Goal: Task Accomplishment & Management: Complete application form

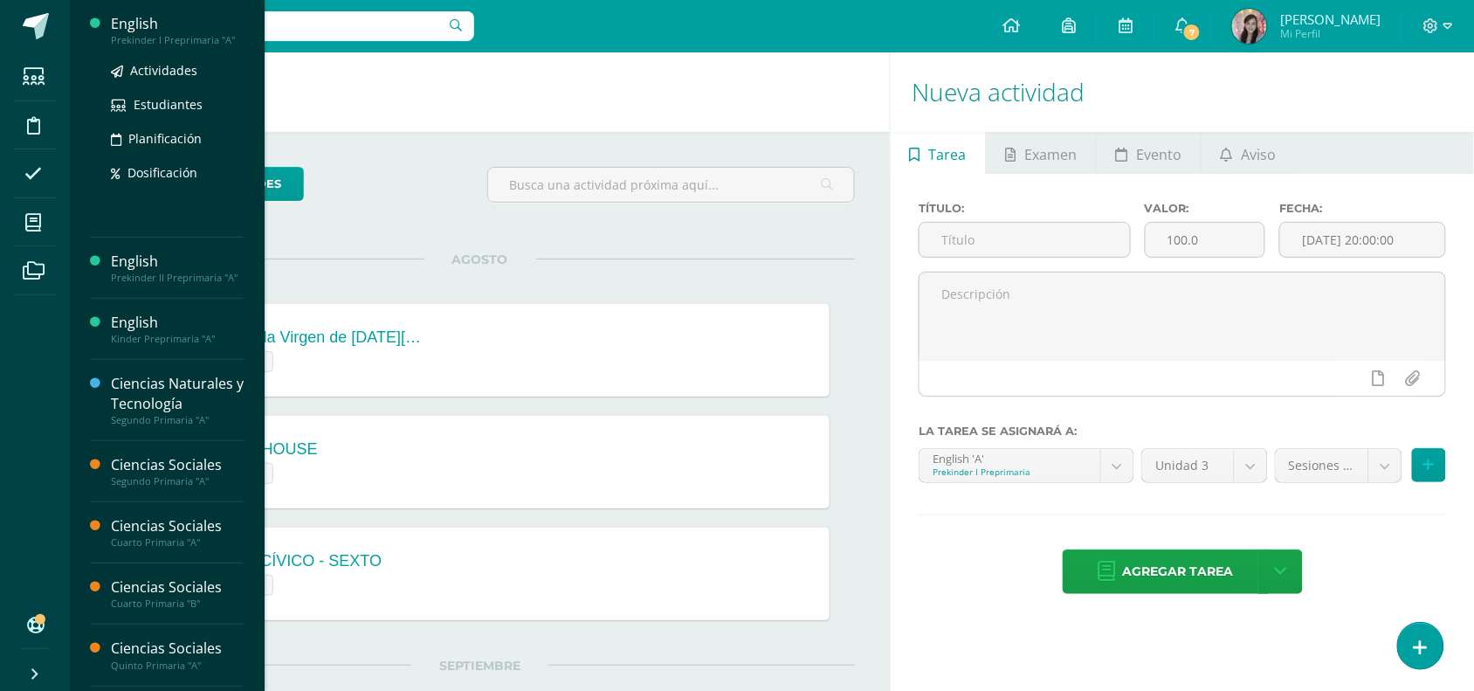
click at [150, 27] on div "English" at bounding box center [177, 24] width 133 height 20
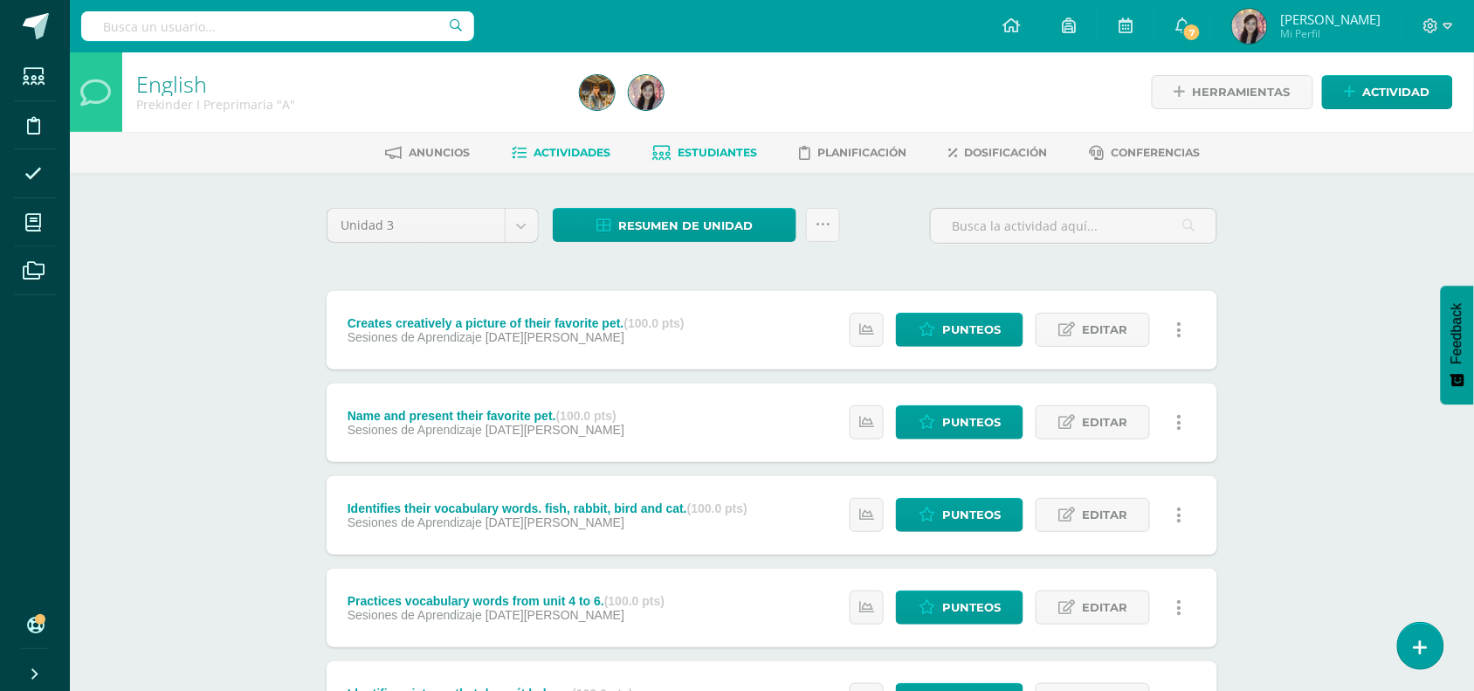
click at [727, 146] on span "Estudiantes" at bounding box center [718, 152] width 79 height 13
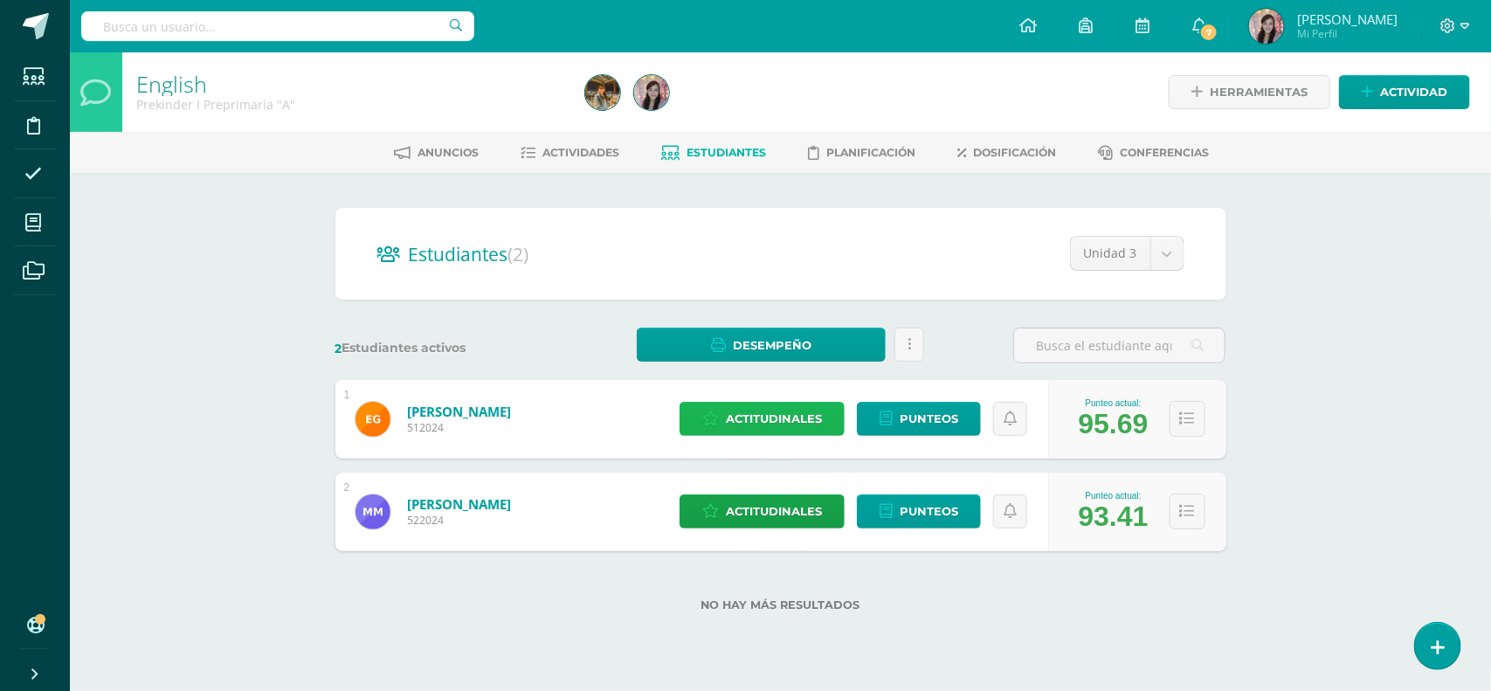
click at [789, 415] on span "Actitudinales" at bounding box center [774, 419] width 96 height 32
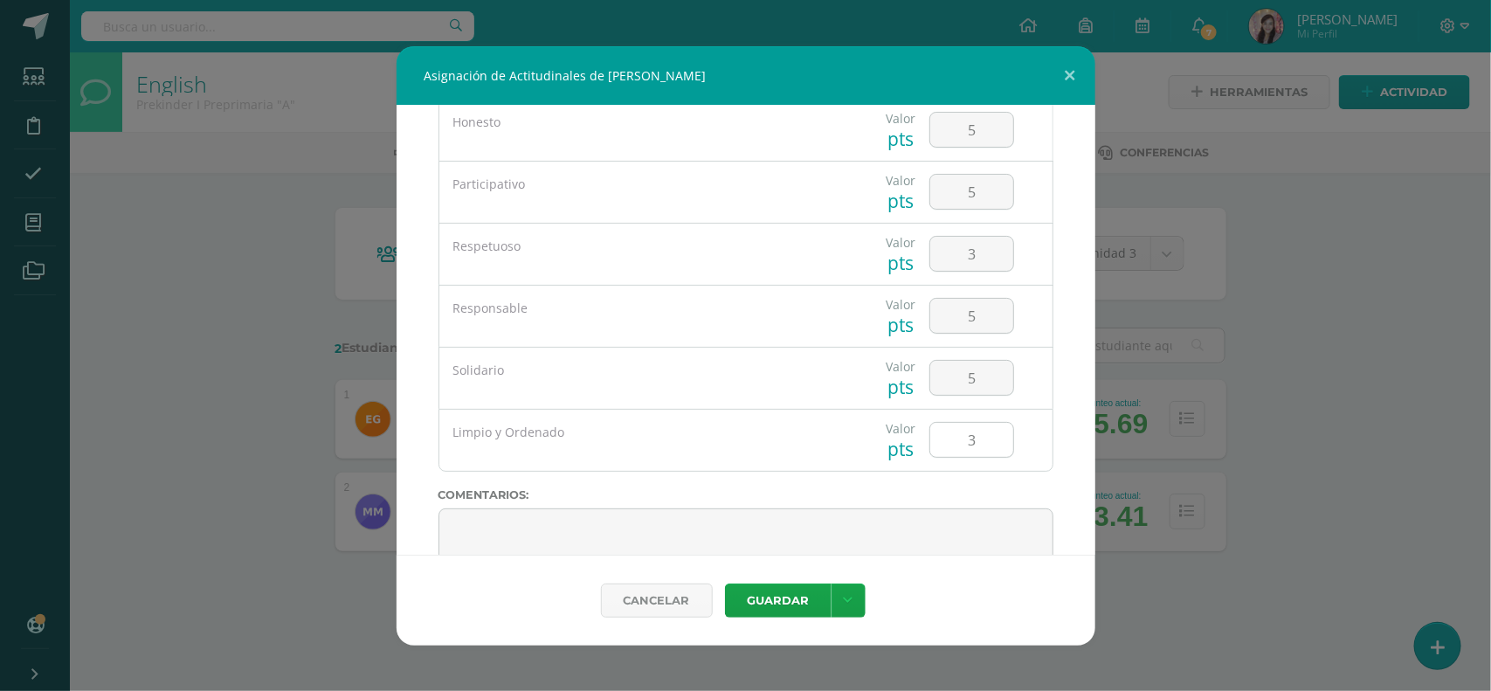
scroll to position [55, 0]
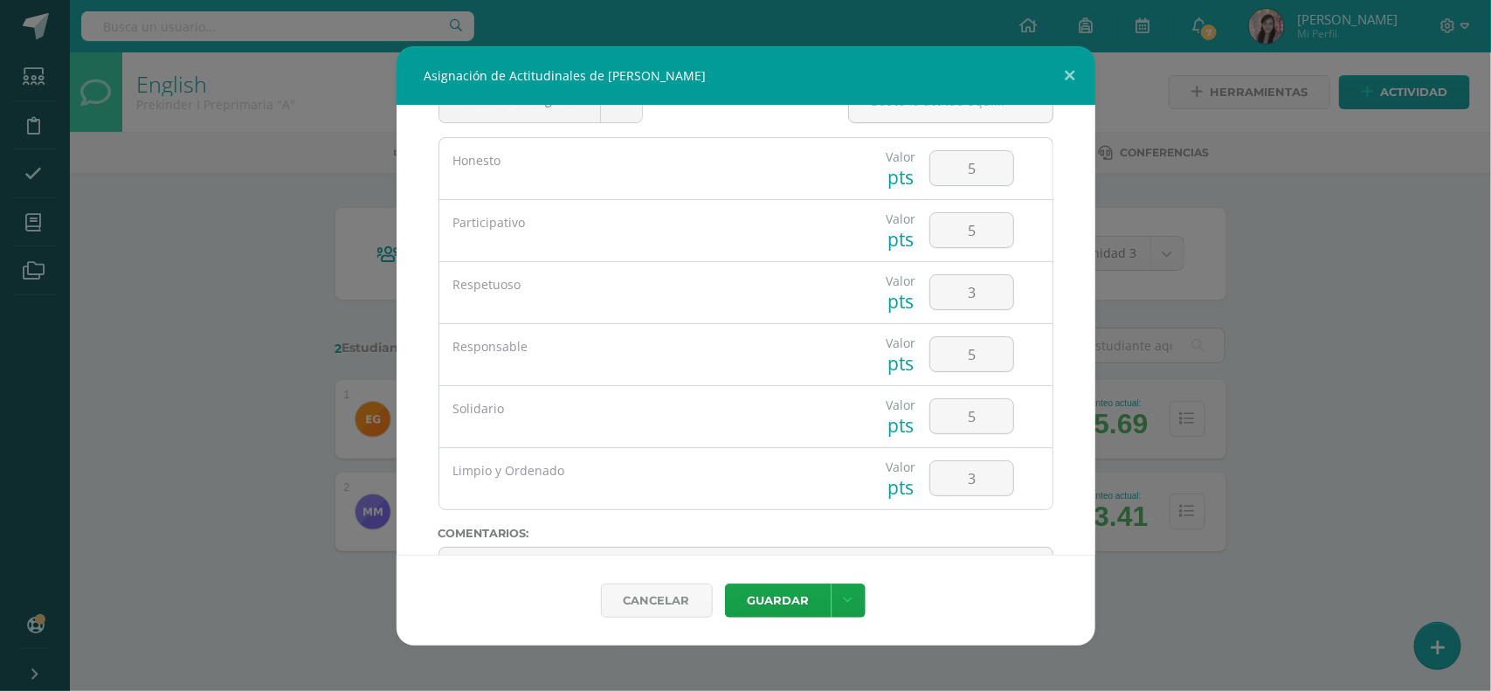
click at [1177, 611] on div "Asignación de Actitudinales de Enrique García Durán Todas las Categorias Todas …" at bounding box center [745, 345] width 1477 height 599
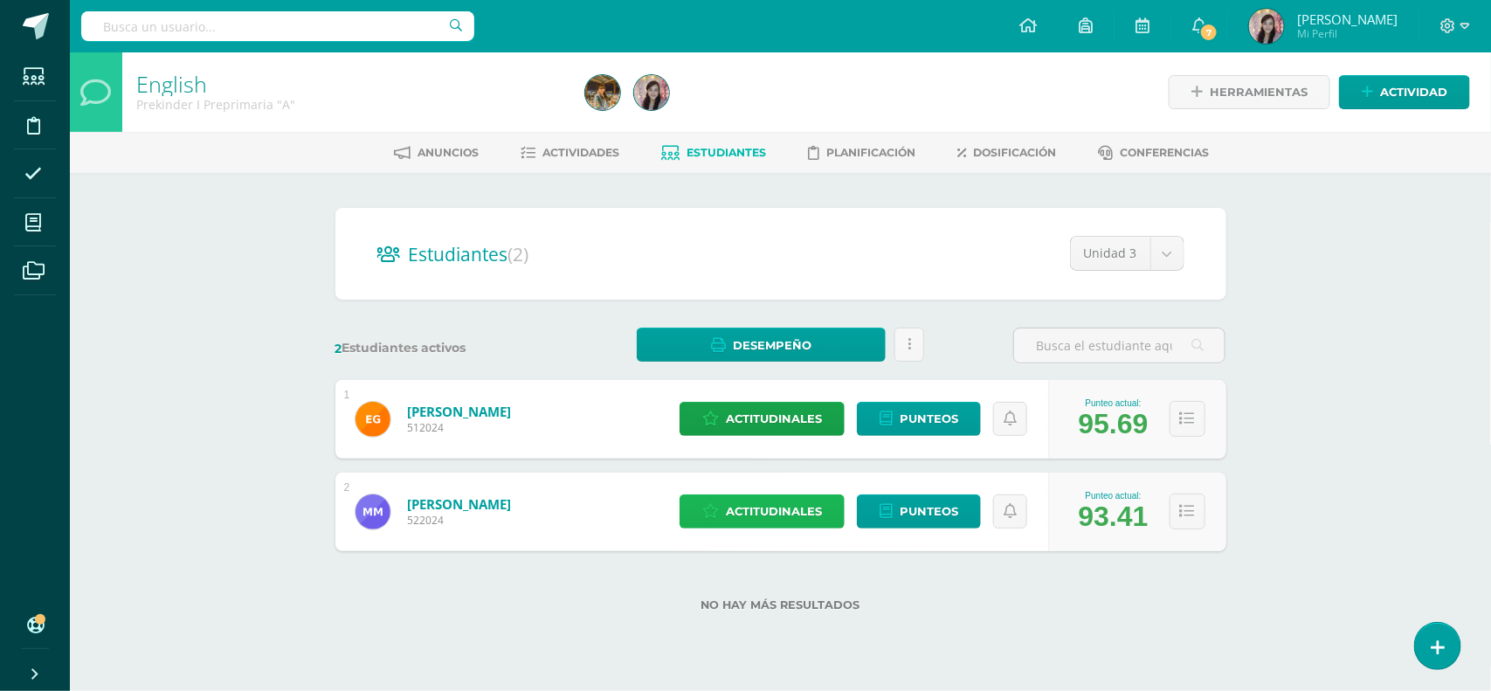
click at [797, 514] on span "Actitudinales" at bounding box center [774, 511] width 96 height 32
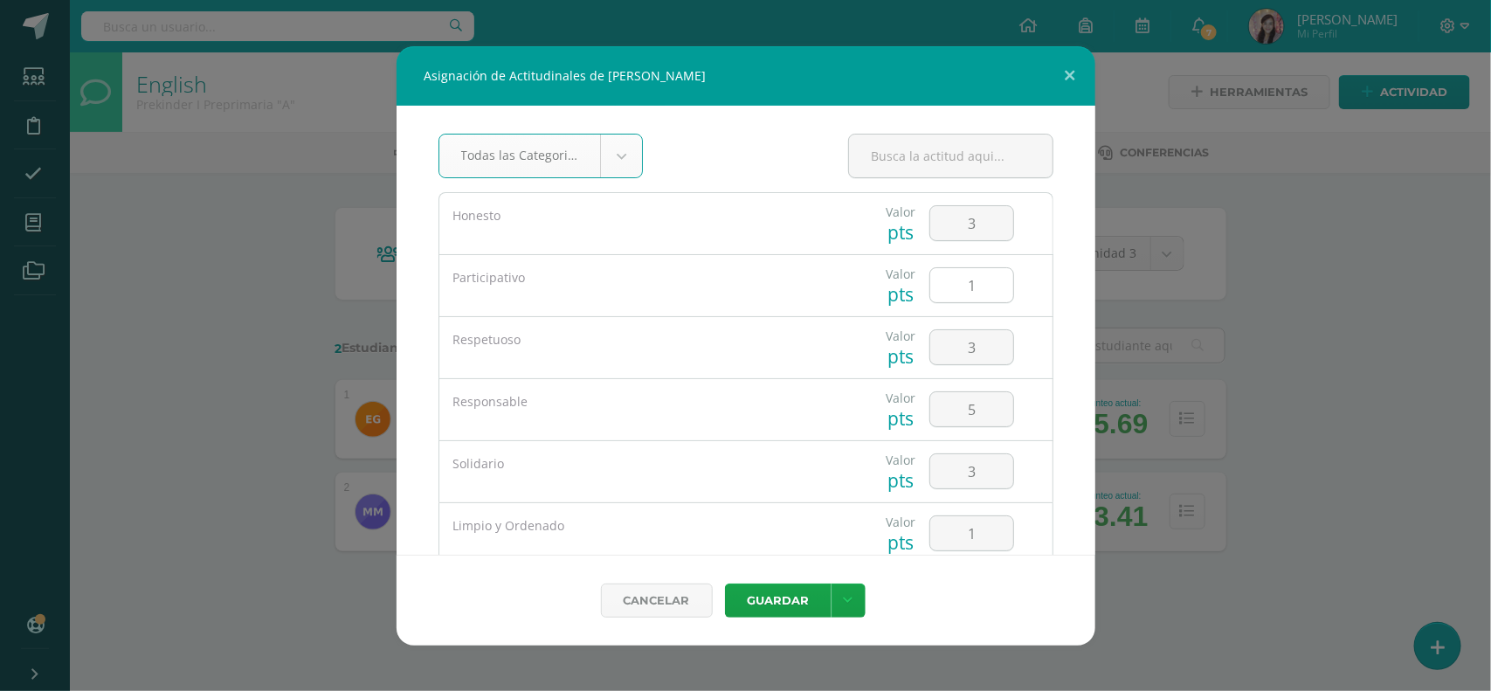
click at [980, 280] on input "1" at bounding box center [971, 285] width 83 height 34
type input "3"
click at [983, 350] on input "3" at bounding box center [971, 347] width 83 height 34
type input "5"
click at [979, 419] on input "5" at bounding box center [971, 409] width 83 height 34
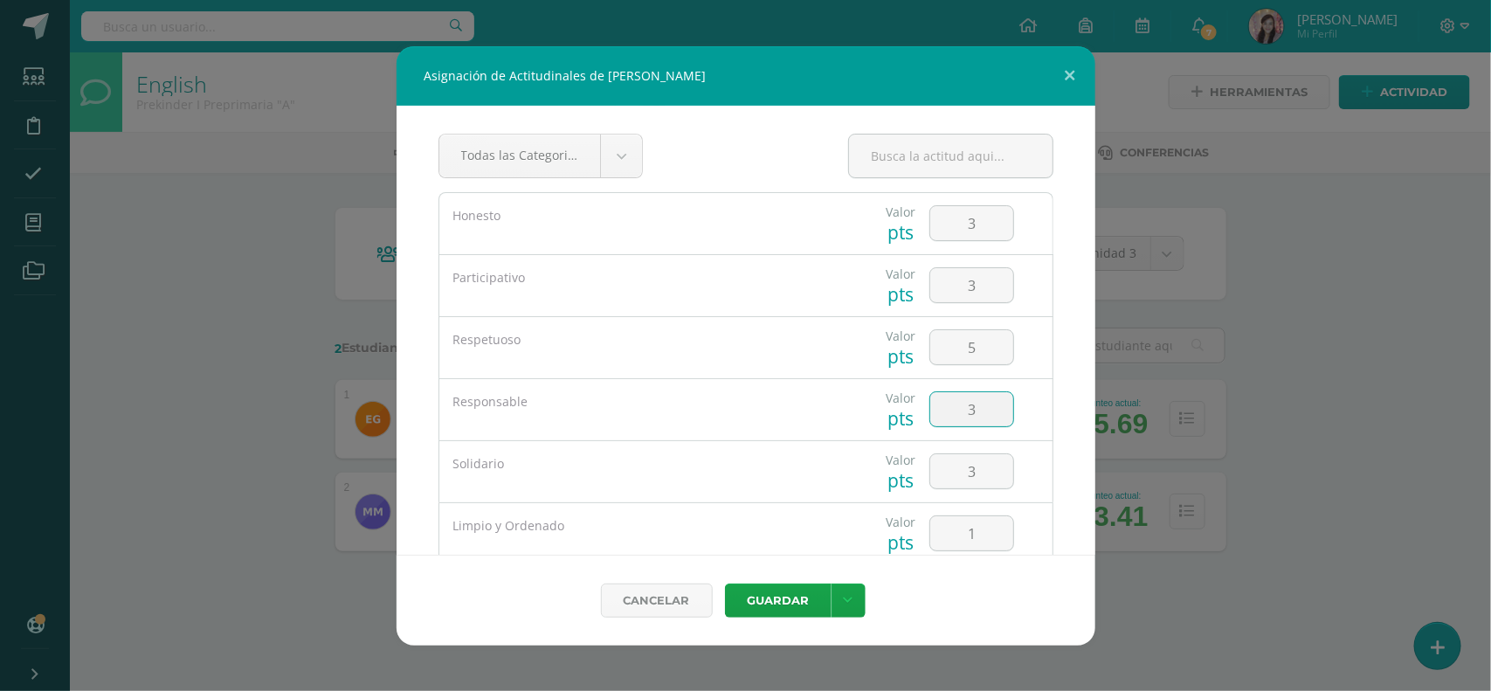
type input "3"
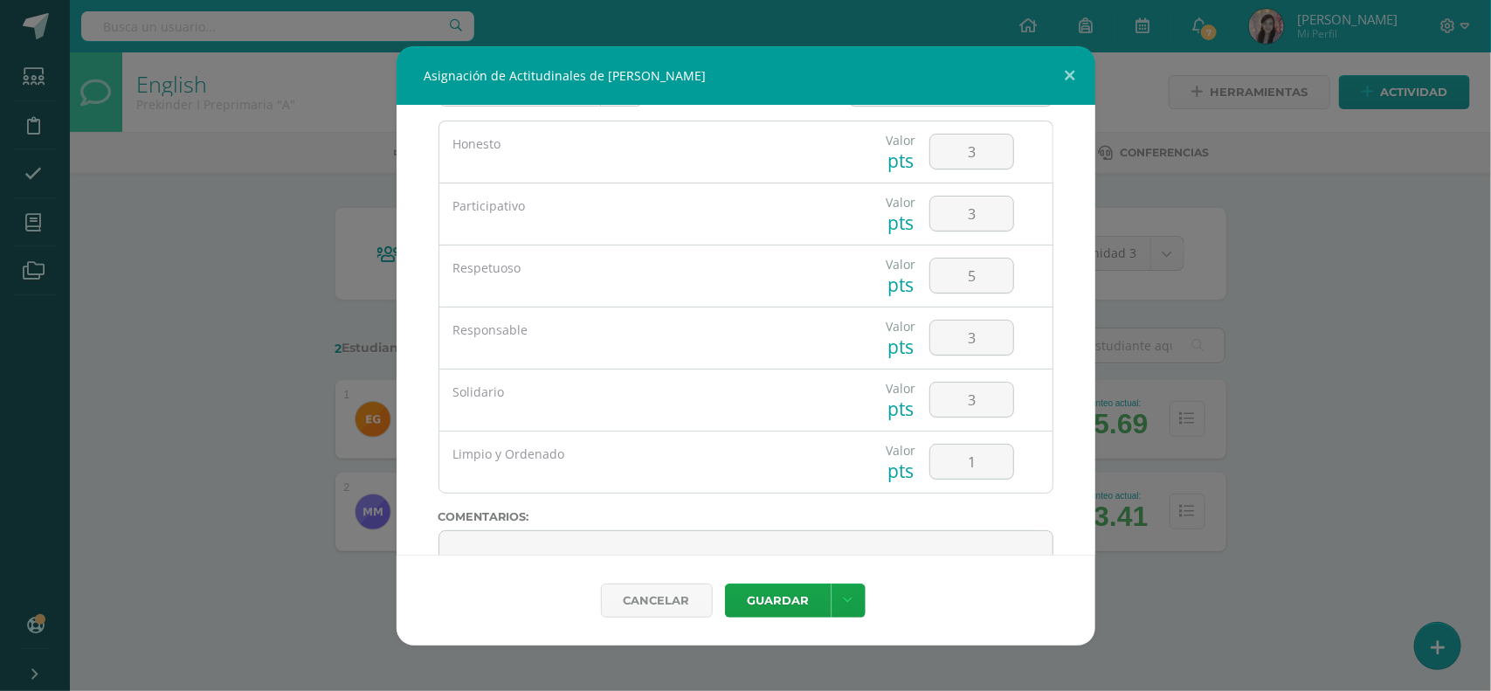
scroll to position [109, 0]
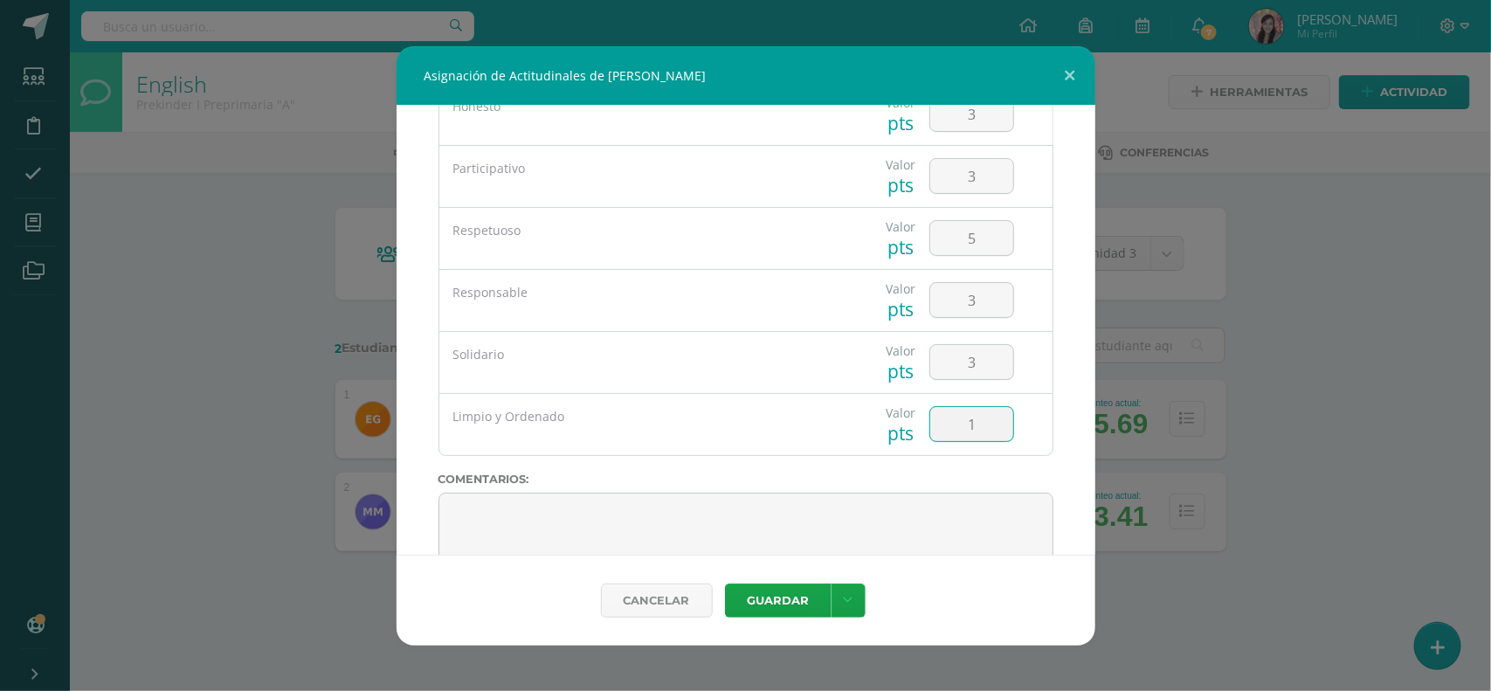
click at [962, 425] on input "1" at bounding box center [971, 424] width 83 height 34
type input "3"
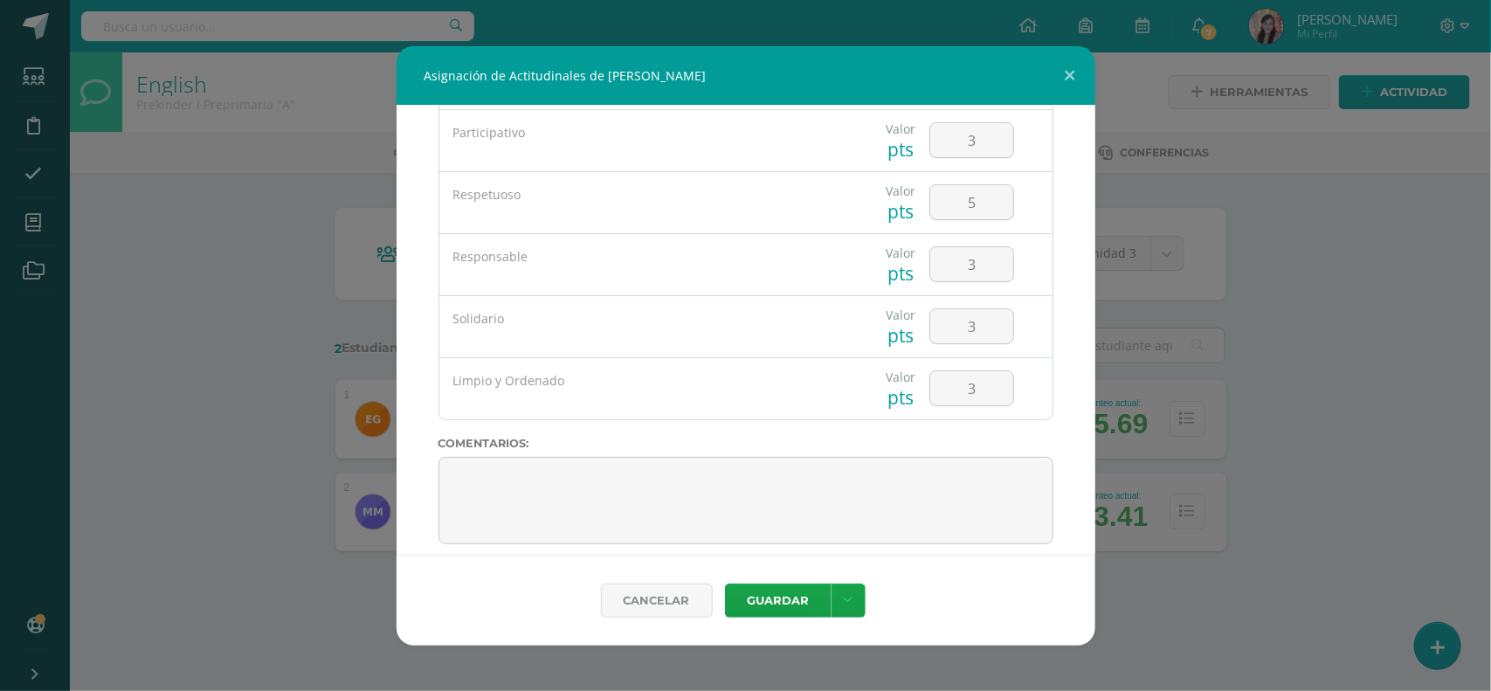
scroll to position [164, 0]
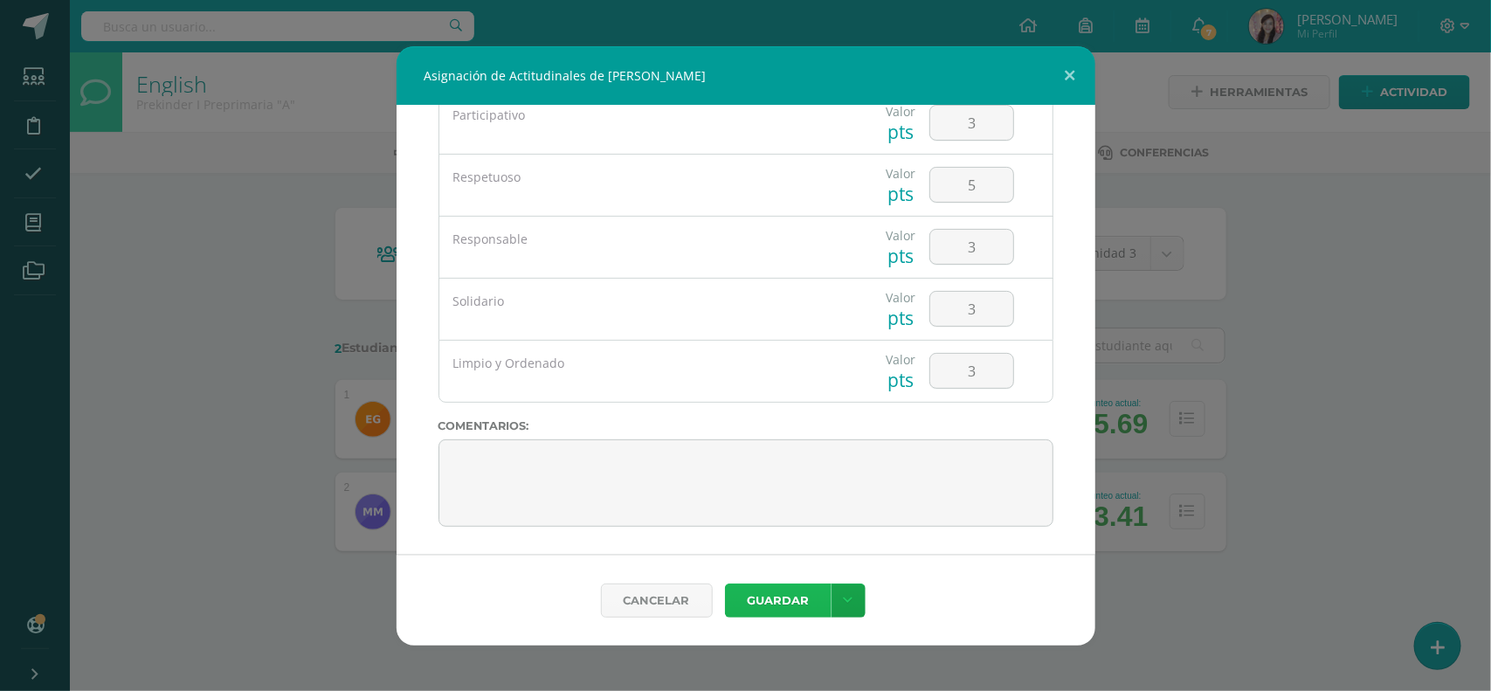
click at [802, 607] on button "Guardar" at bounding box center [778, 600] width 107 height 34
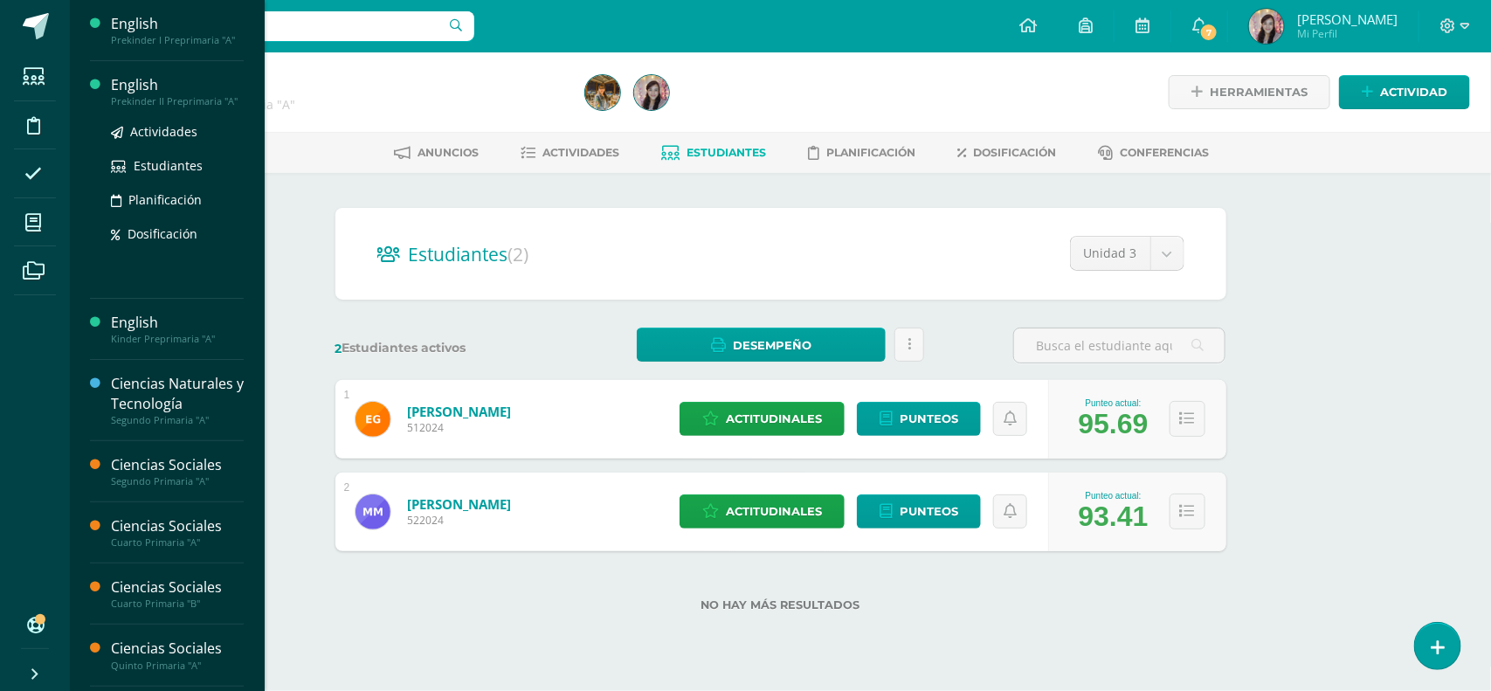
click at [144, 102] on div "Prekinder II Preprimaria "A"" at bounding box center [177, 101] width 133 height 12
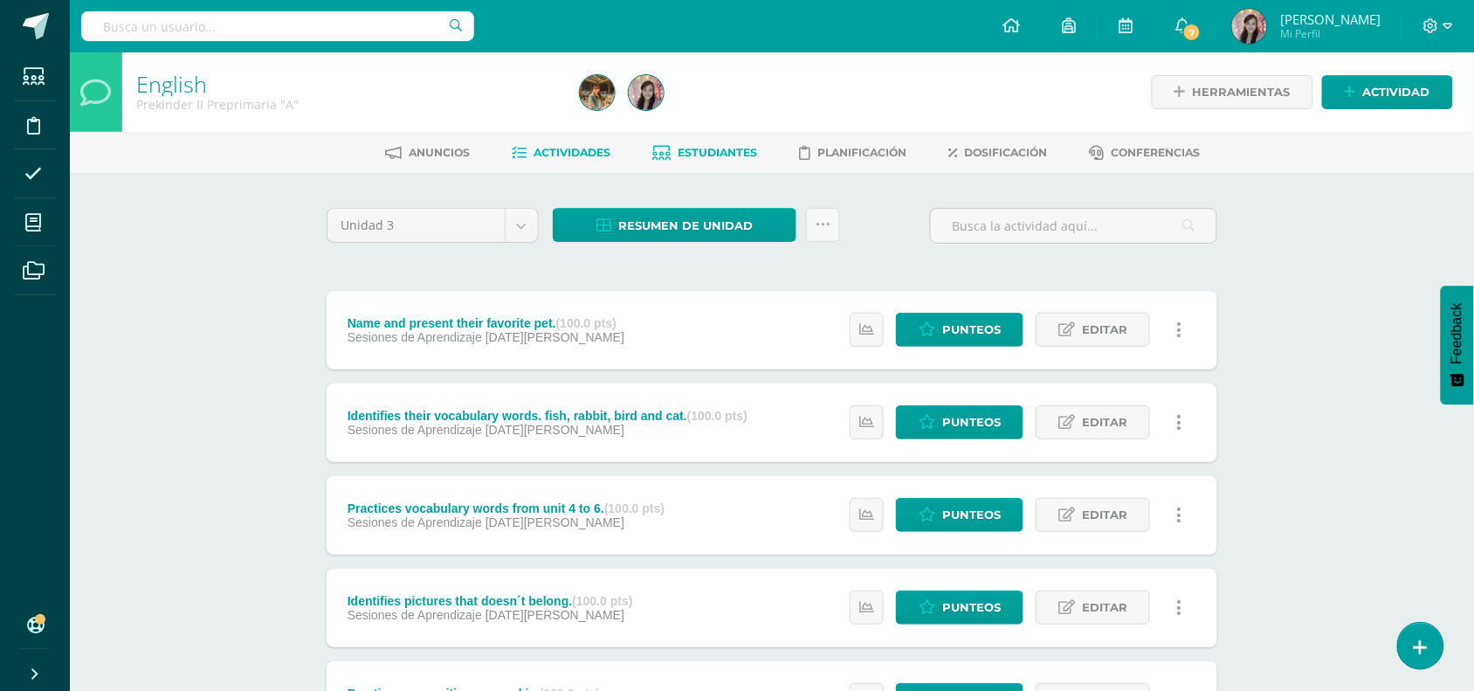
click at [696, 142] on link "Estudiantes" at bounding box center [705, 153] width 105 height 28
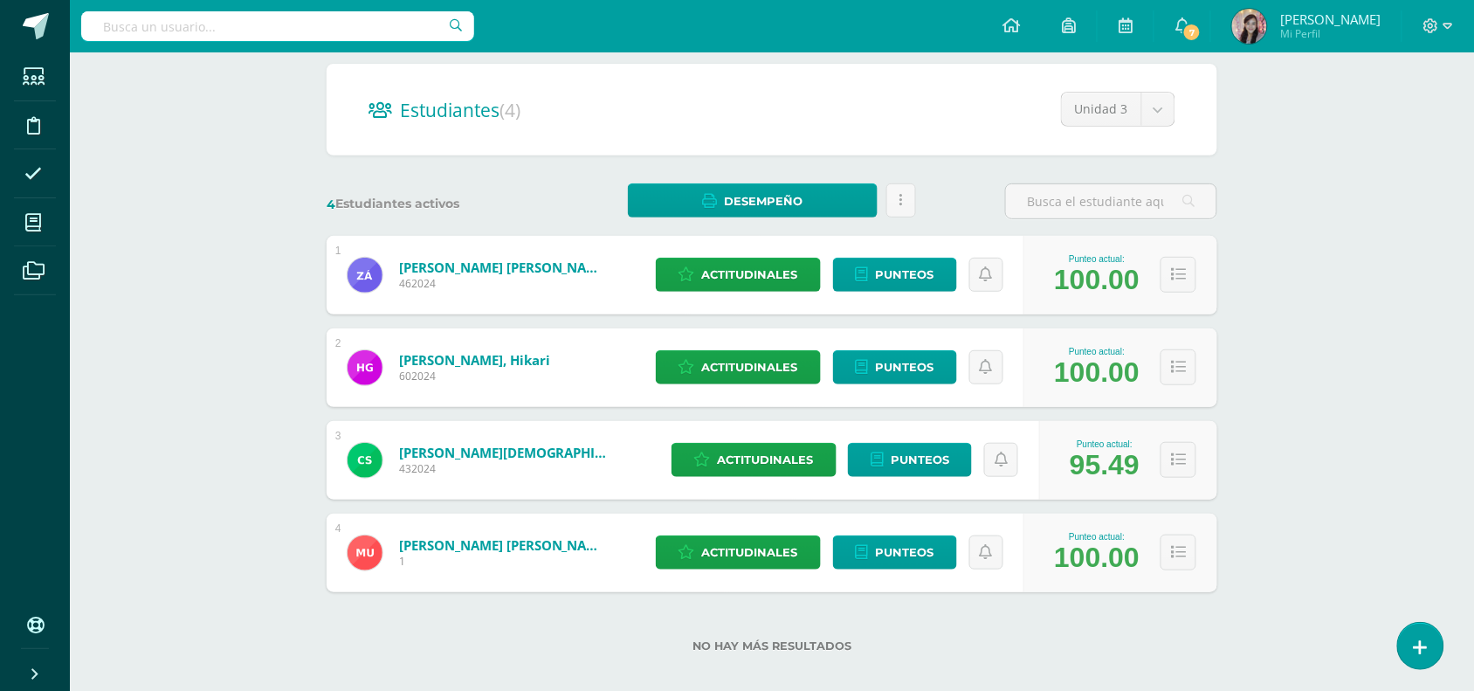
scroll to position [162, 0]
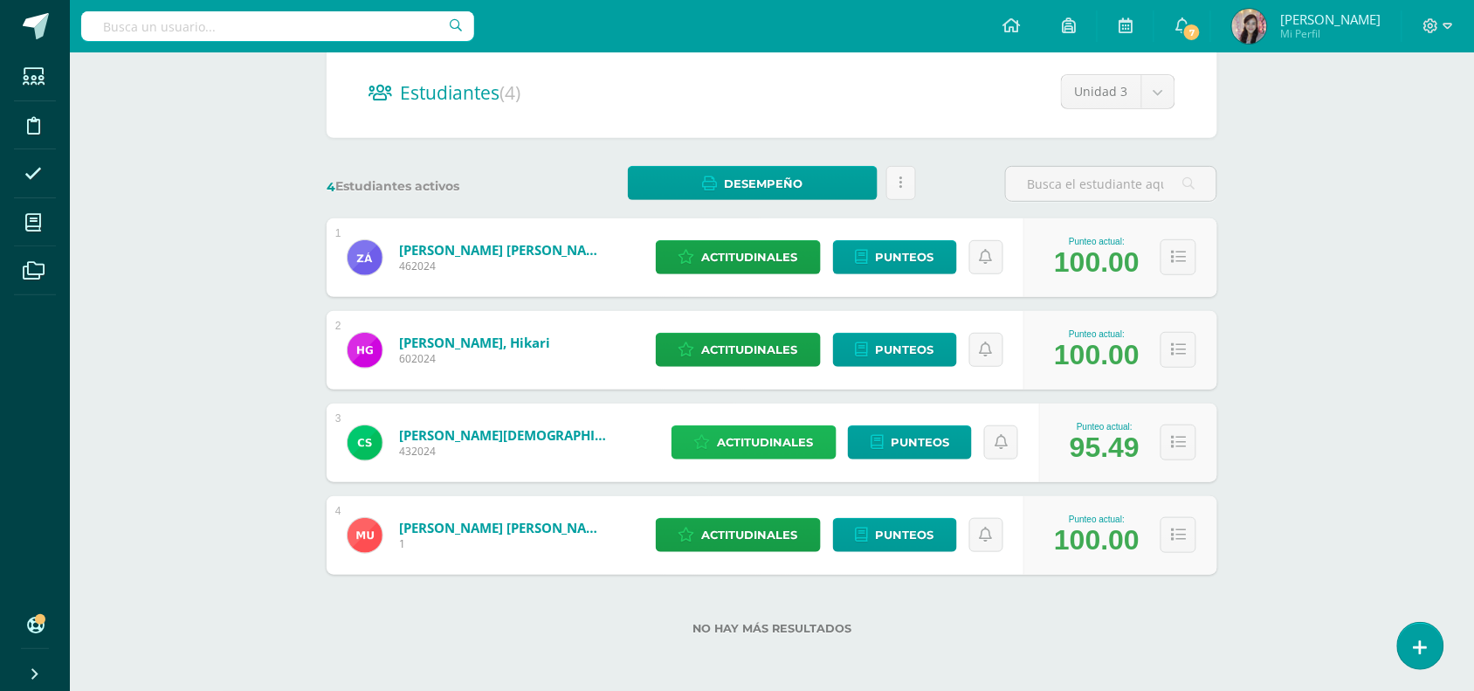
click at [710, 438] on link "Actitudinales" at bounding box center [754, 442] width 165 height 34
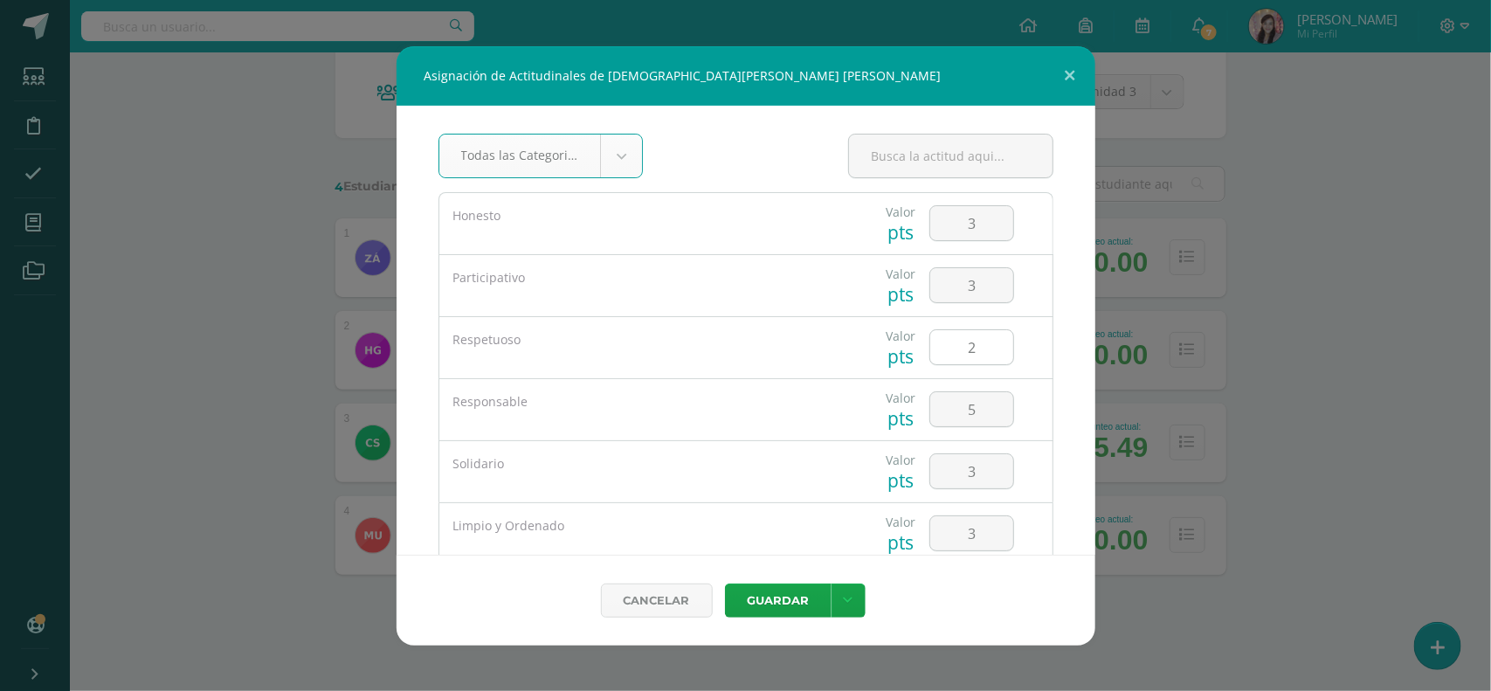
click at [967, 351] on input "2" at bounding box center [971, 347] width 83 height 34
type input "3"
click at [758, 600] on button "Guardar" at bounding box center [778, 600] width 107 height 34
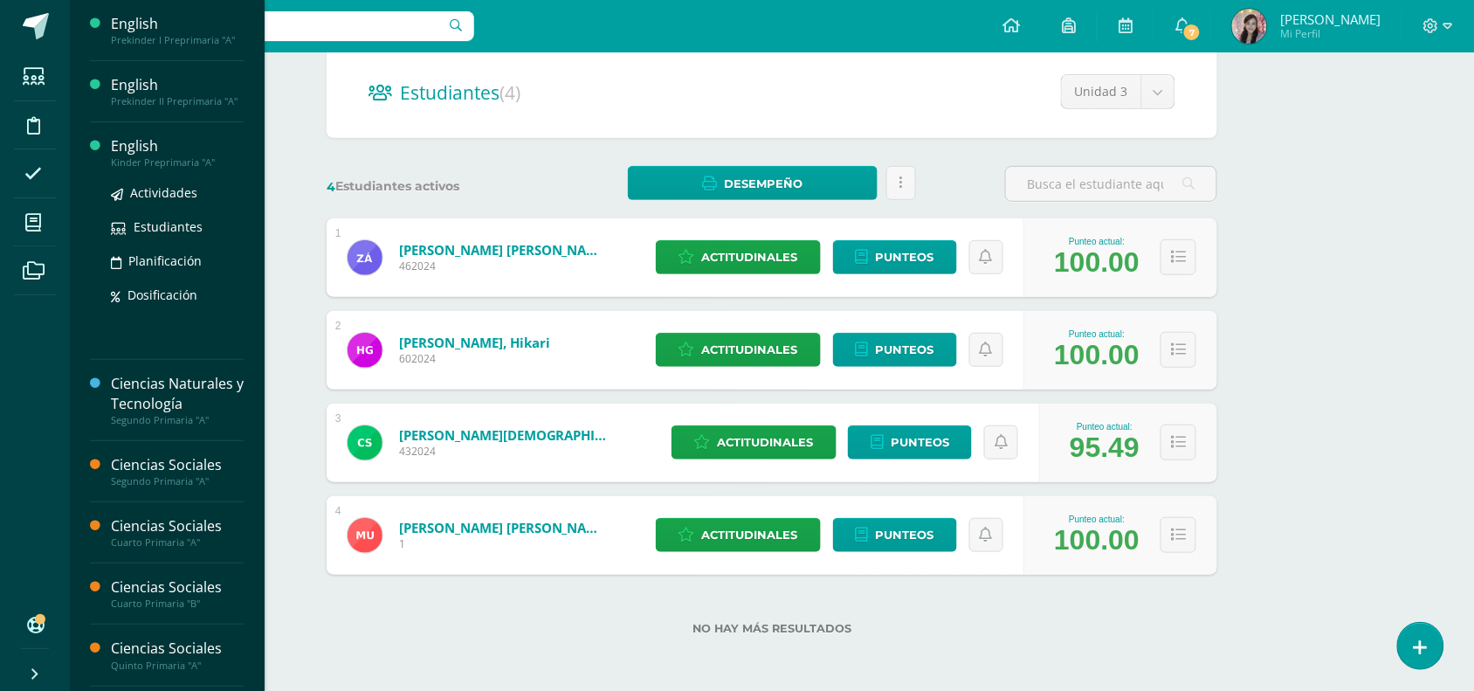
click at [138, 145] on div "English" at bounding box center [177, 146] width 133 height 20
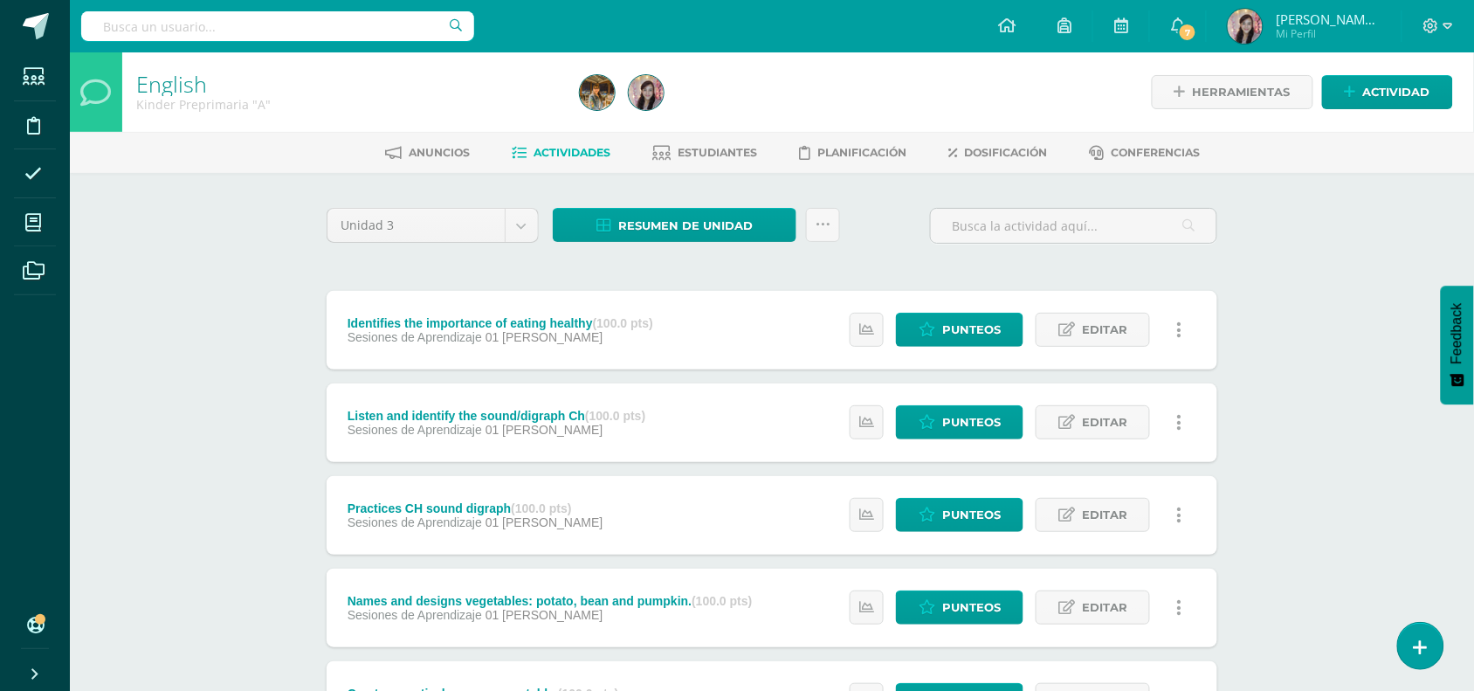
click at [731, 134] on div "Anuncios Actividades Estudiantes Planificación Dosificación Conferencias" at bounding box center [793, 152] width 1446 height 41
click at [731, 155] on span "Estudiantes" at bounding box center [718, 152] width 79 height 13
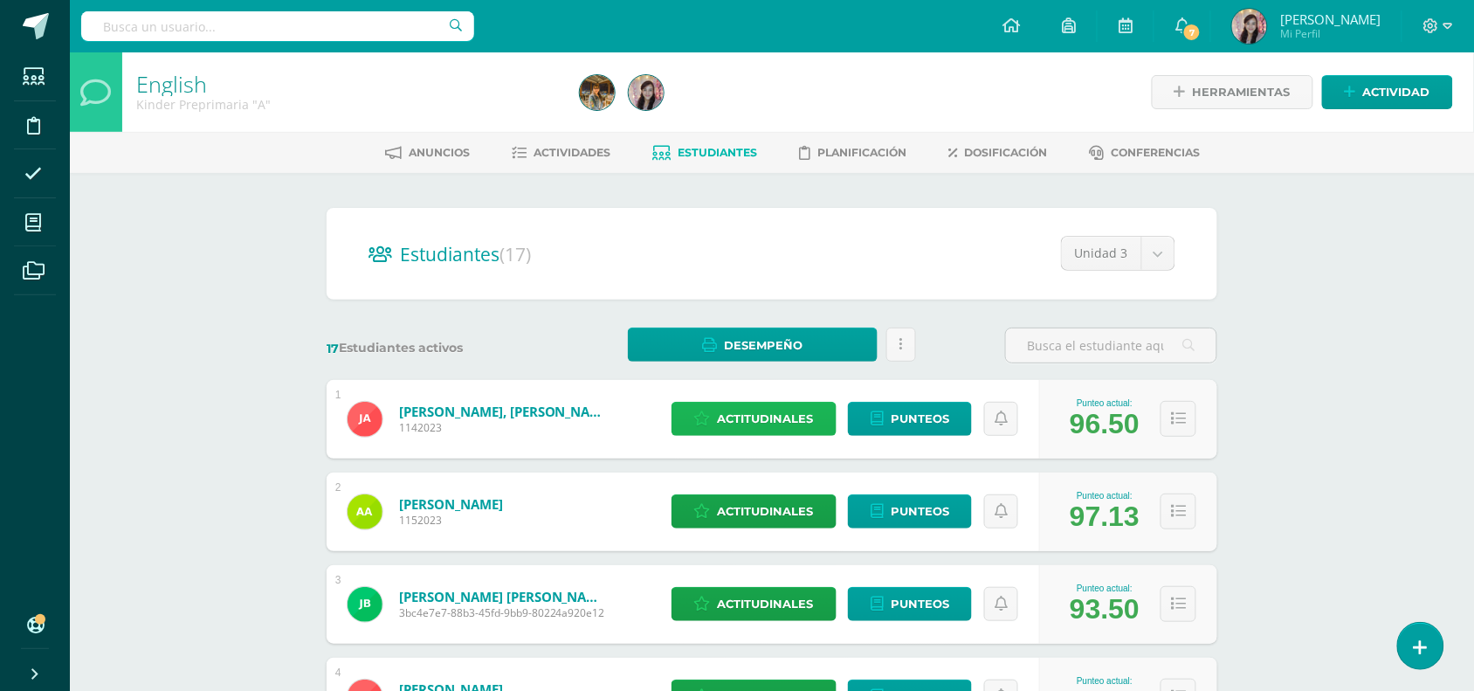
click at [819, 424] on link "Actitudinales" at bounding box center [754, 419] width 165 height 34
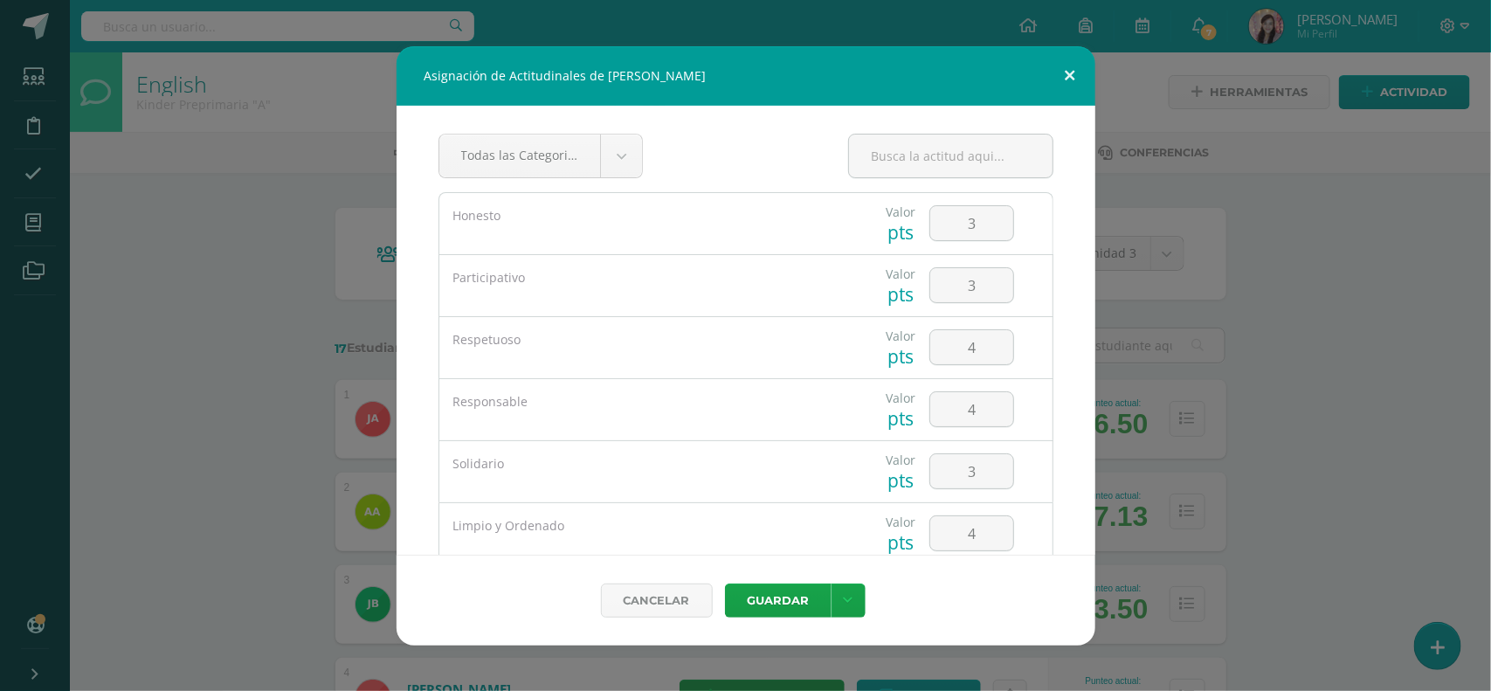
click at [1067, 77] on button at bounding box center [1070, 75] width 50 height 59
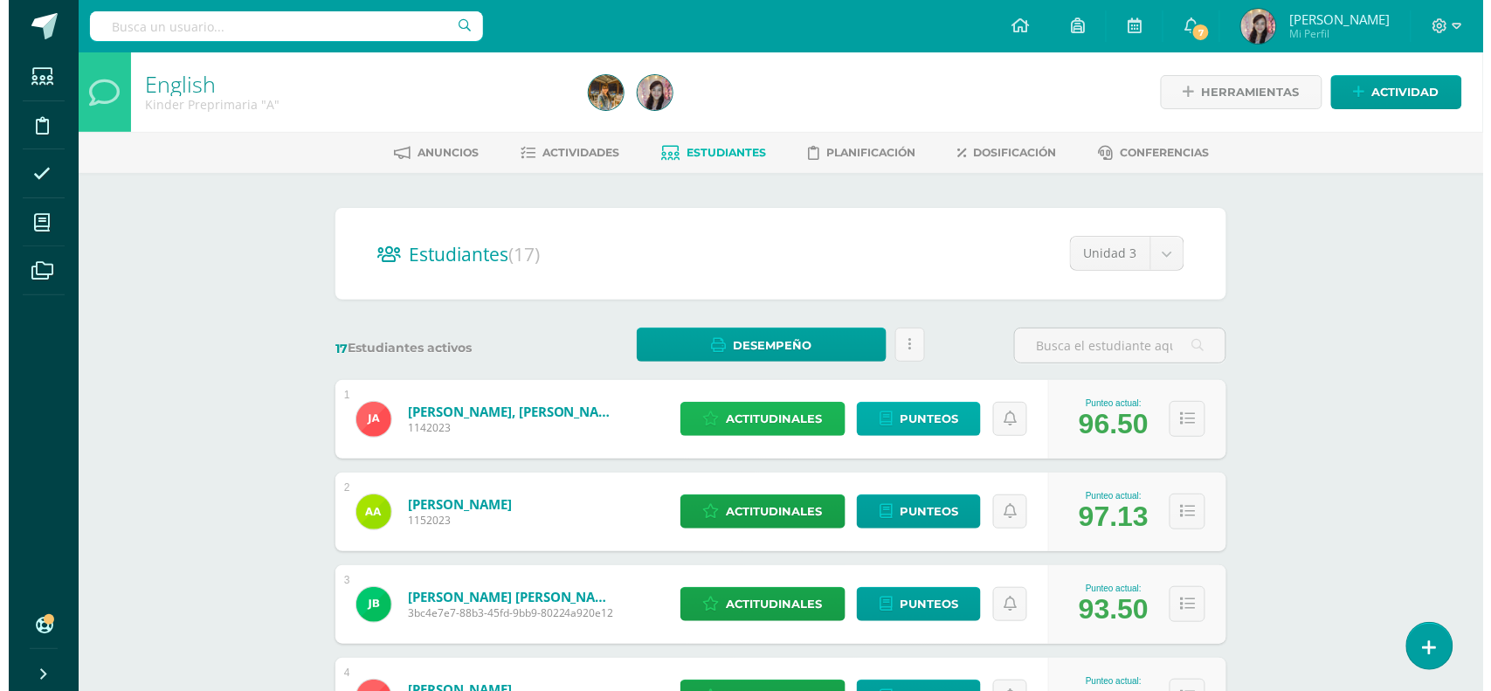
scroll to position [109, 0]
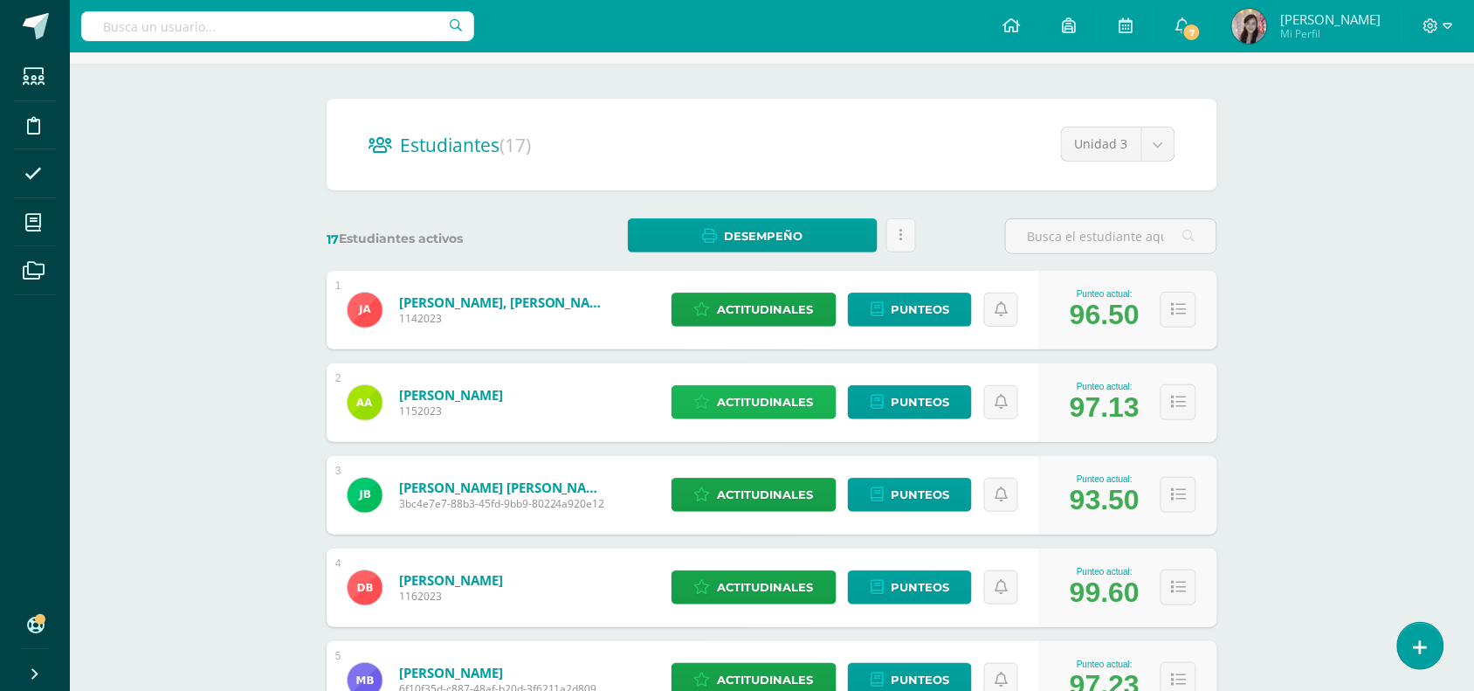
click at [756, 404] on span "Actitudinales" at bounding box center [766, 402] width 96 height 32
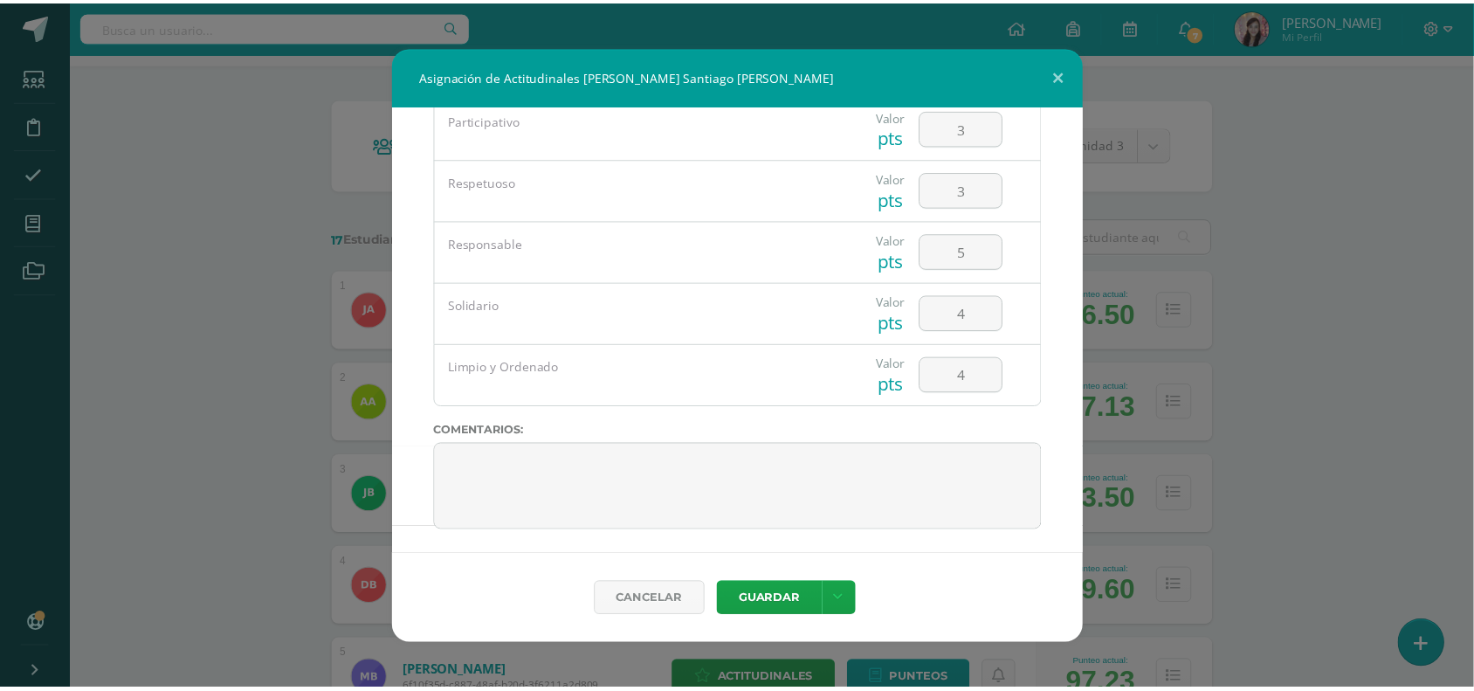
scroll to position [164, 0]
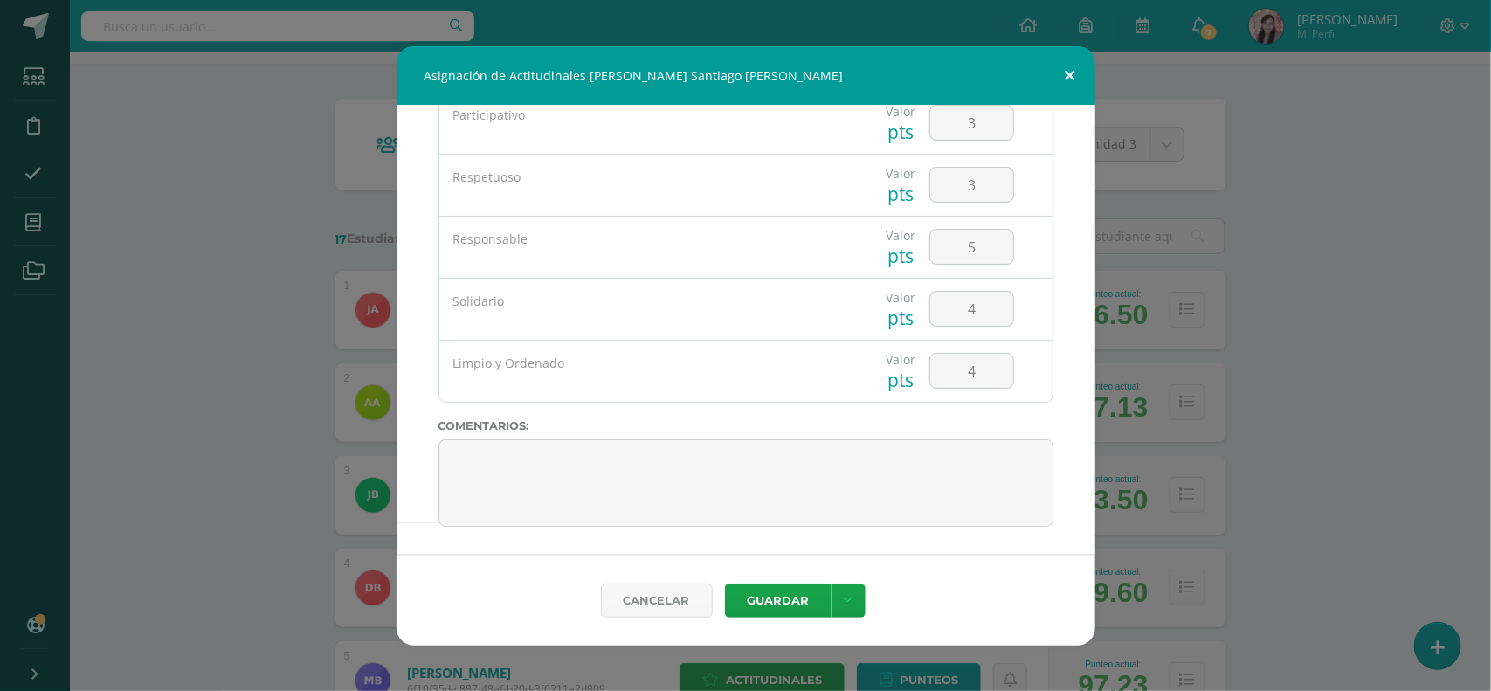
click at [1061, 66] on button at bounding box center [1070, 75] width 50 height 59
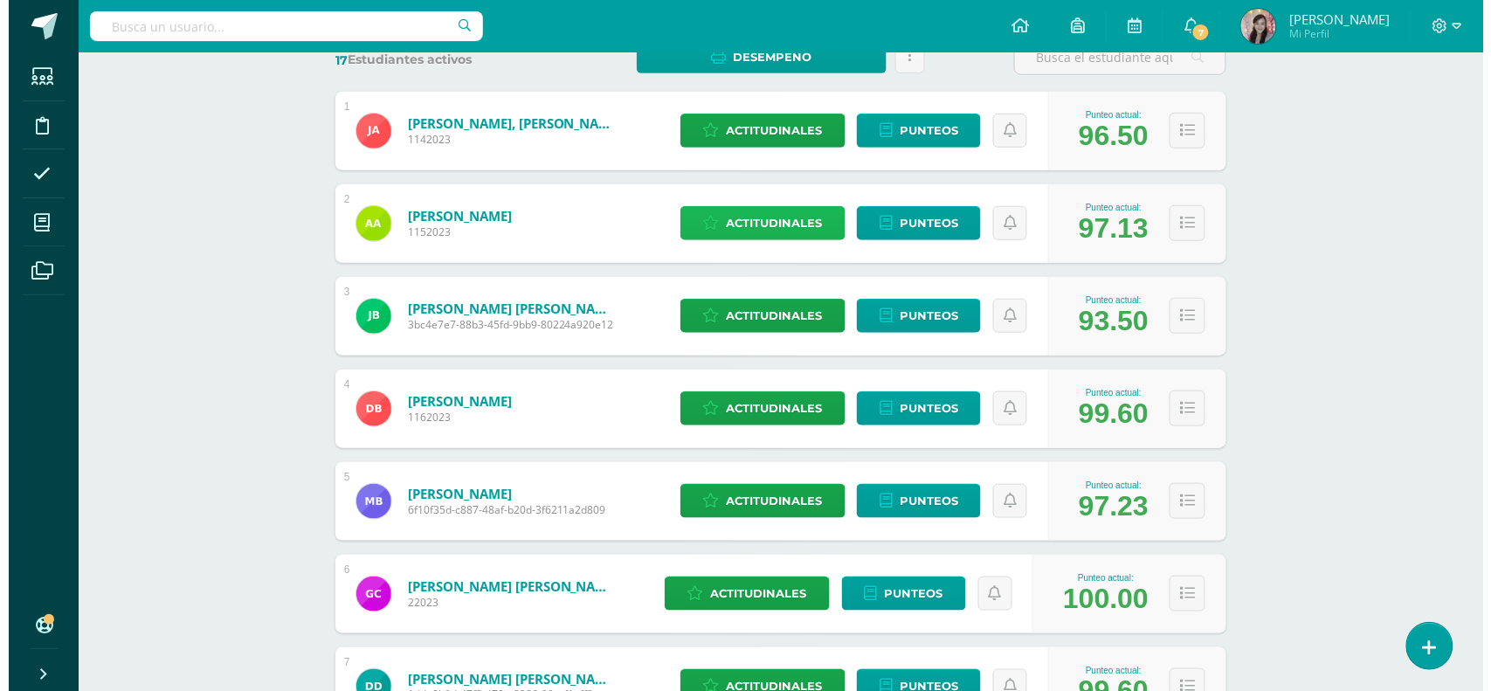
scroll to position [328, 0]
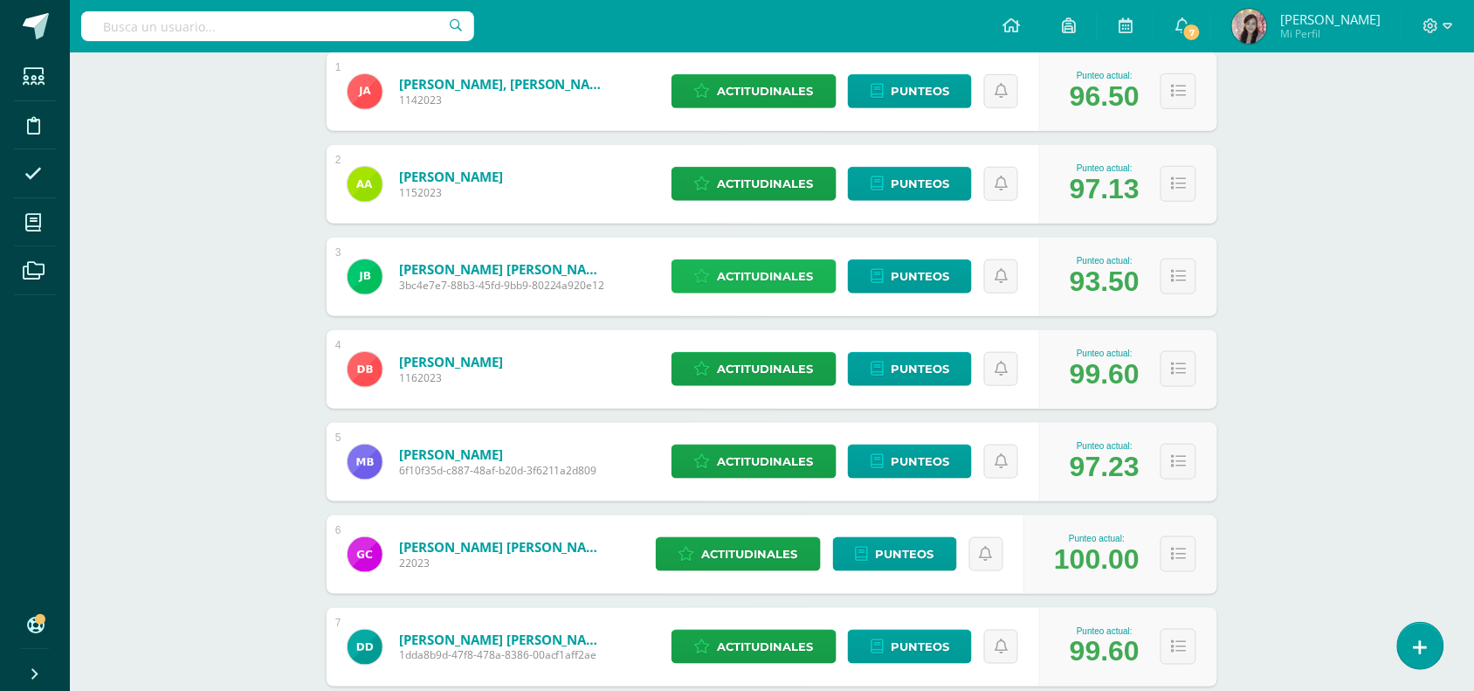
click at [797, 284] on span "Actitudinales" at bounding box center [766, 276] width 96 height 32
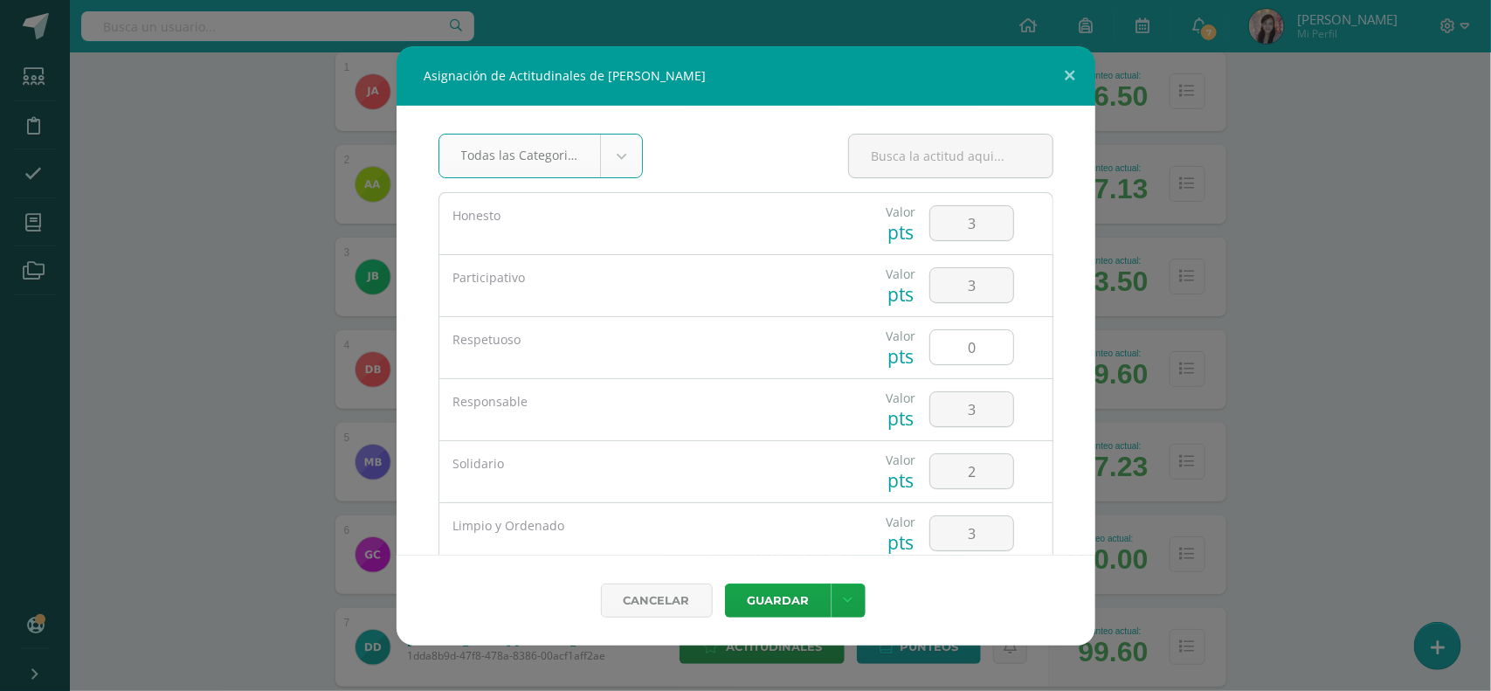
click at [966, 345] on input "0" at bounding box center [971, 347] width 83 height 34
type input "3"
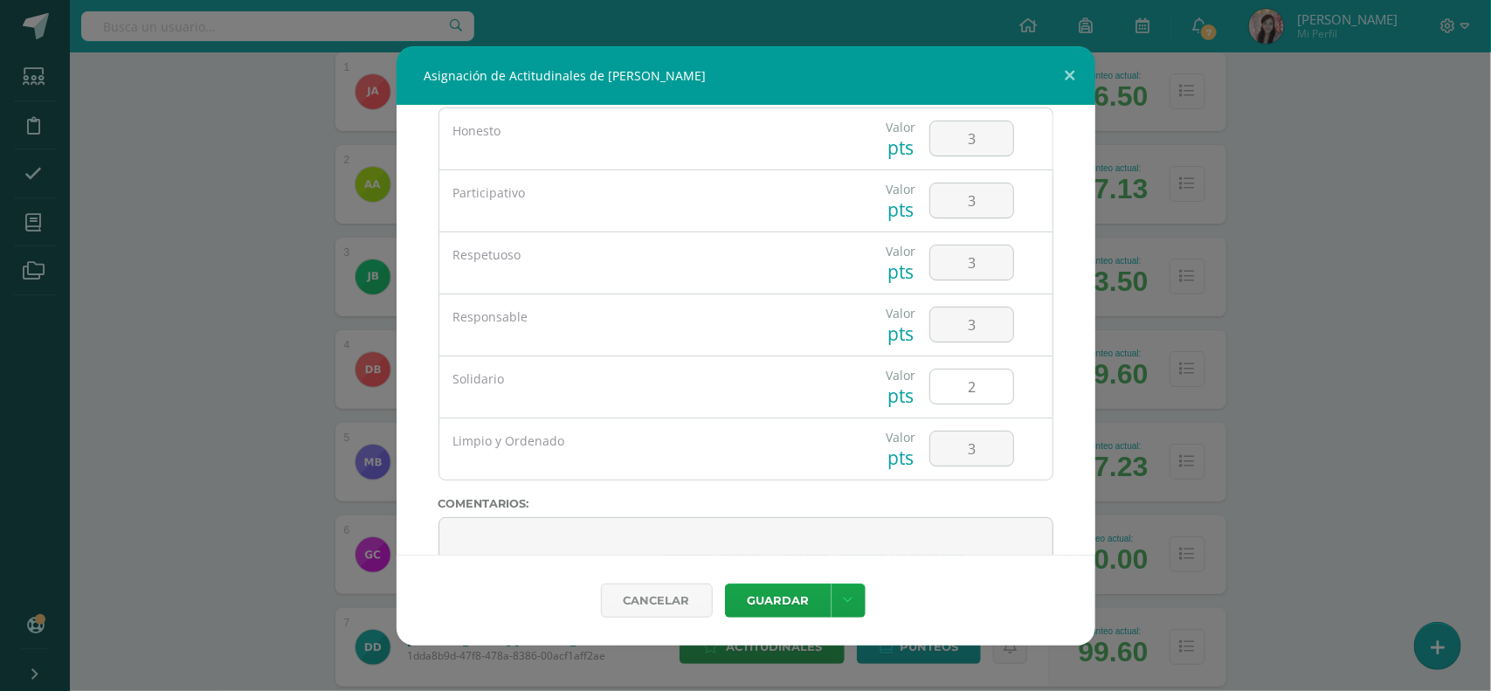
scroll to position [109, 0]
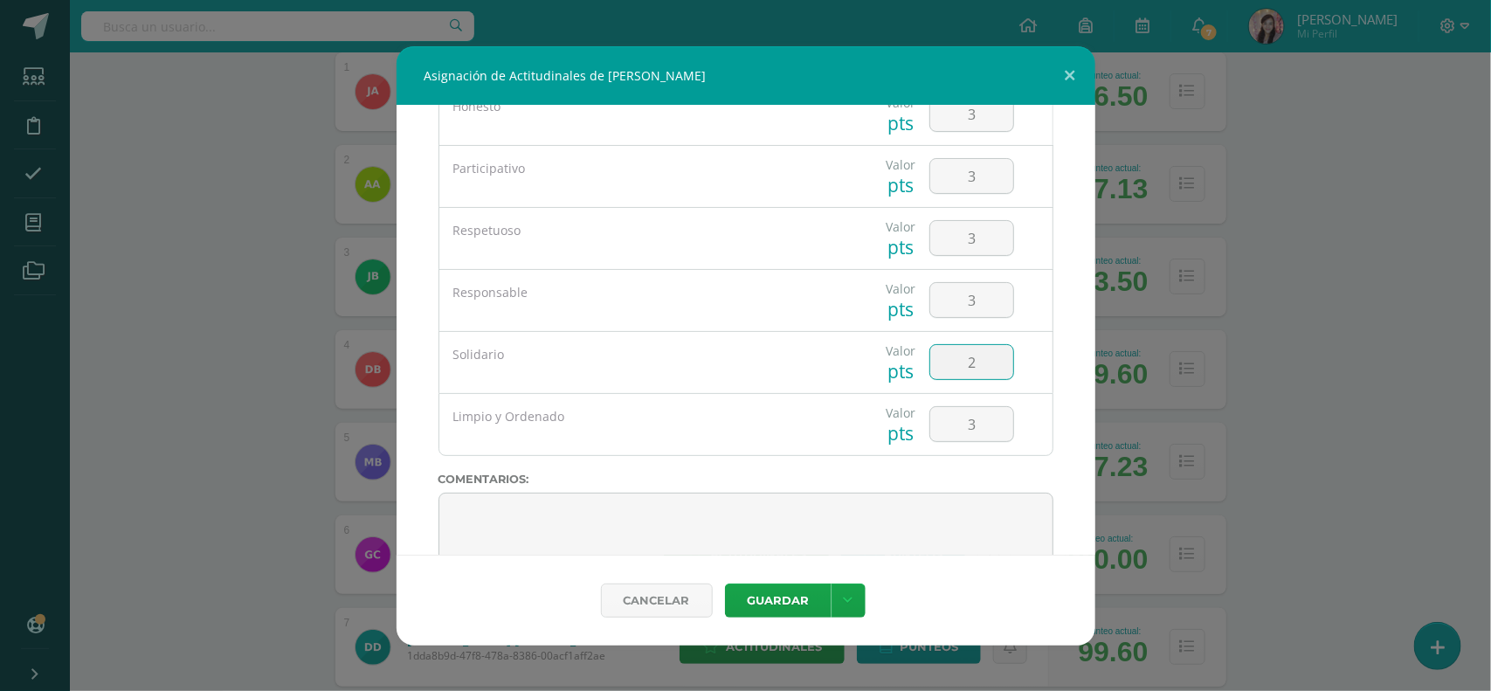
click at [962, 368] on input "2" at bounding box center [971, 362] width 83 height 34
type input "3"
click at [793, 592] on button "Guardar" at bounding box center [778, 600] width 107 height 34
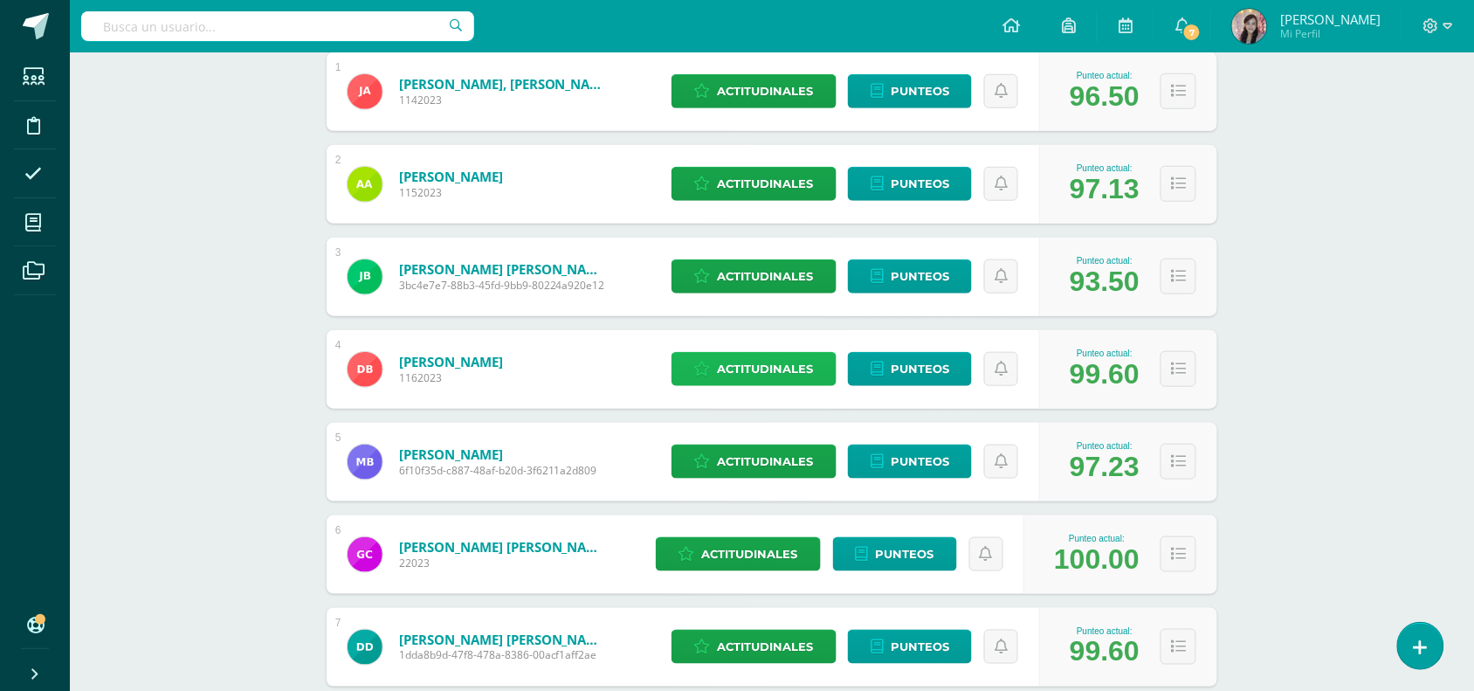
click at [710, 374] on link "Actitudinales" at bounding box center [754, 369] width 165 height 34
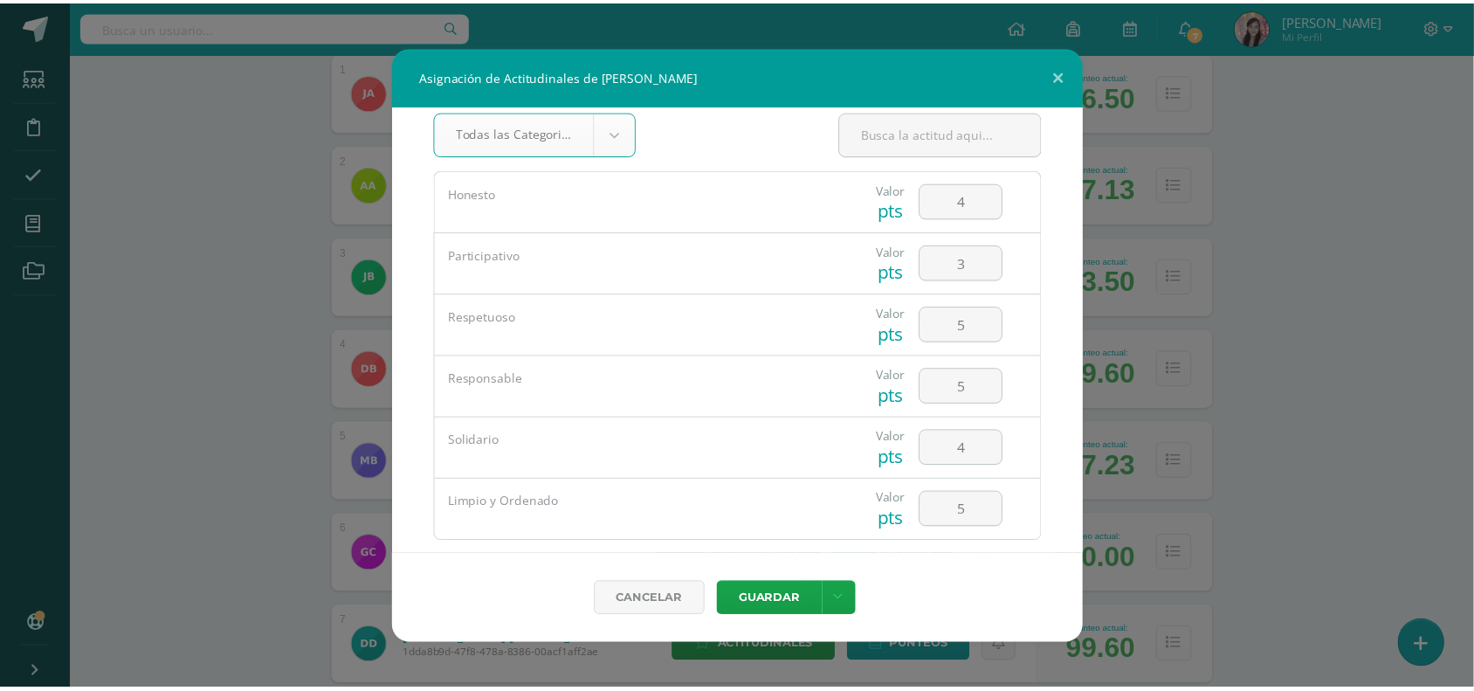
scroll to position [0, 0]
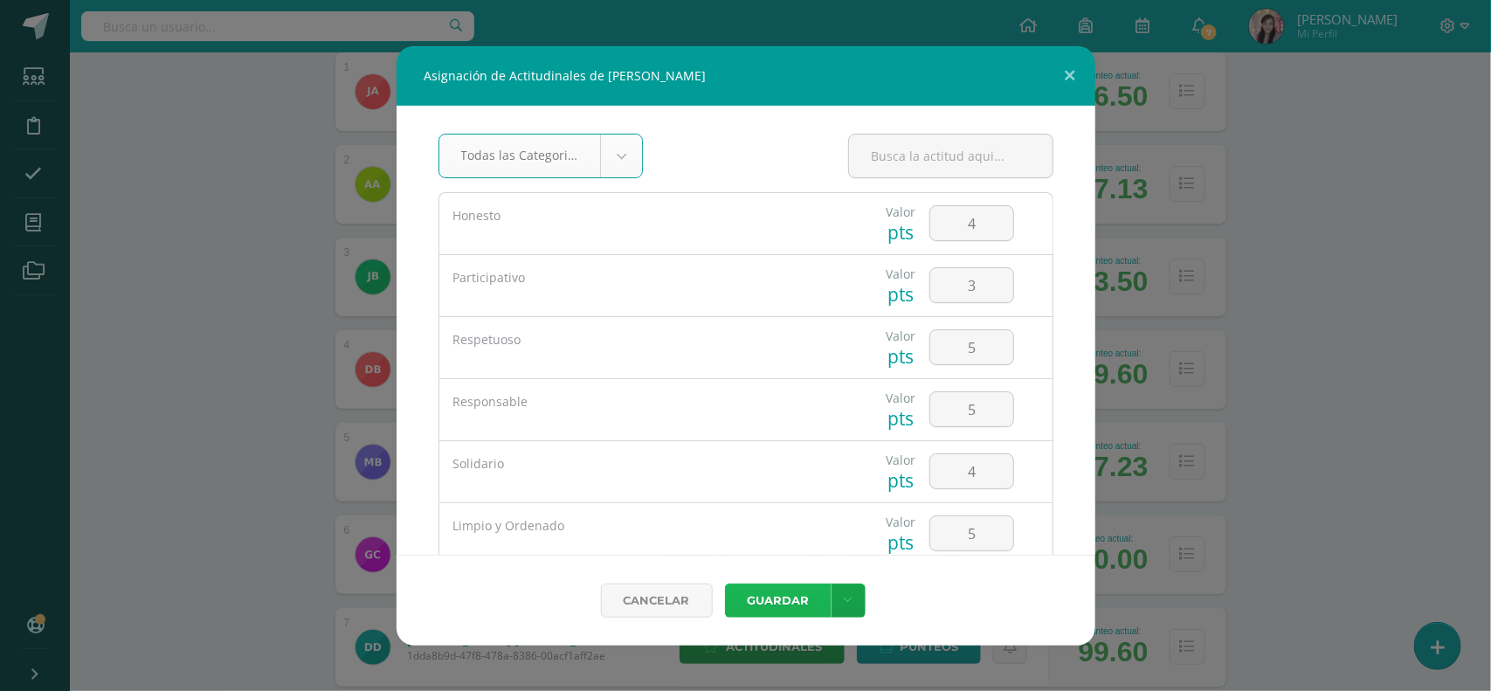
click at [808, 604] on button "Guardar" at bounding box center [778, 600] width 107 height 34
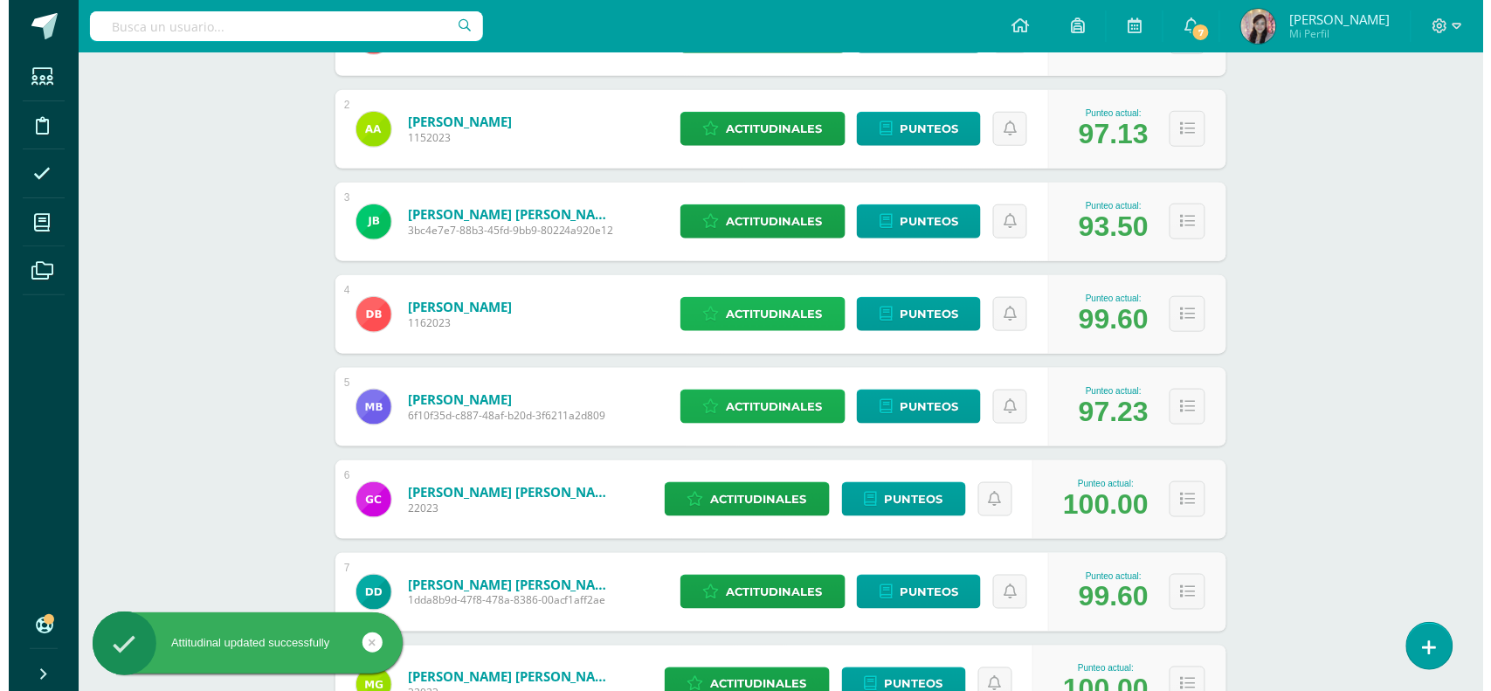
scroll to position [437, 0]
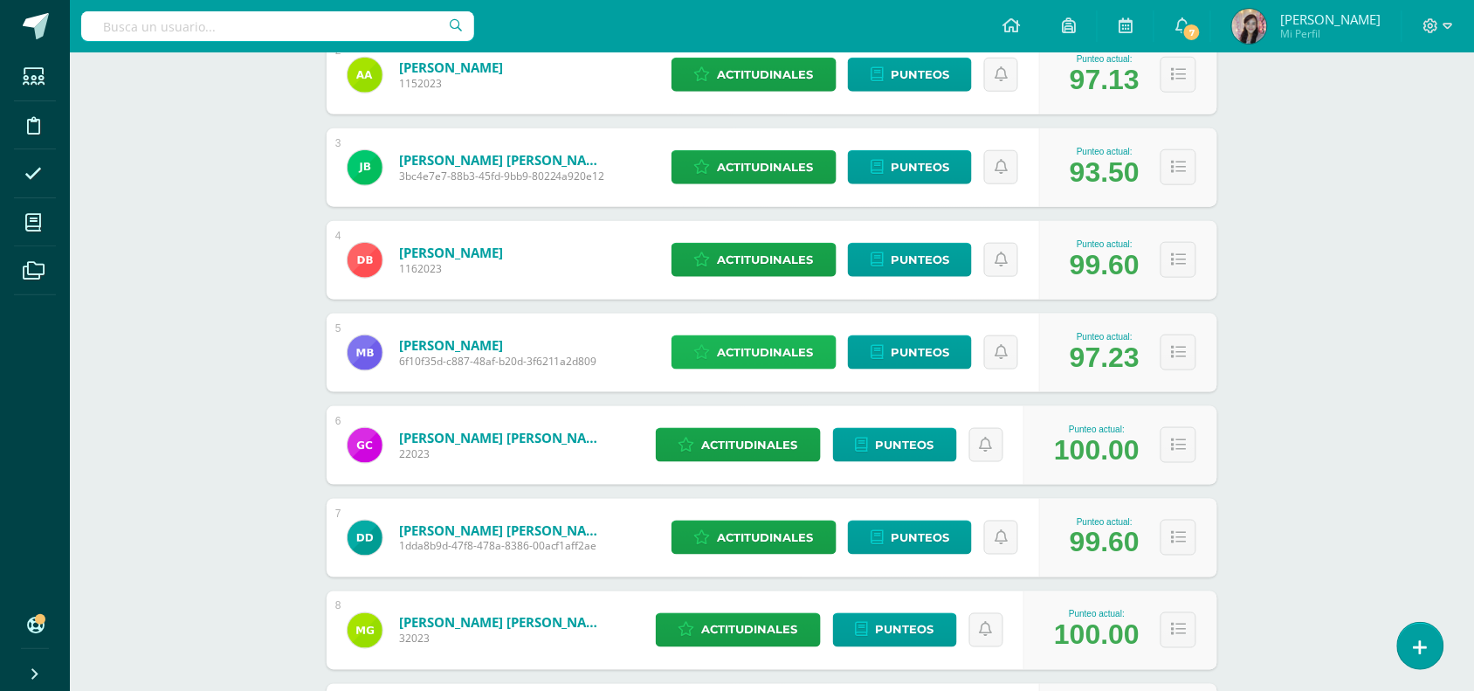
click at [714, 356] on link "Actitudinales" at bounding box center [754, 352] width 165 height 34
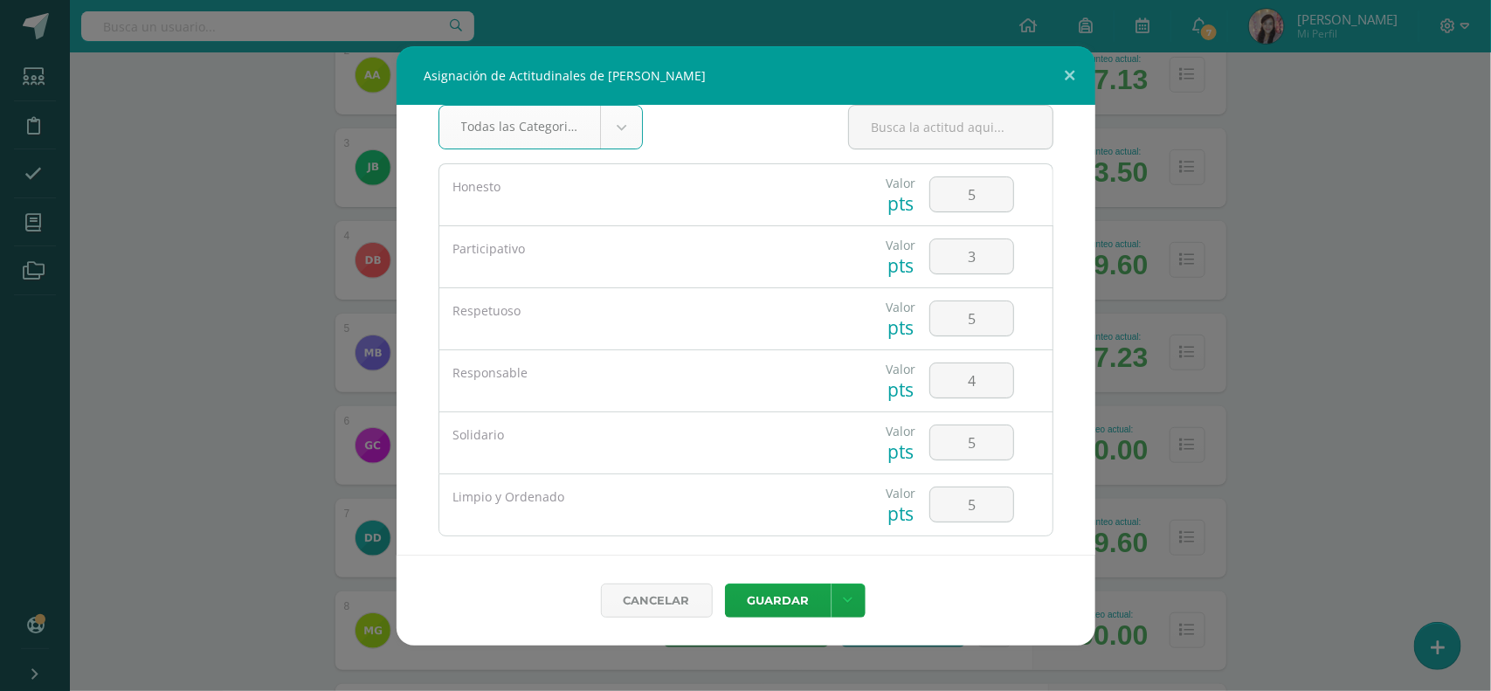
scroll to position [0, 0]
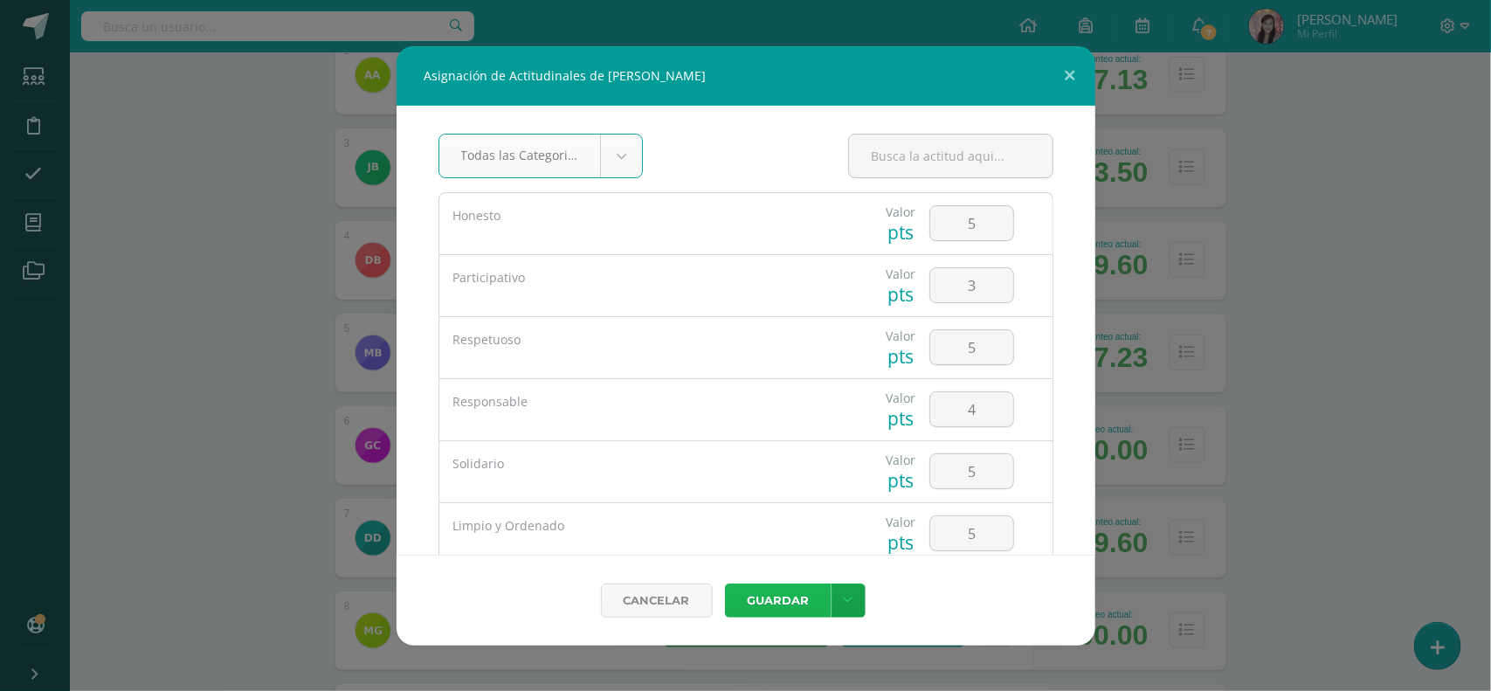
click at [780, 590] on button "Guardar" at bounding box center [778, 600] width 107 height 34
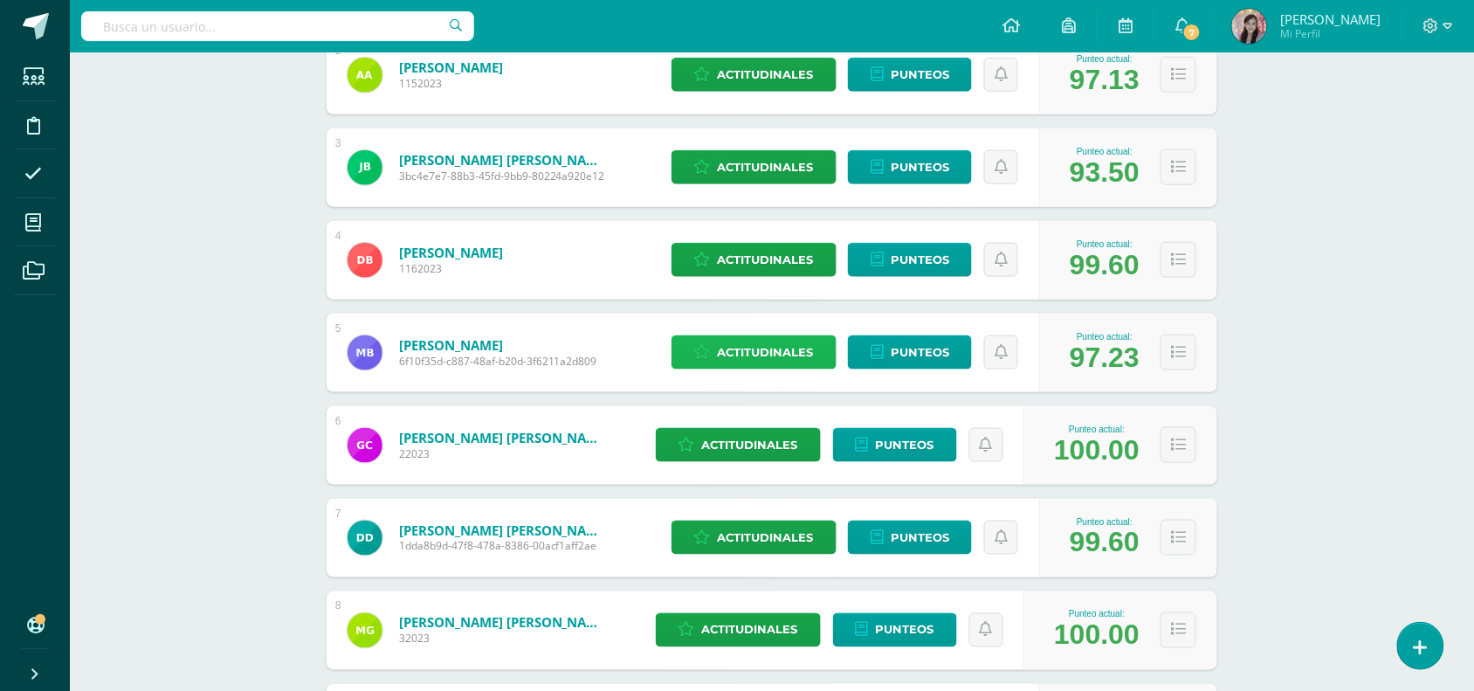
click at [728, 360] on span "Actitudinales" at bounding box center [766, 352] width 96 height 32
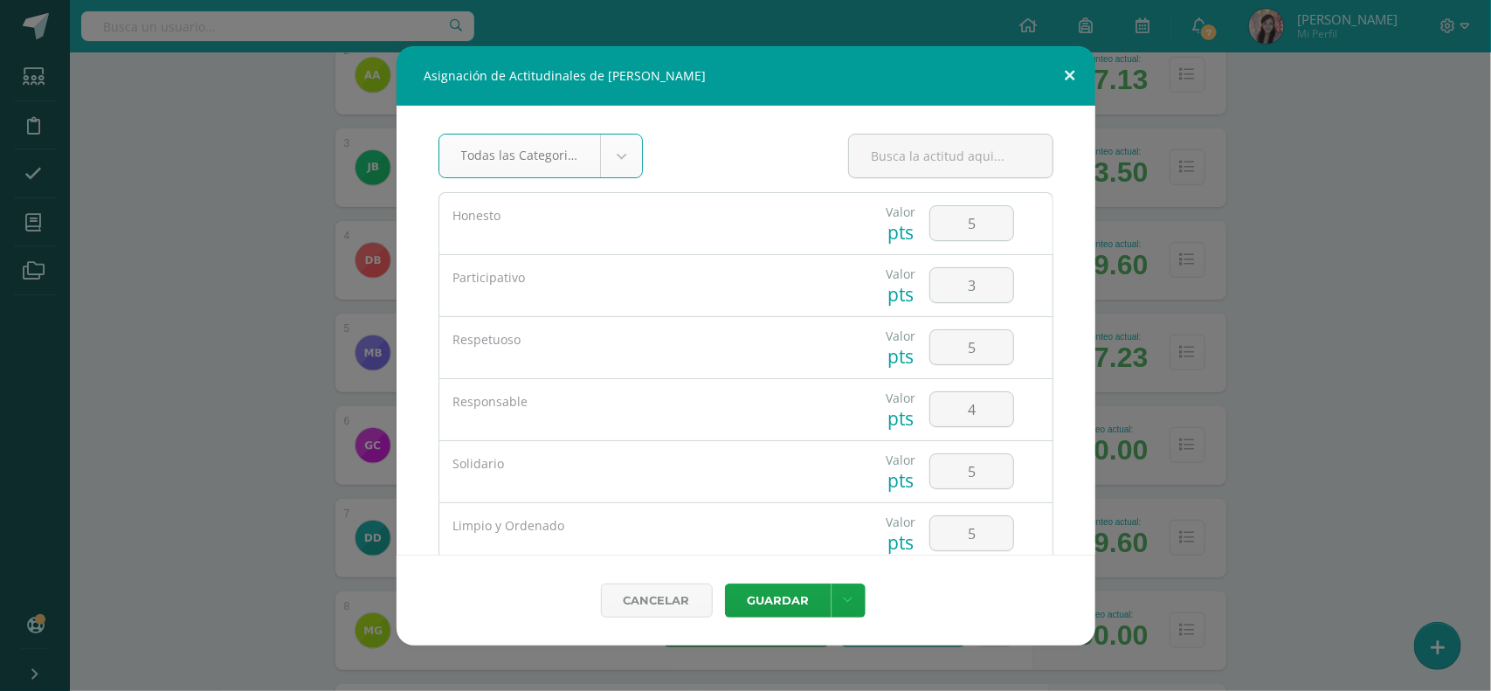
click at [1073, 57] on button at bounding box center [1070, 75] width 50 height 59
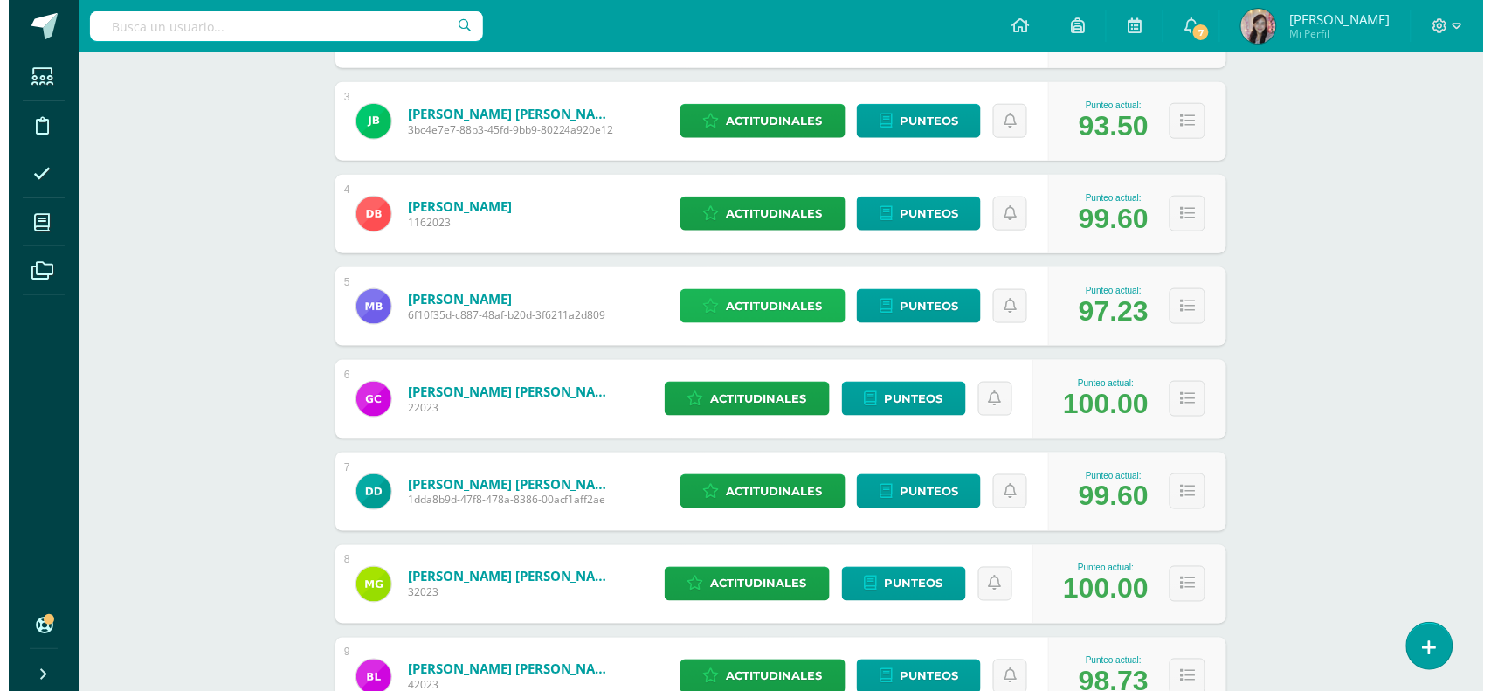
scroll to position [437, 0]
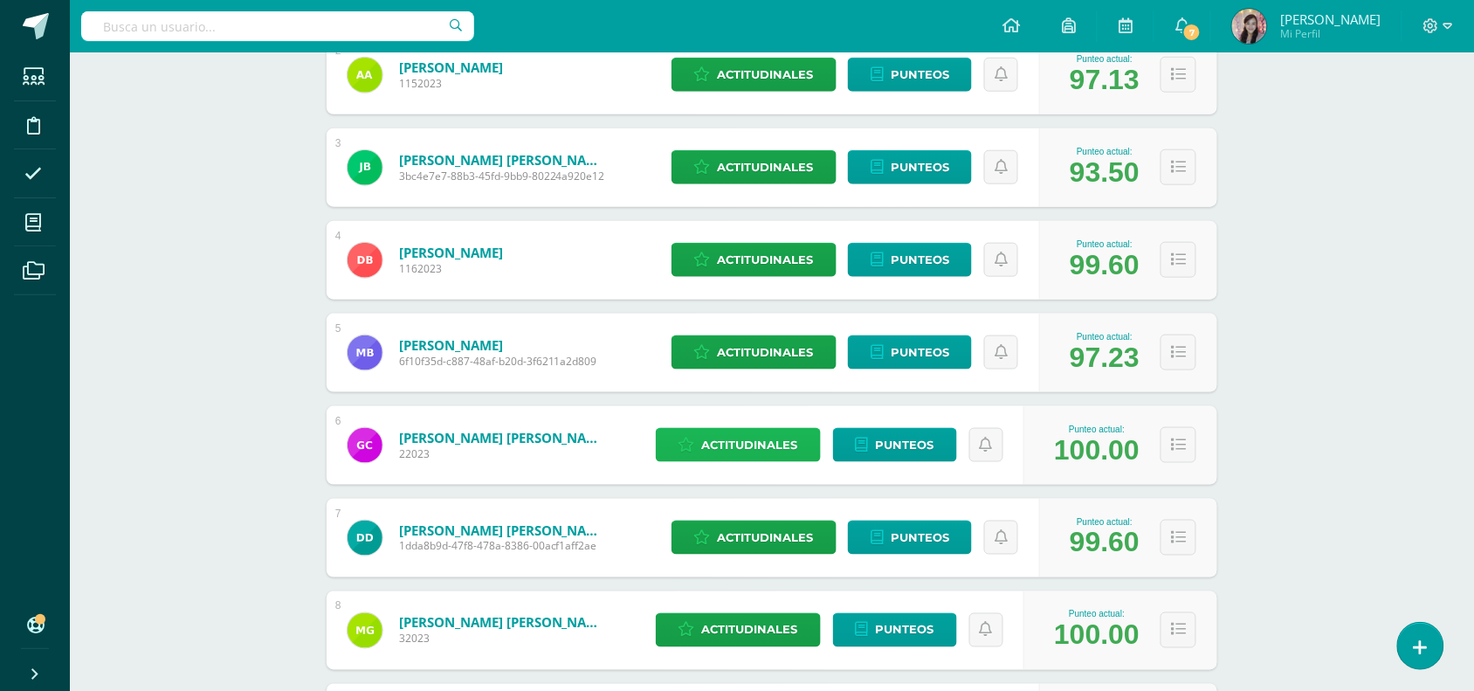
click at [752, 447] on span "Actitudinales" at bounding box center [750, 445] width 96 height 32
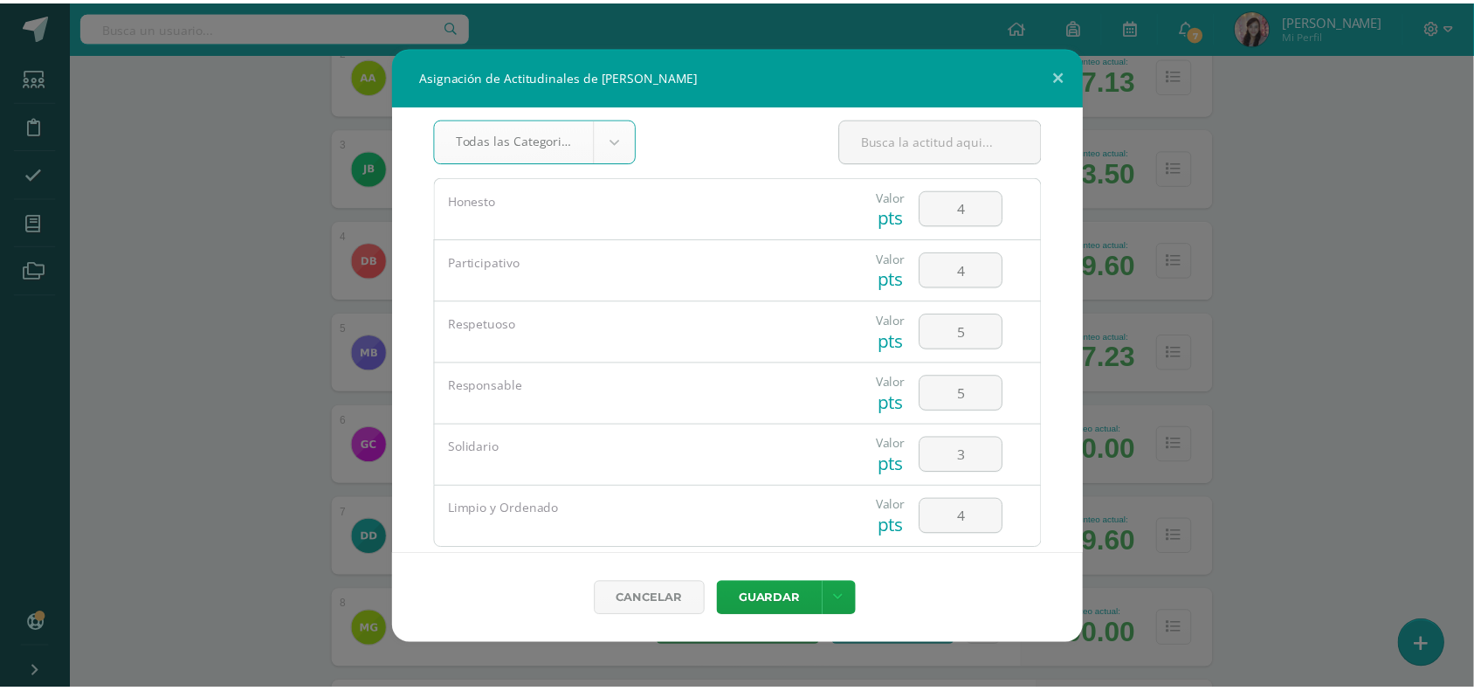
scroll to position [0, 0]
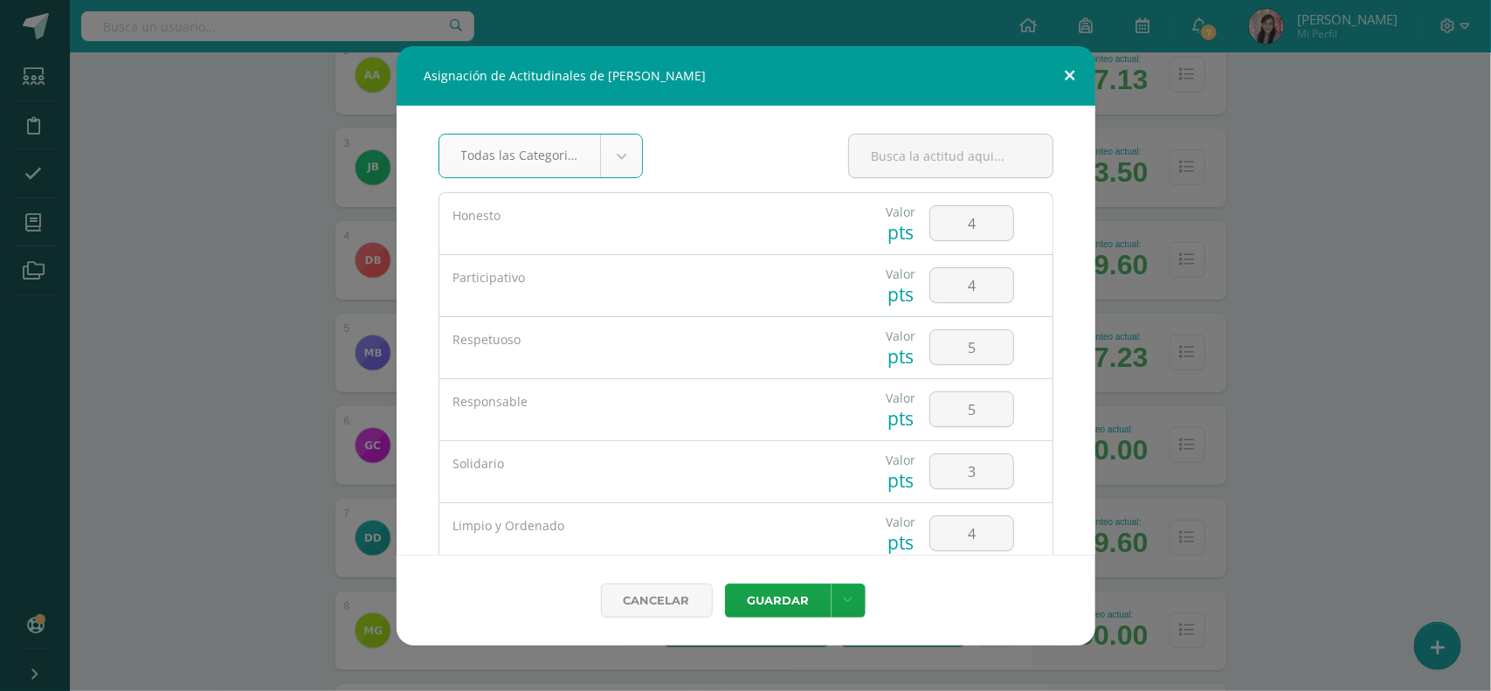
click at [1074, 63] on button at bounding box center [1070, 75] width 50 height 59
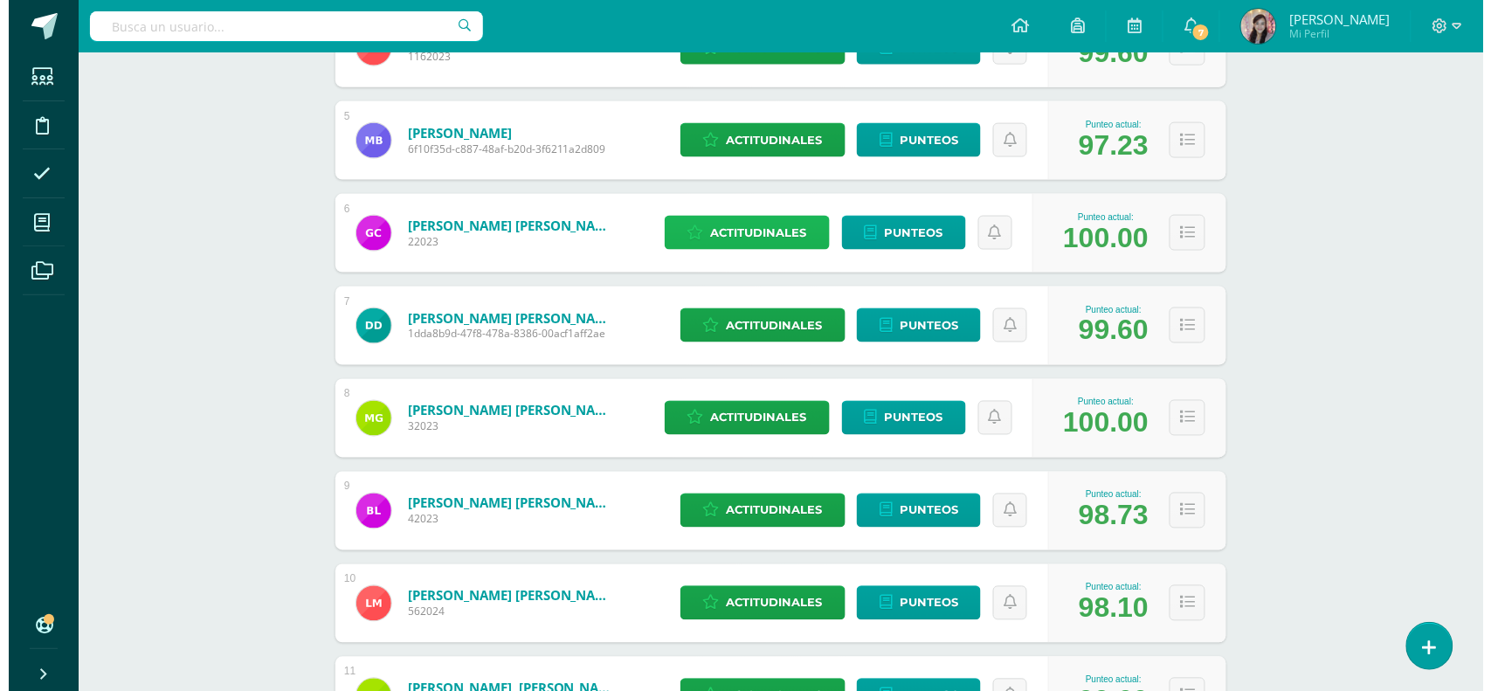
scroll to position [655, 0]
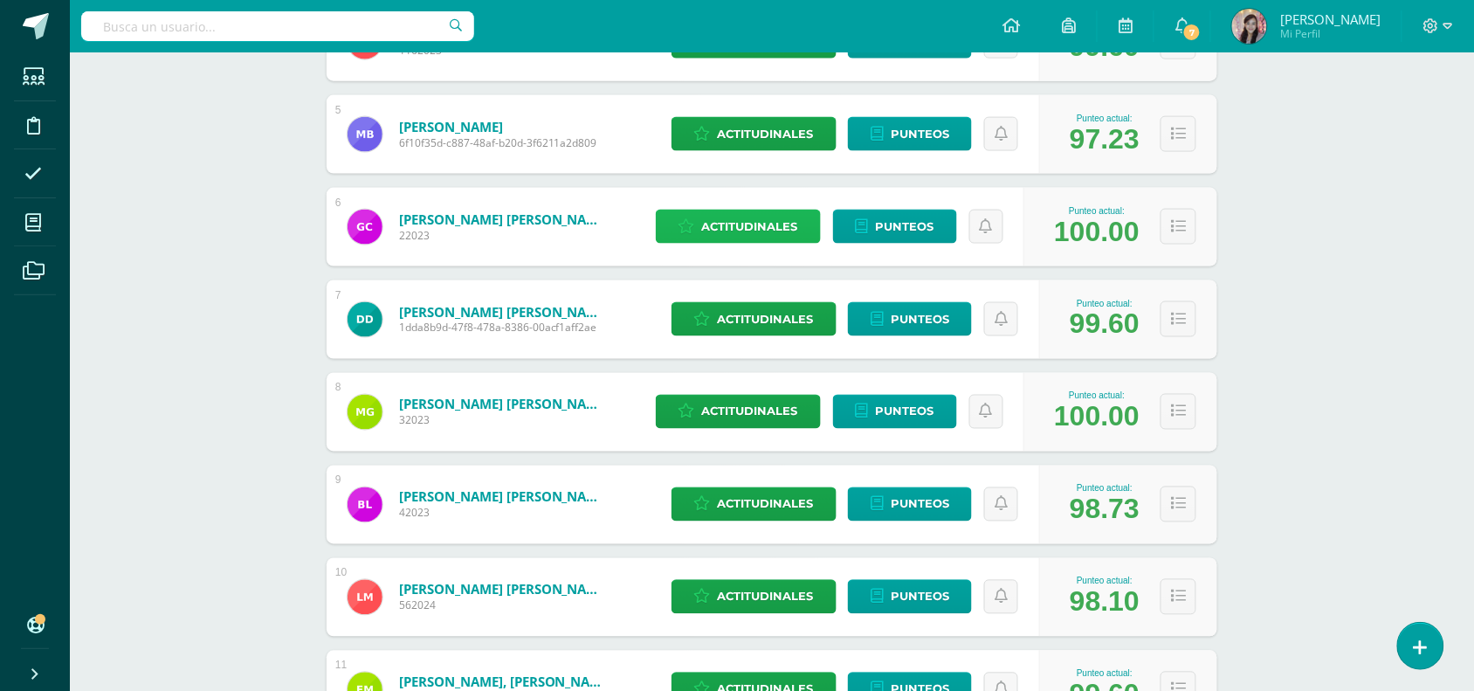
click at [705, 217] on span "Actitudinales" at bounding box center [750, 226] width 96 height 32
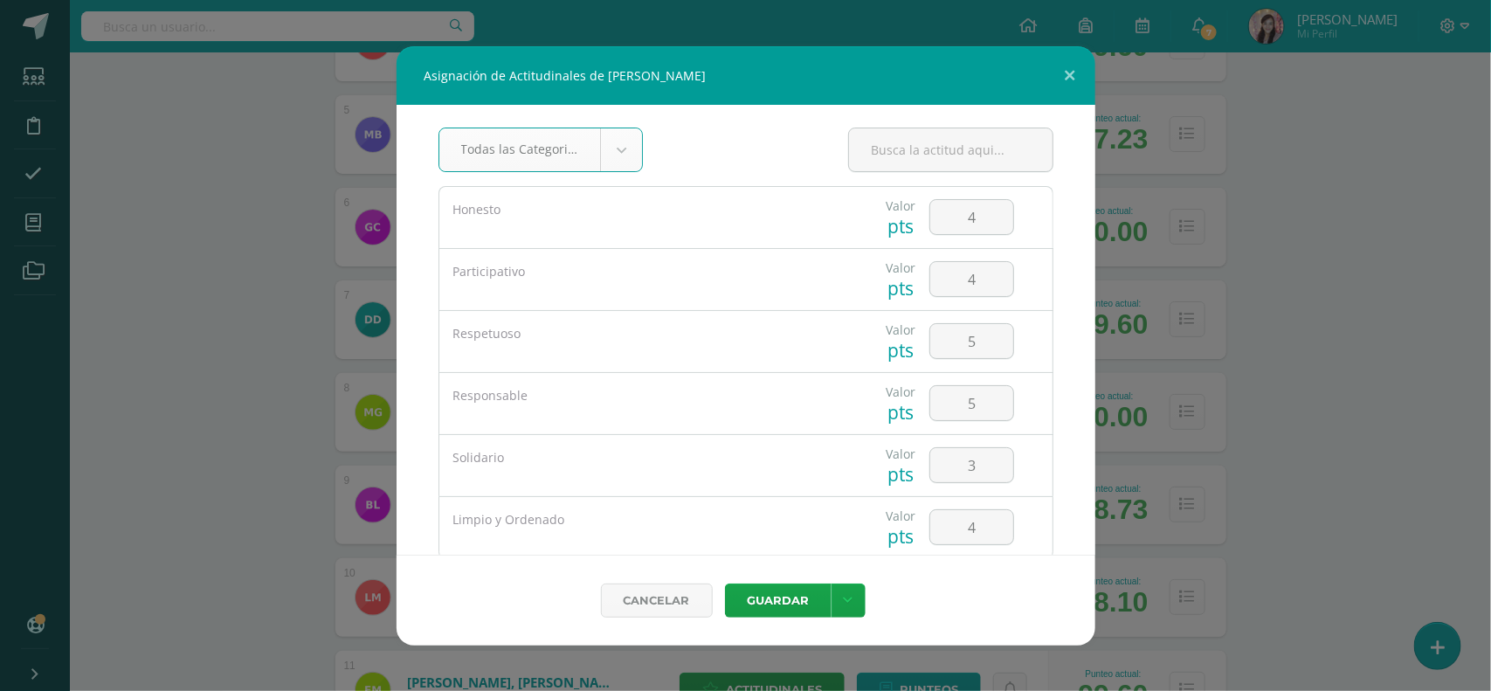
scroll to position [0, 0]
click at [1079, 74] on button at bounding box center [1070, 75] width 50 height 59
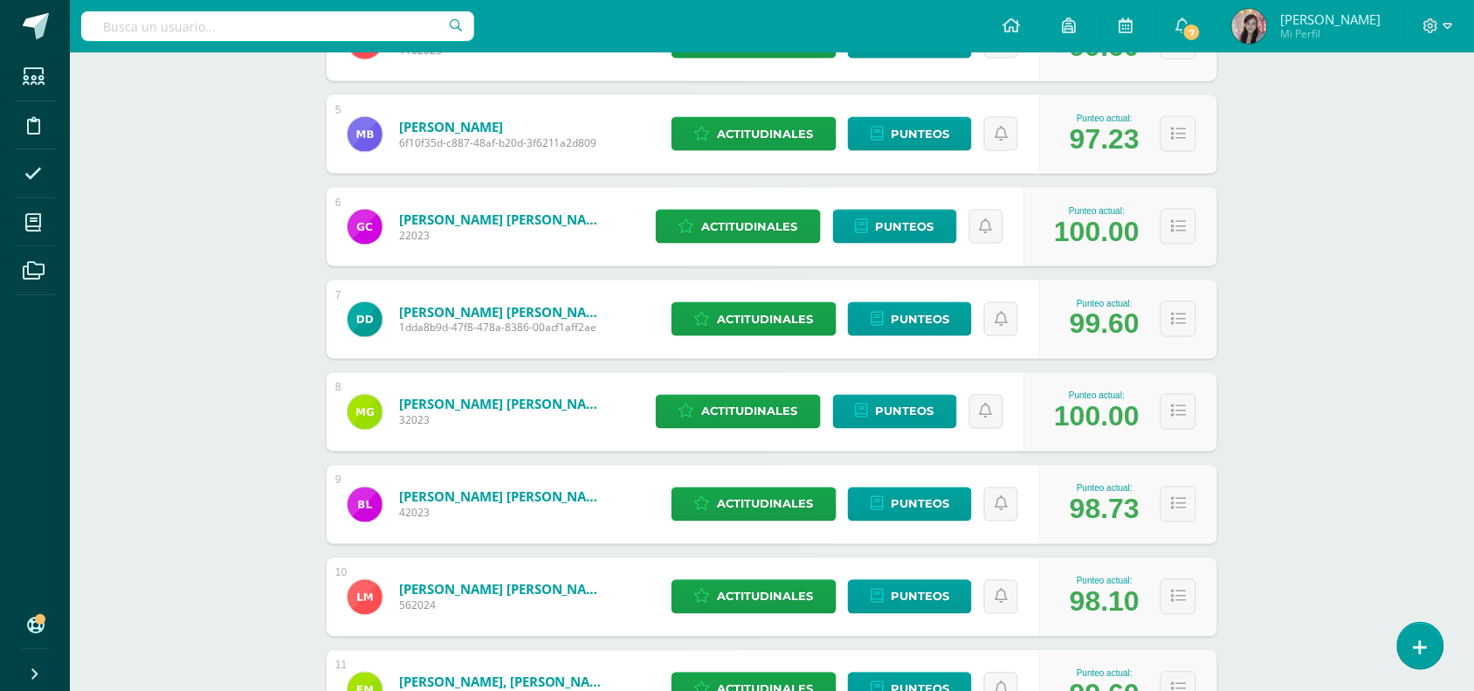
click at [509, 411] on link "[PERSON_NAME] [PERSON_NAME]" at bounding box center [504, 404] width 210 height 17
click at [736, 404] on span "Actitudinales" at bounding box center [750, 412] width 96 height 32
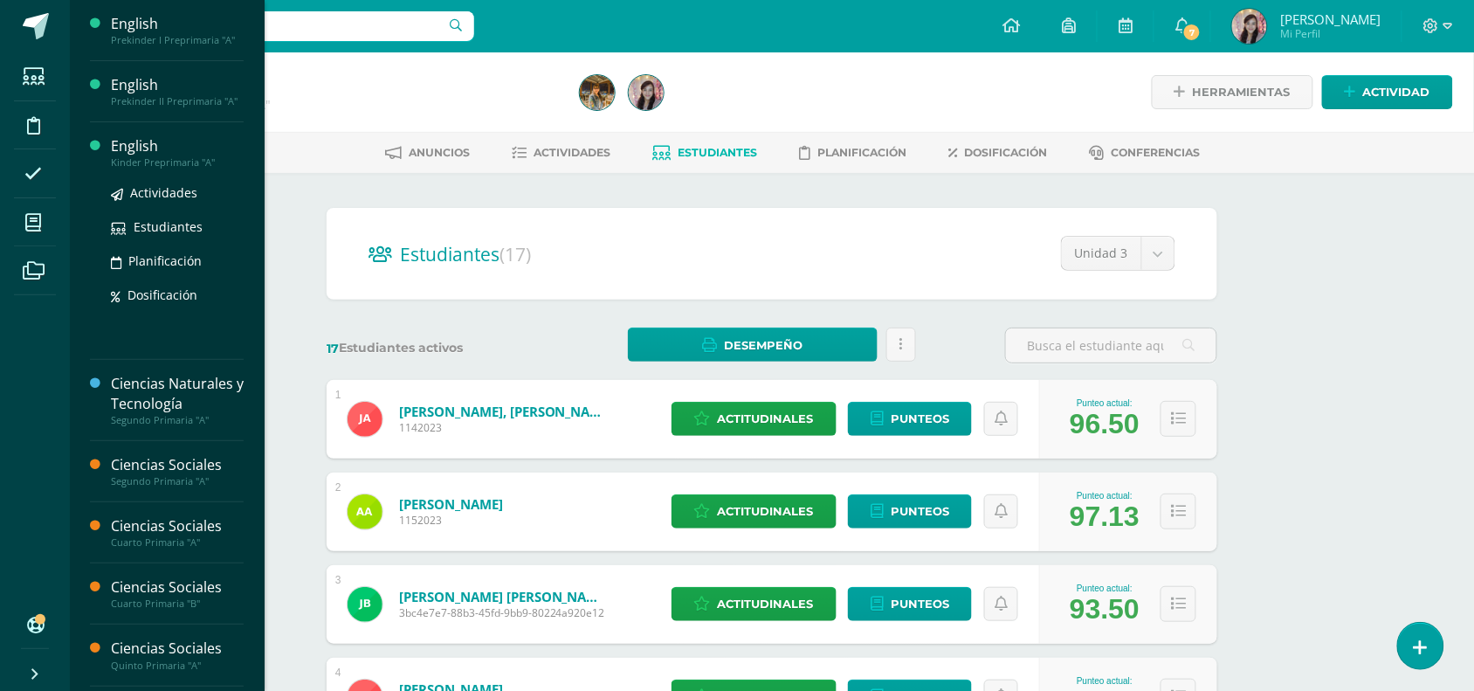
click at [162, 149] on div "English" at bounding box center [177, 146] width 133 height 20
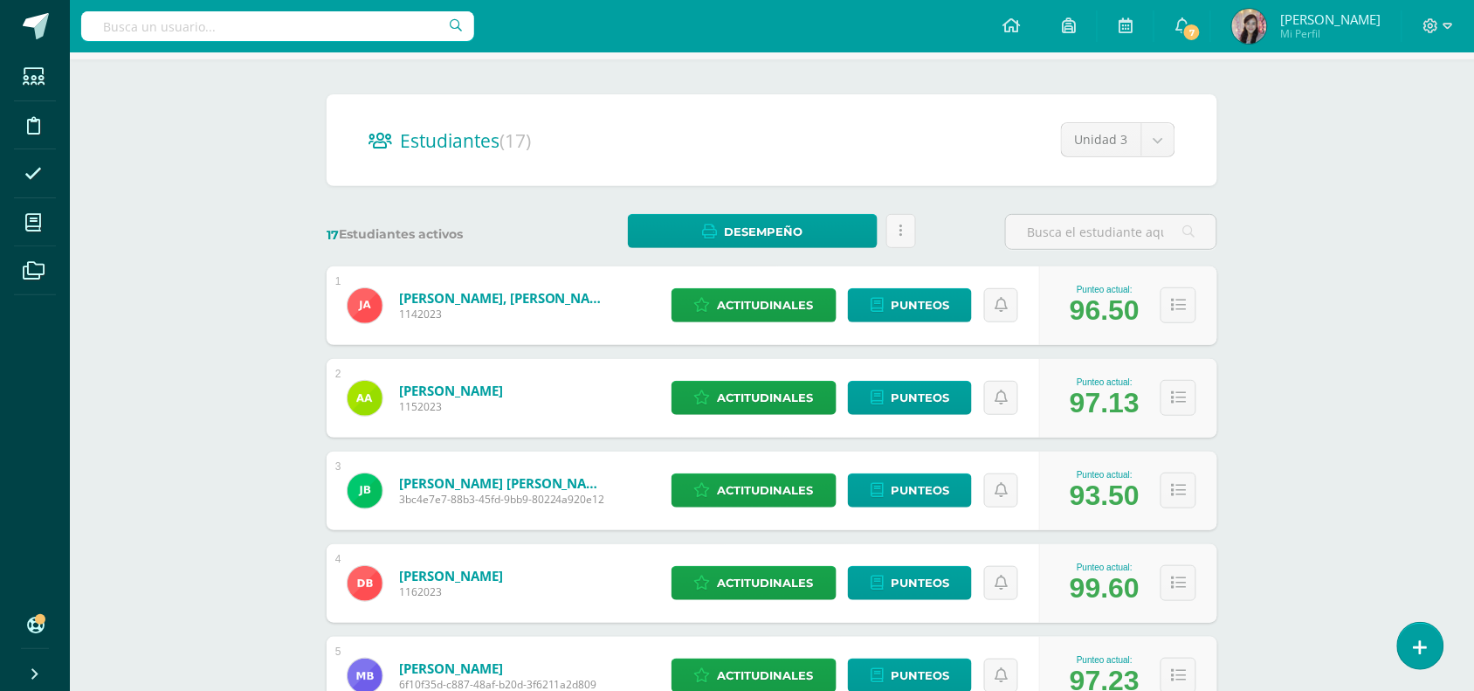
scroll to position [443, 0]
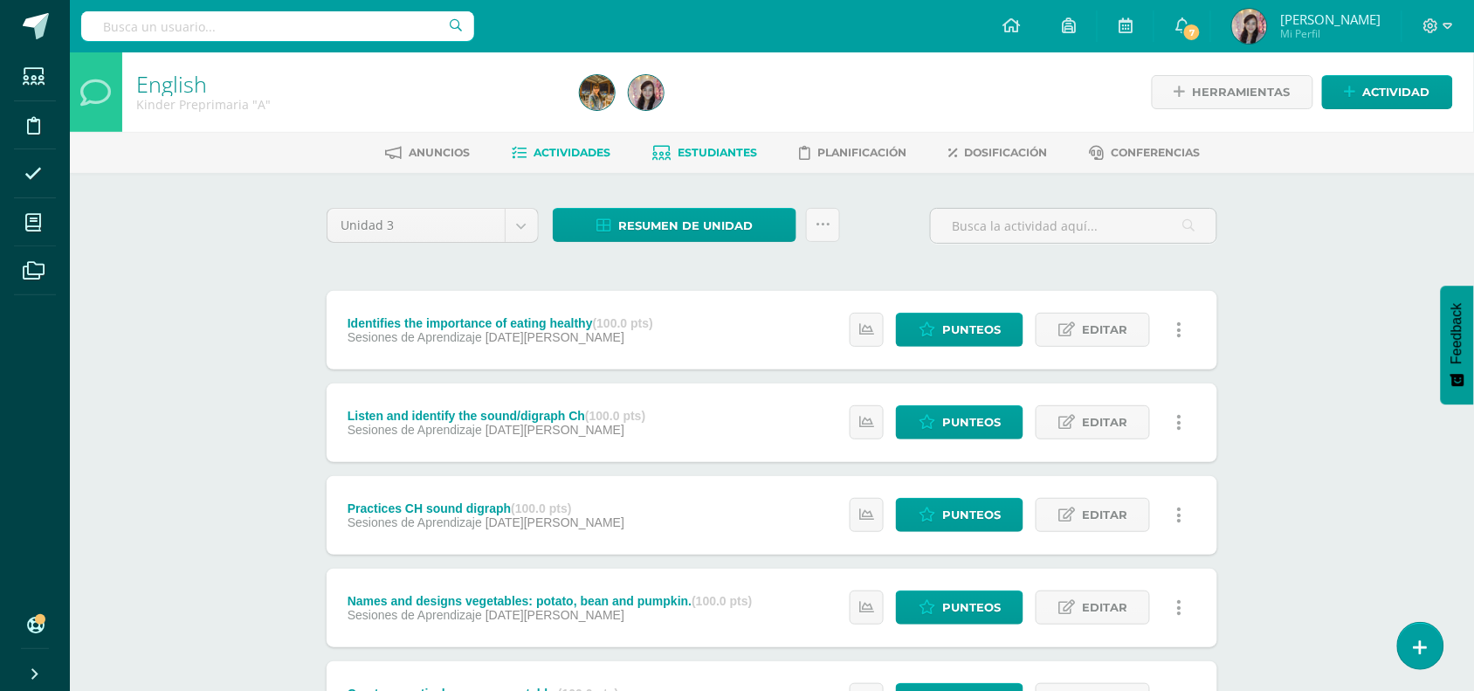
click at [727, 155] on span "Estudiantes" at bounding box center [718, 152] width 79 height 13
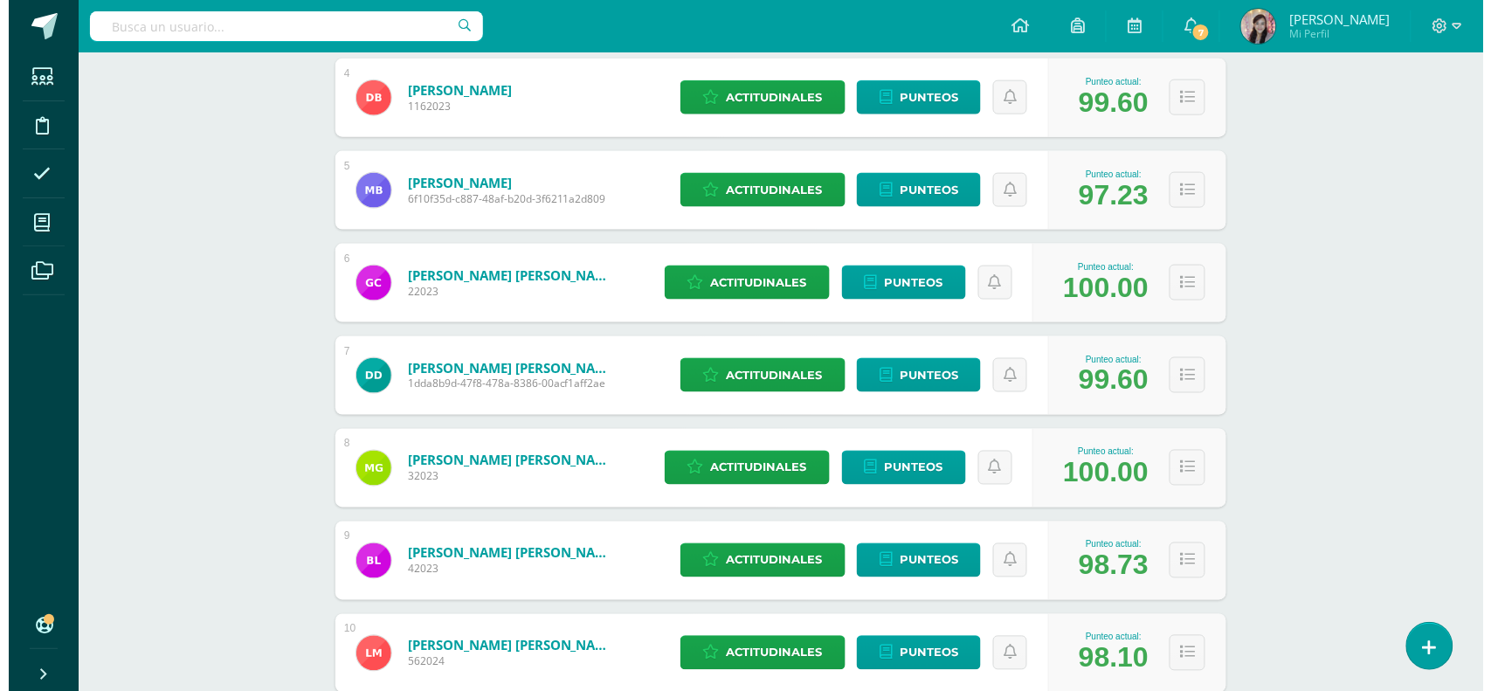
scroll to position [655, 0]
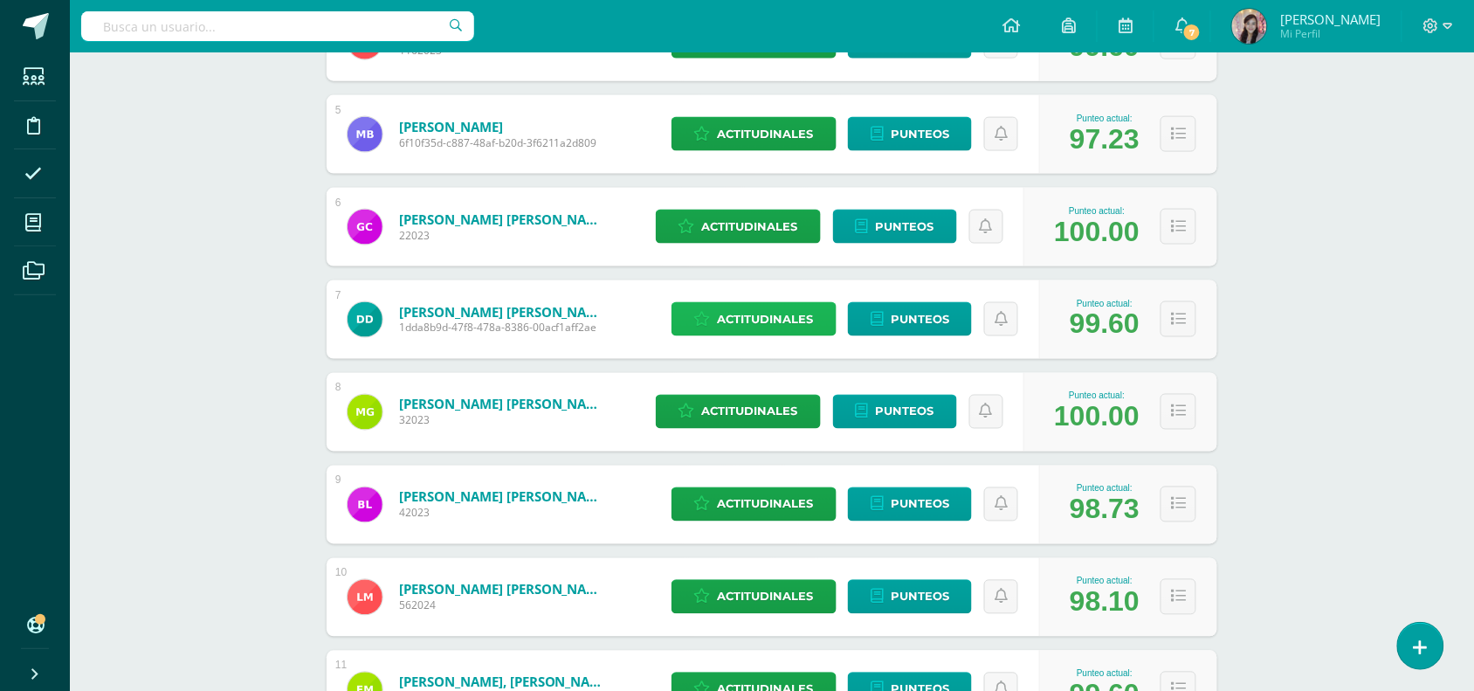
click at [721, 325] on span "Actitudinales" at bounding box center [766, 319] width 96 height 32
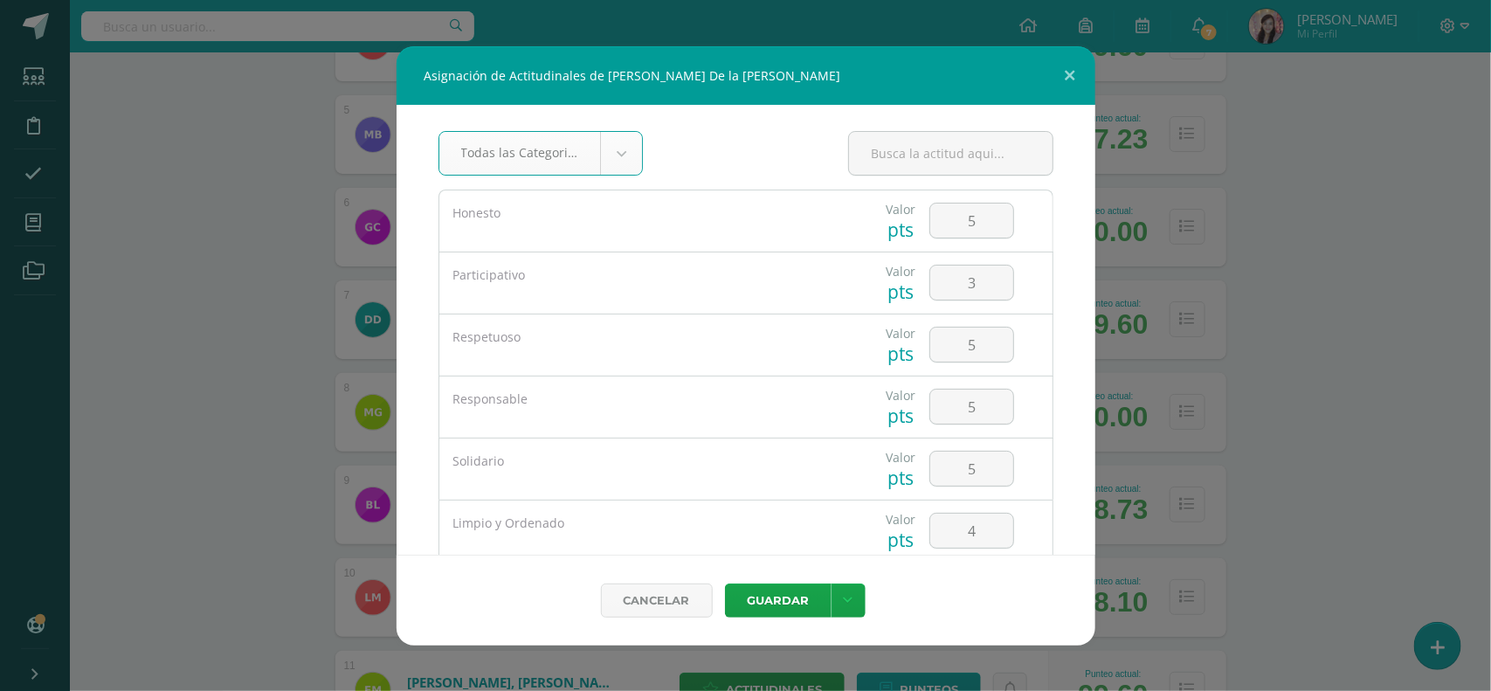
scroll to position [0, 0]
click at [1080, 71] on button at bounding box center [1070, 75] width 50 height 59
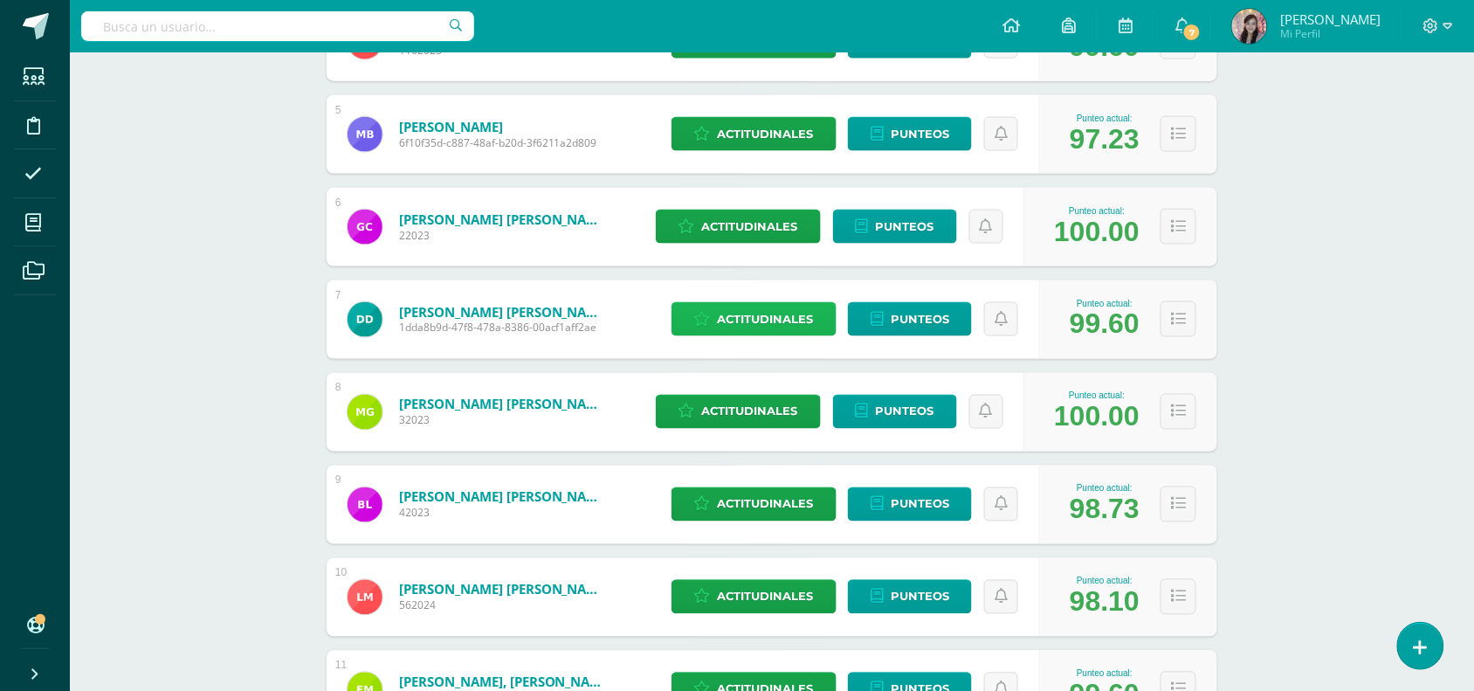
click at [706, 315] on icon at bounding box center [702, 319] width 17 height 15
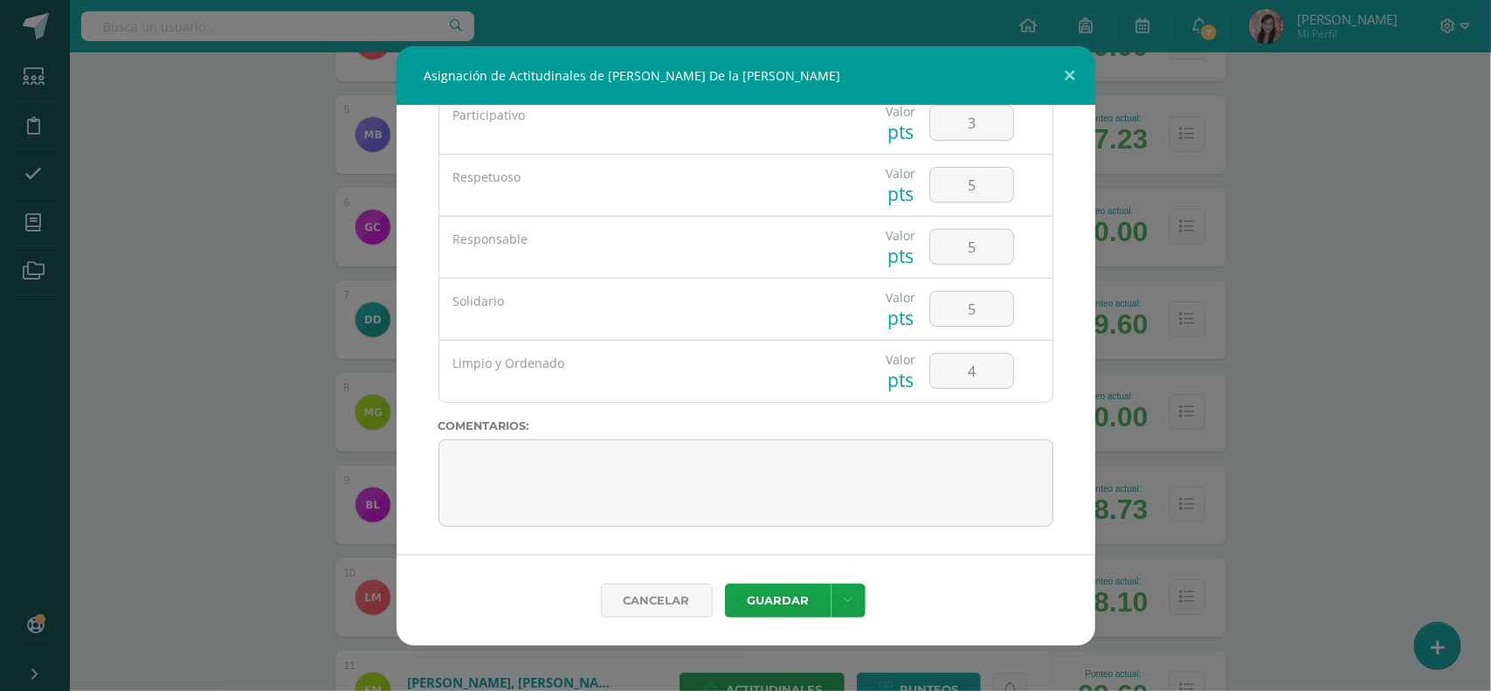
scroll to position [55, 0]
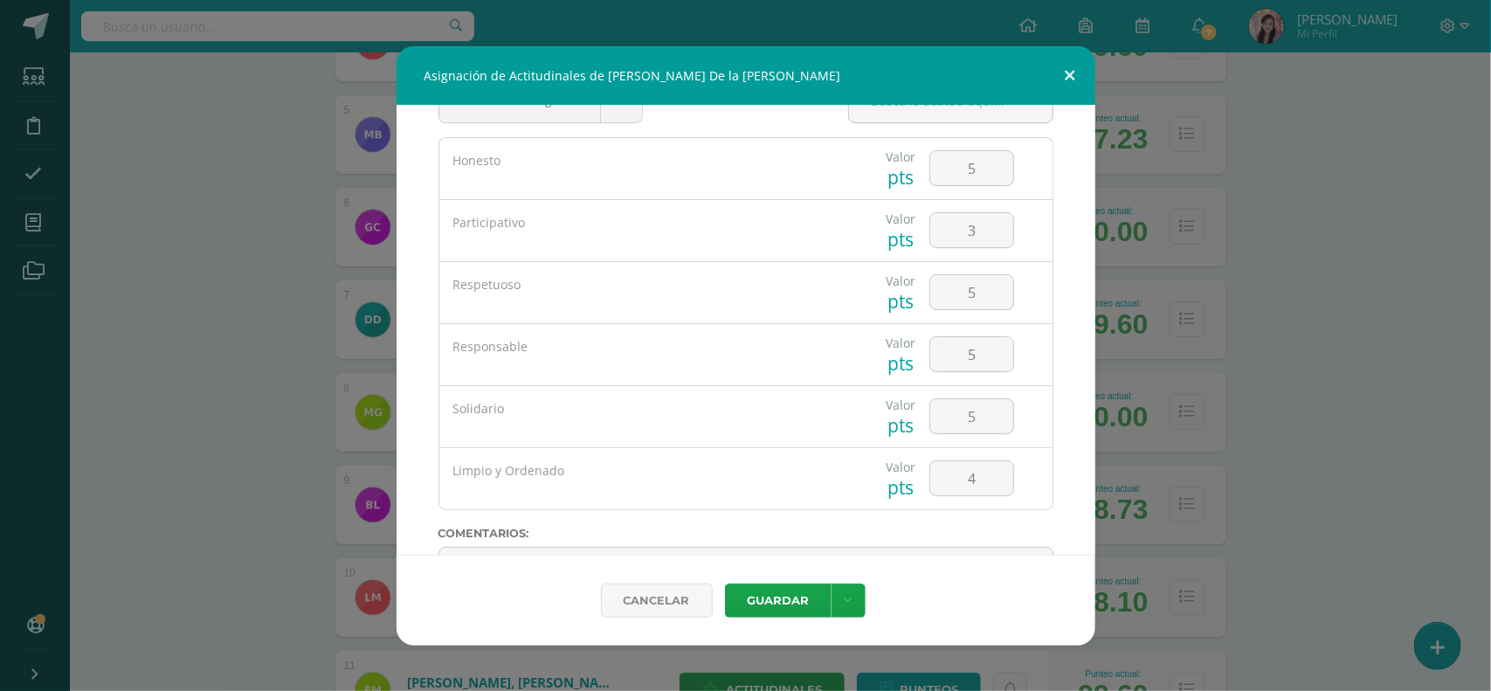
click at [1068, 77] on button at bounding box center [1070, 75] width 50 height 59
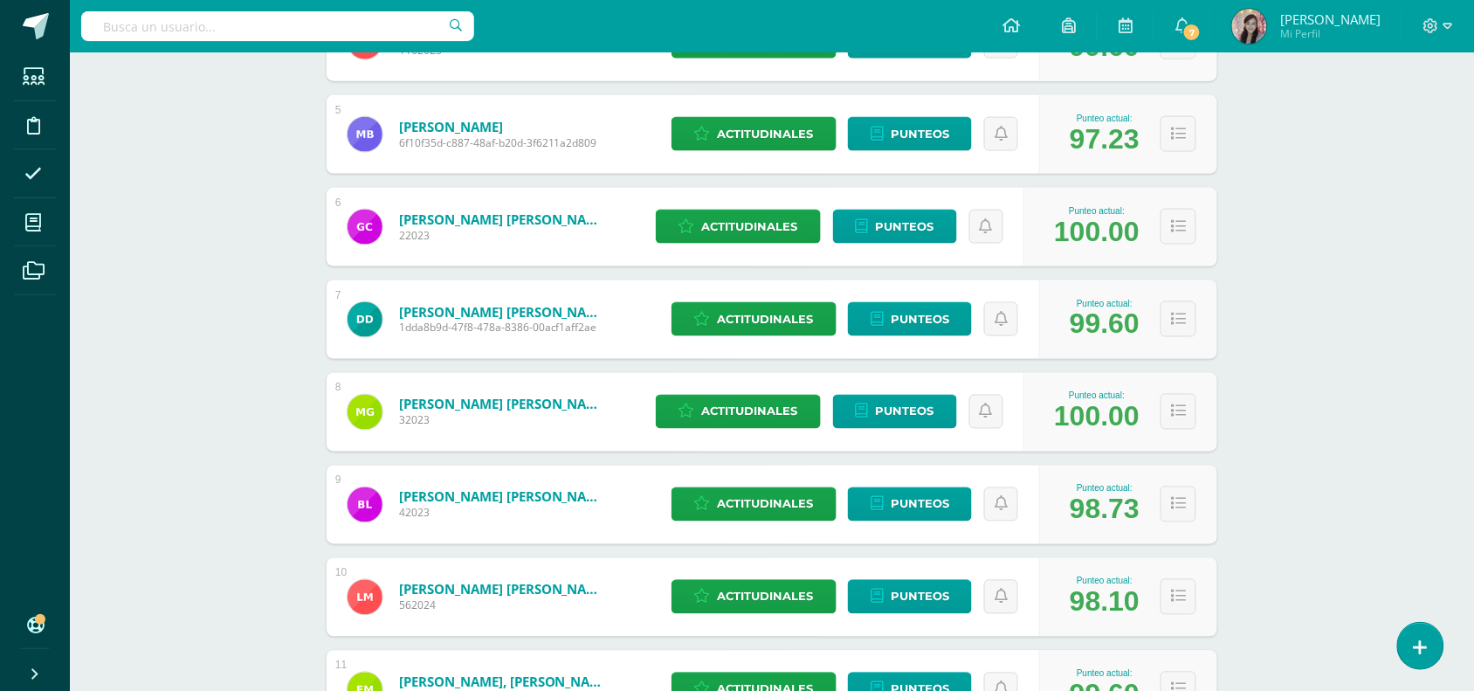
click at [467, 409] on link "[PERSON_NAME] [PERSON_NAME]" at bounding box center [504, 404] width 210 height 17
click at [751, 403] on span "Actitudinales" at bounding box center [750, 412] width 96 height 32
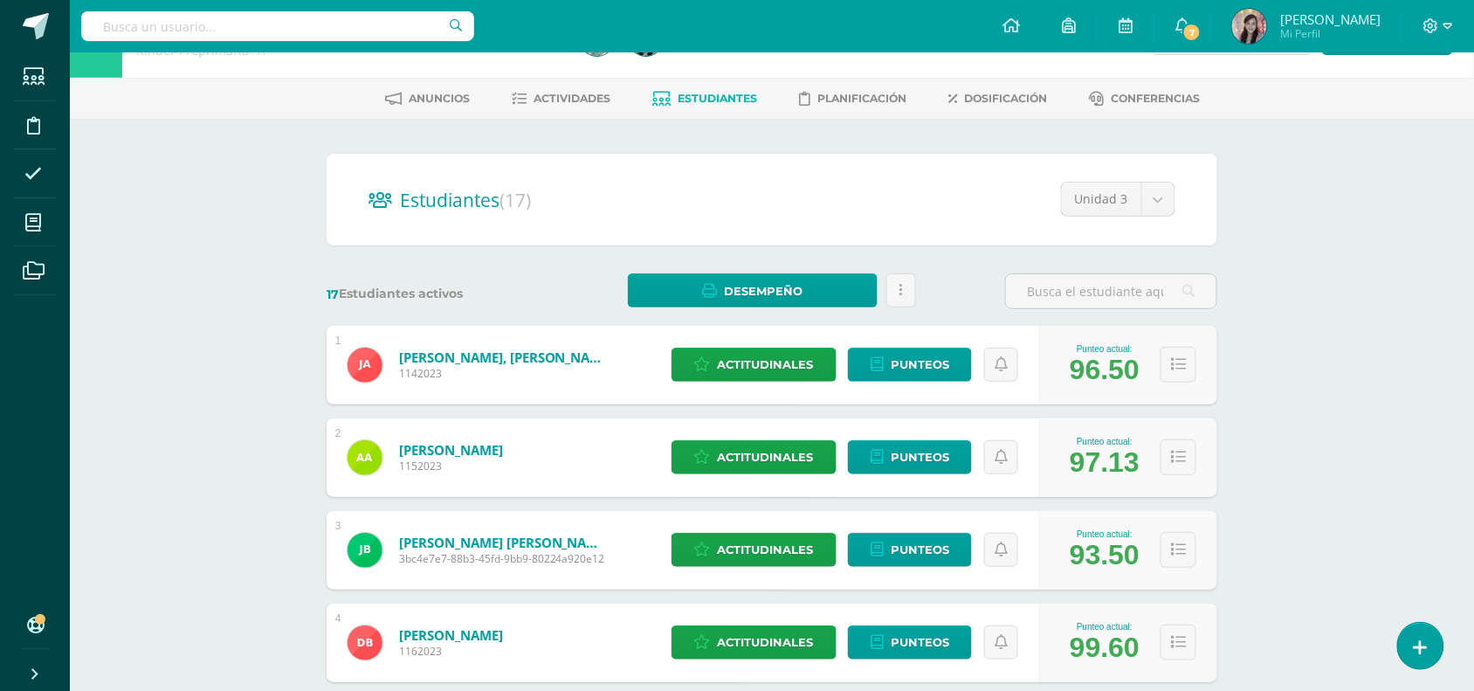
scroll to position [382, 0]
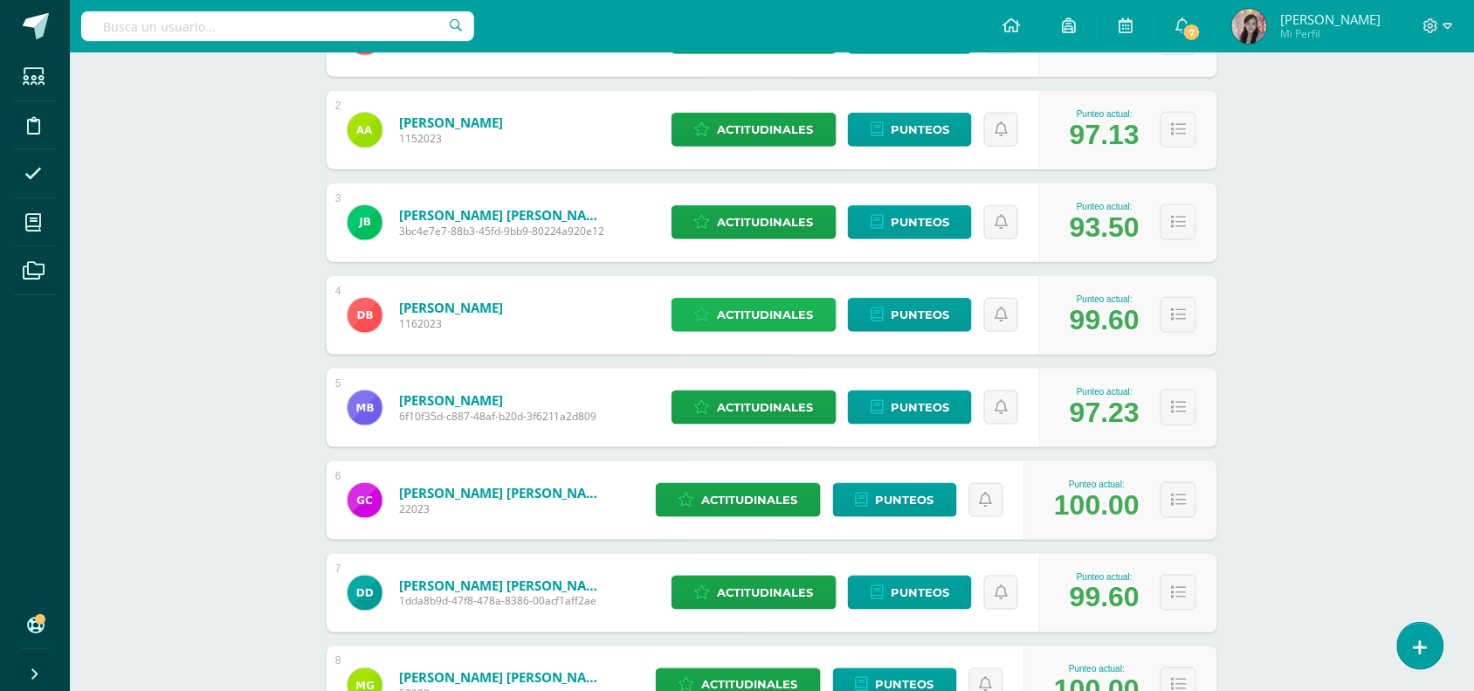
click at [749, 307] on span "Actitudinales" at bounding box center [766, 315] width 96 height 32
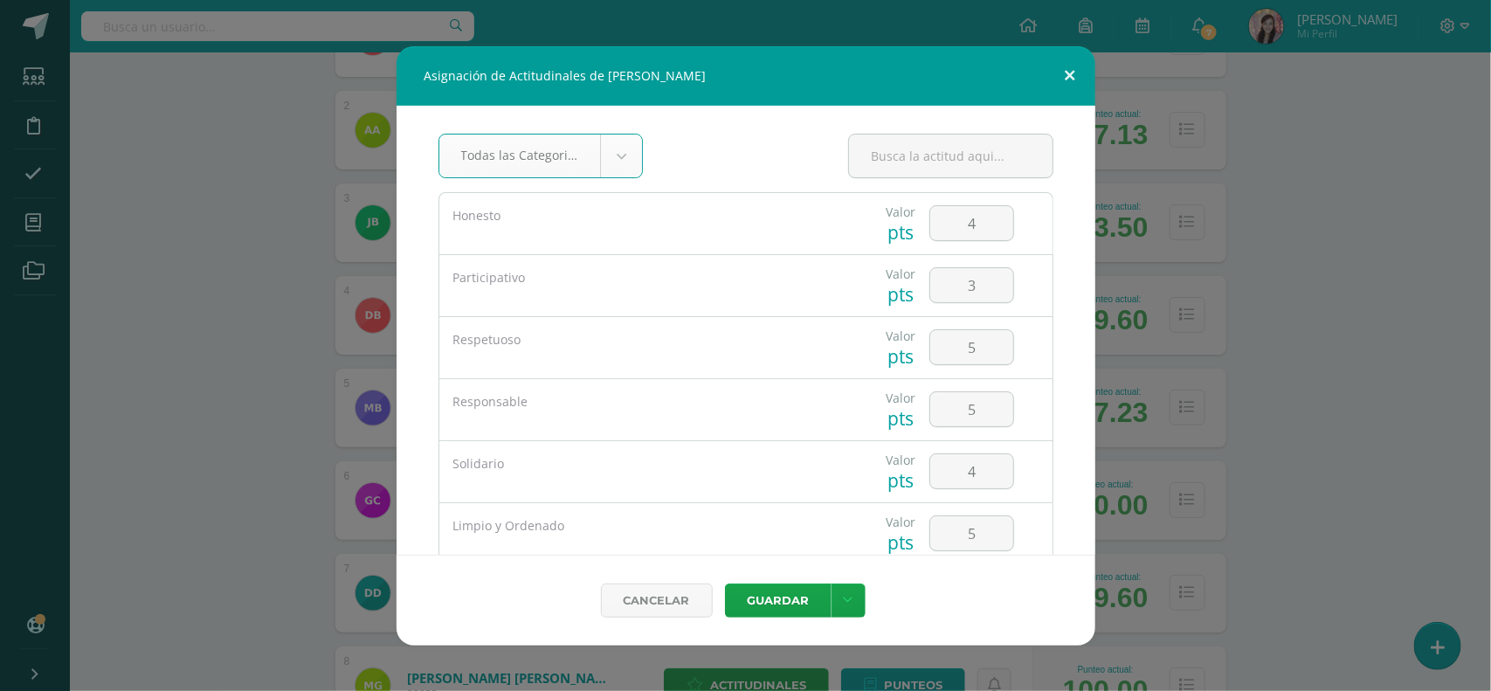
click at [1072, 71] on button at bounding box center [1070, 75] width 50 height 59
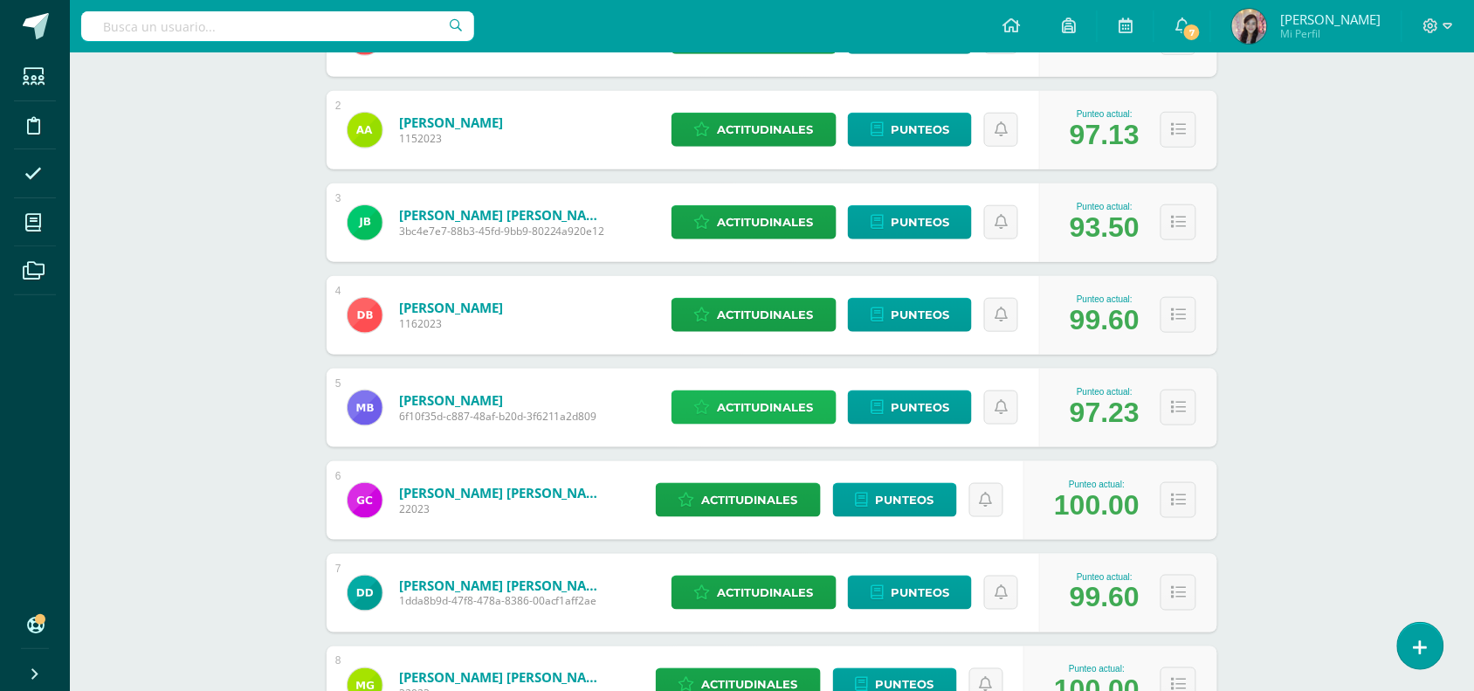
click at [703, 408] on icon at bounding box center [702, 407] width 17 height 15
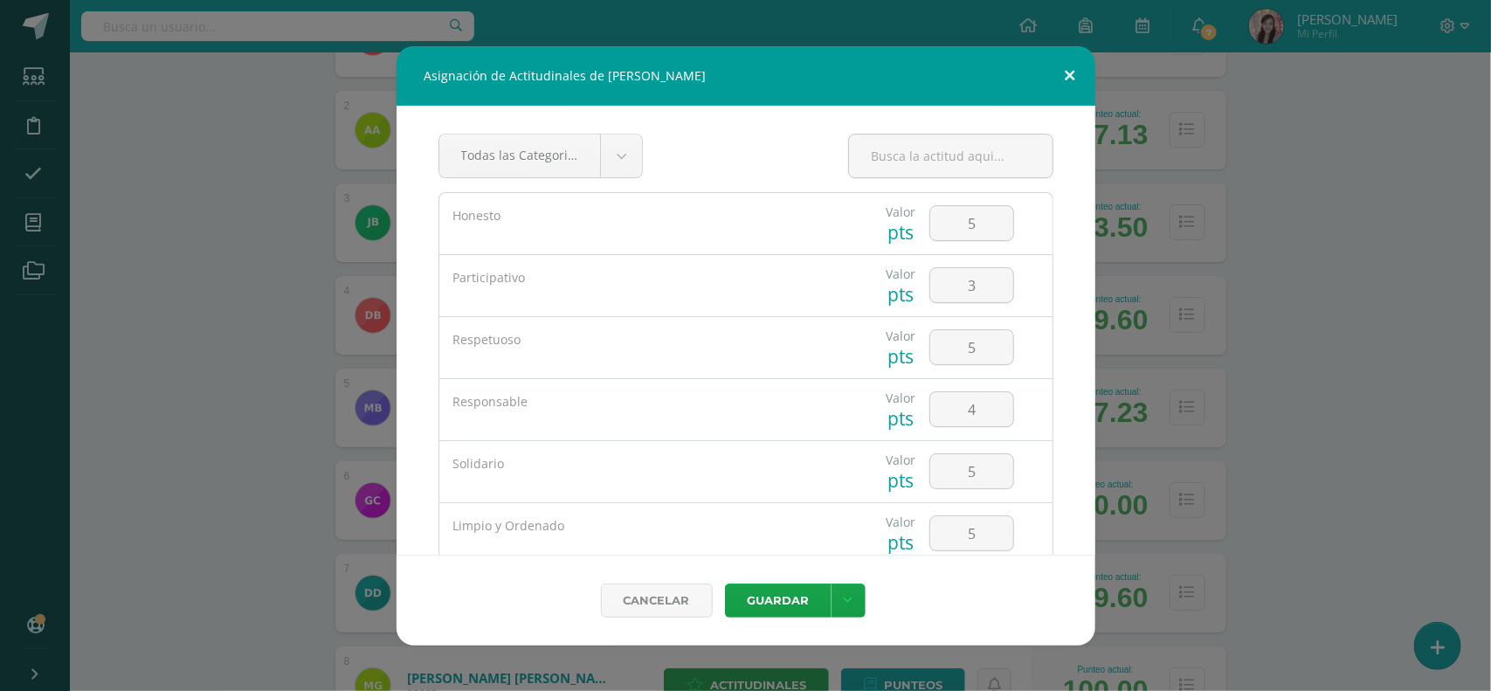
click at [1054, 59] on button at bounding box center [1070, 75] width 50 height 59
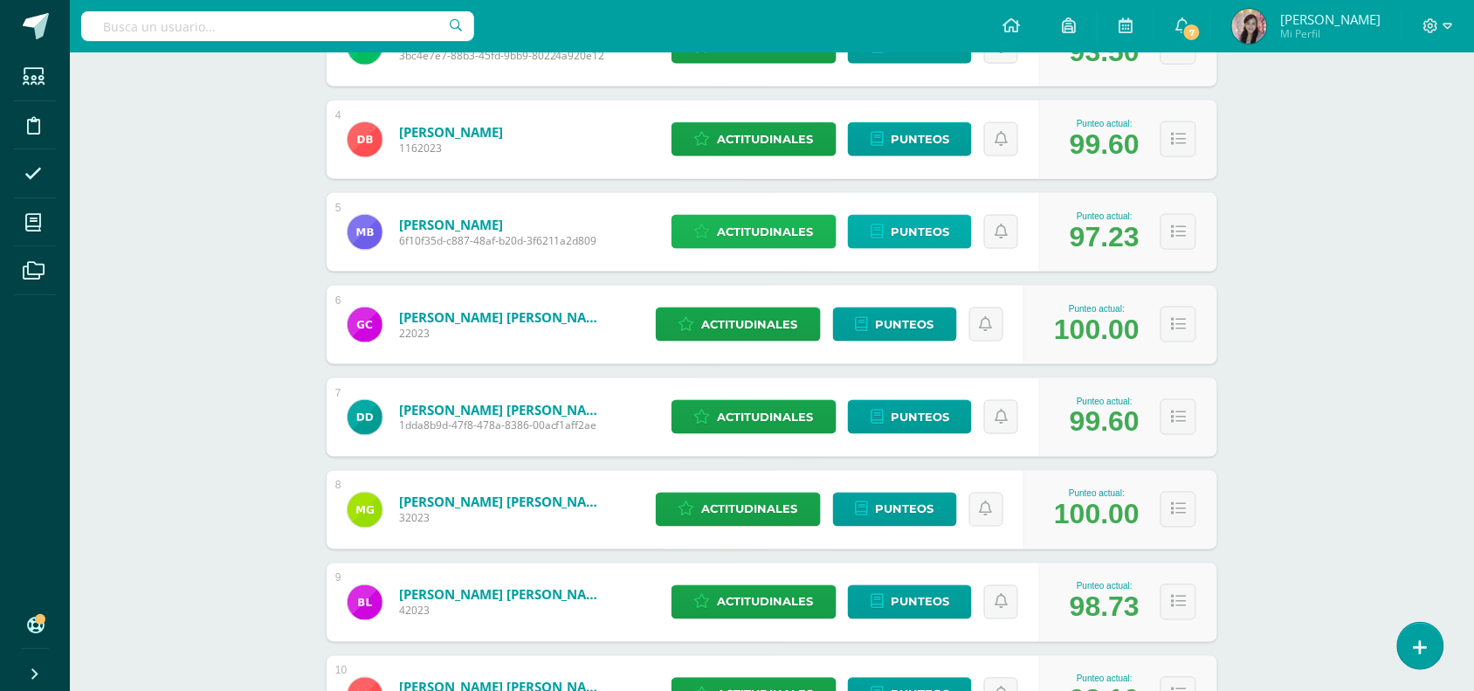
scroll to position [600, 0]
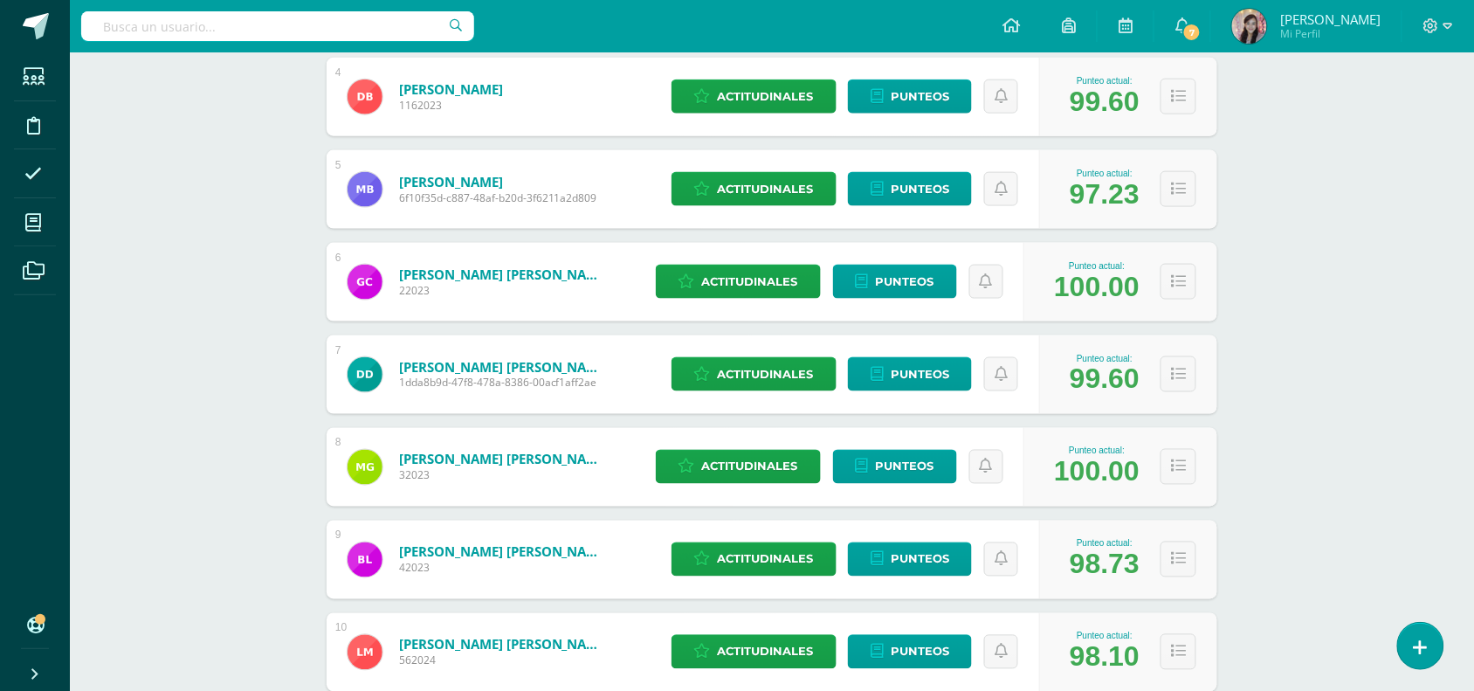
click at [478, 369] on link "[PERSON_NAME] [PERSON_NAME]" at bounding box center [504, 366] width 210 height 17
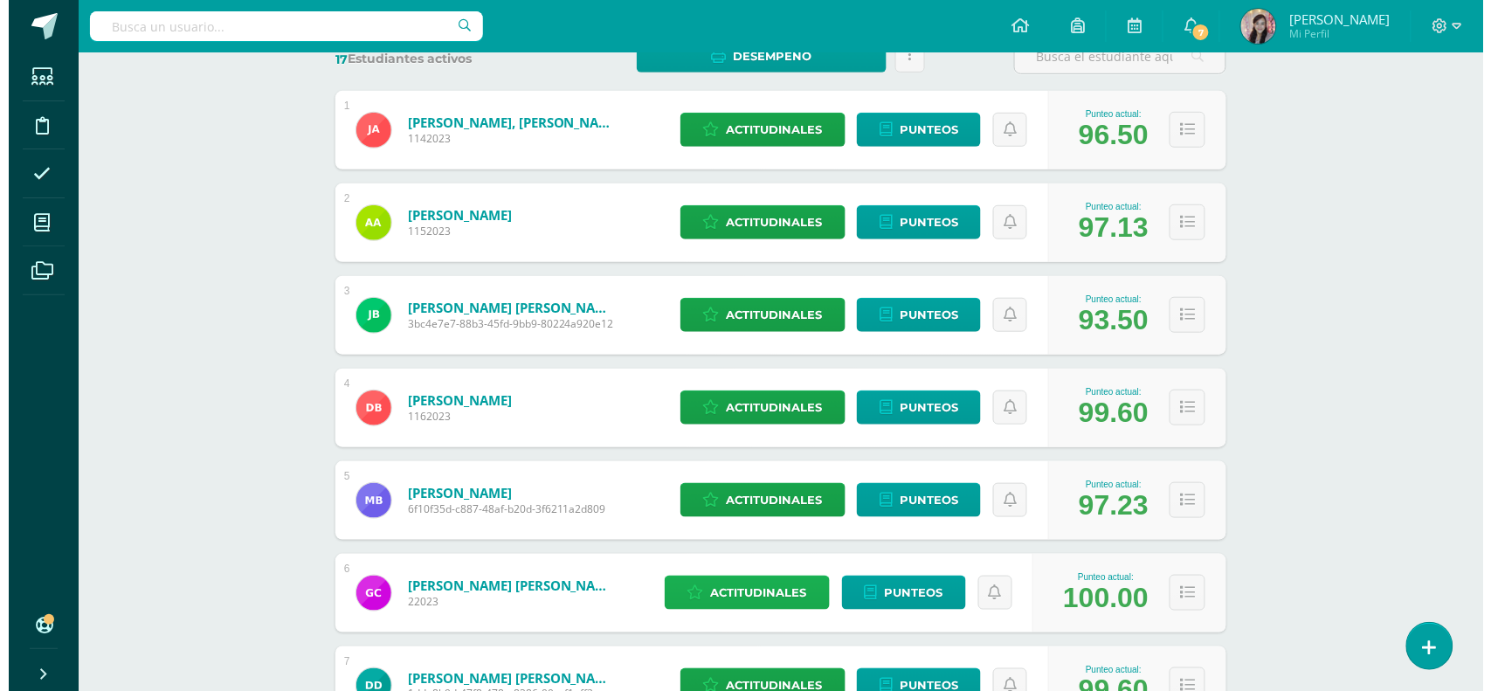
scroll to position [328, 0]
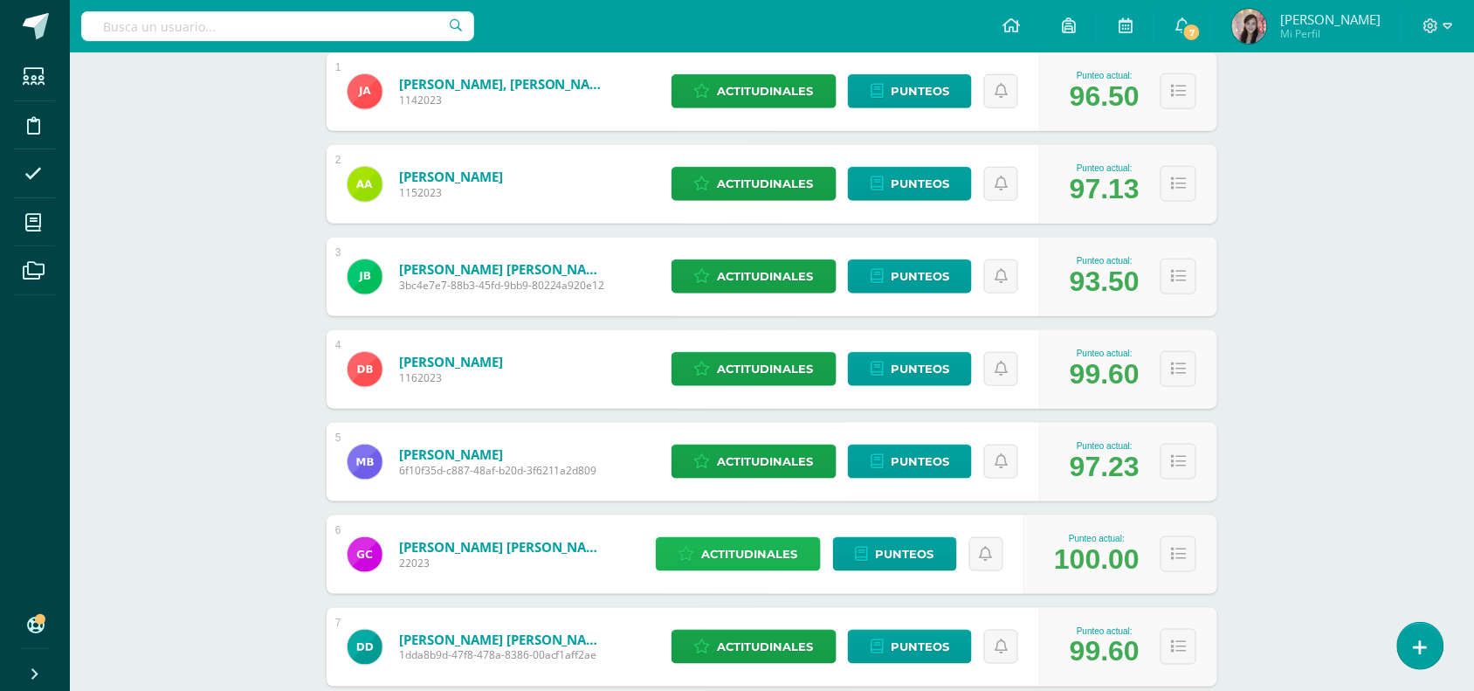
click at [741, 556] on span "Actitudinales" at bounding box center [750, 554] width 96 height 32
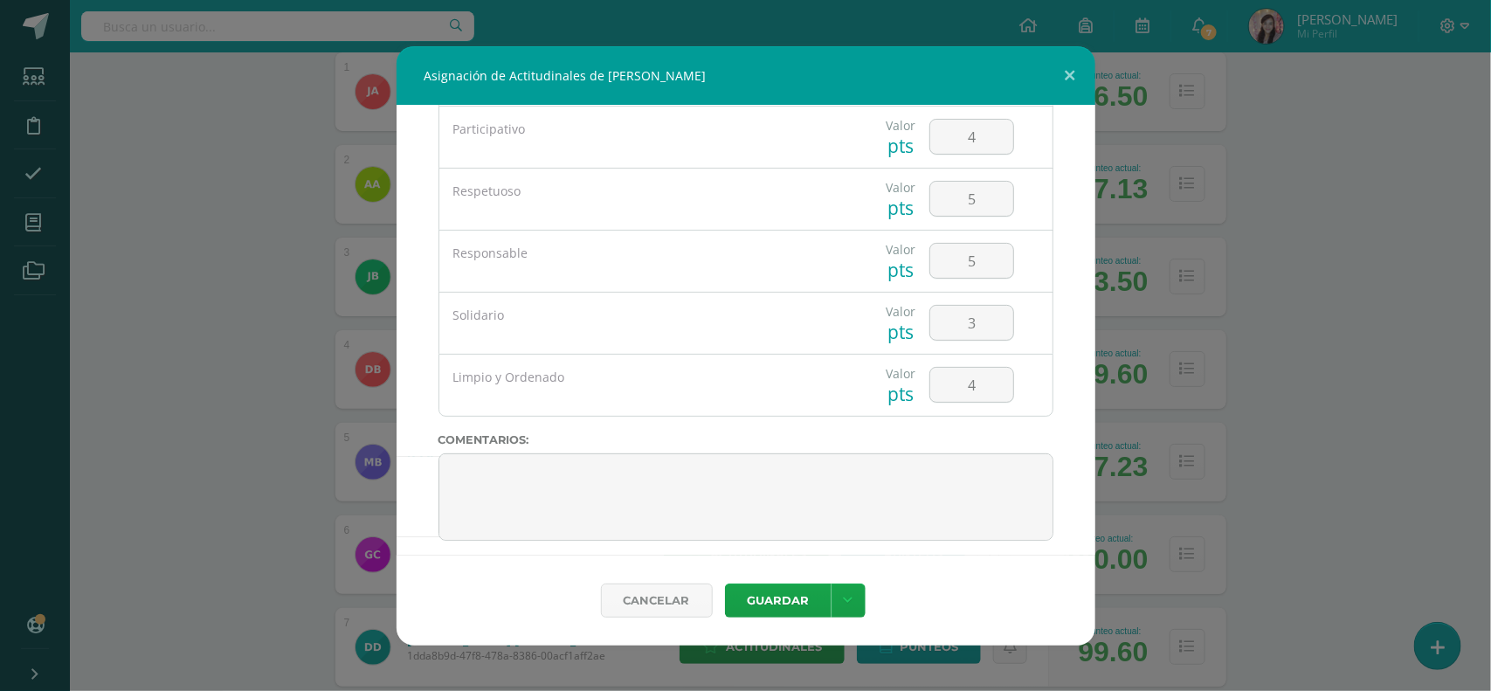
scroll to position [164, 0]
click at [1080, 80] on button at bounding box center [1070, 75] width 50 height 59
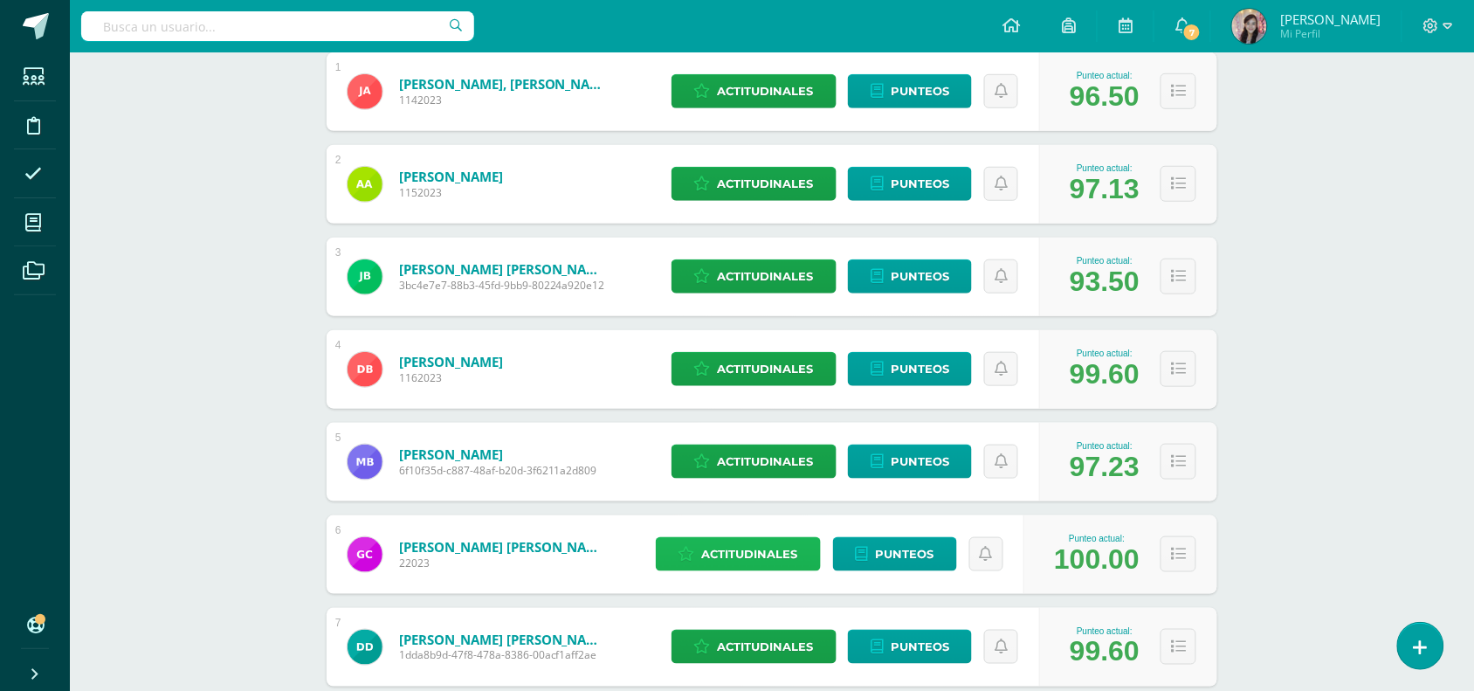
click at [743, 543] on span "Actitudinales" at bounding box center [750, 554] width 96 height 32
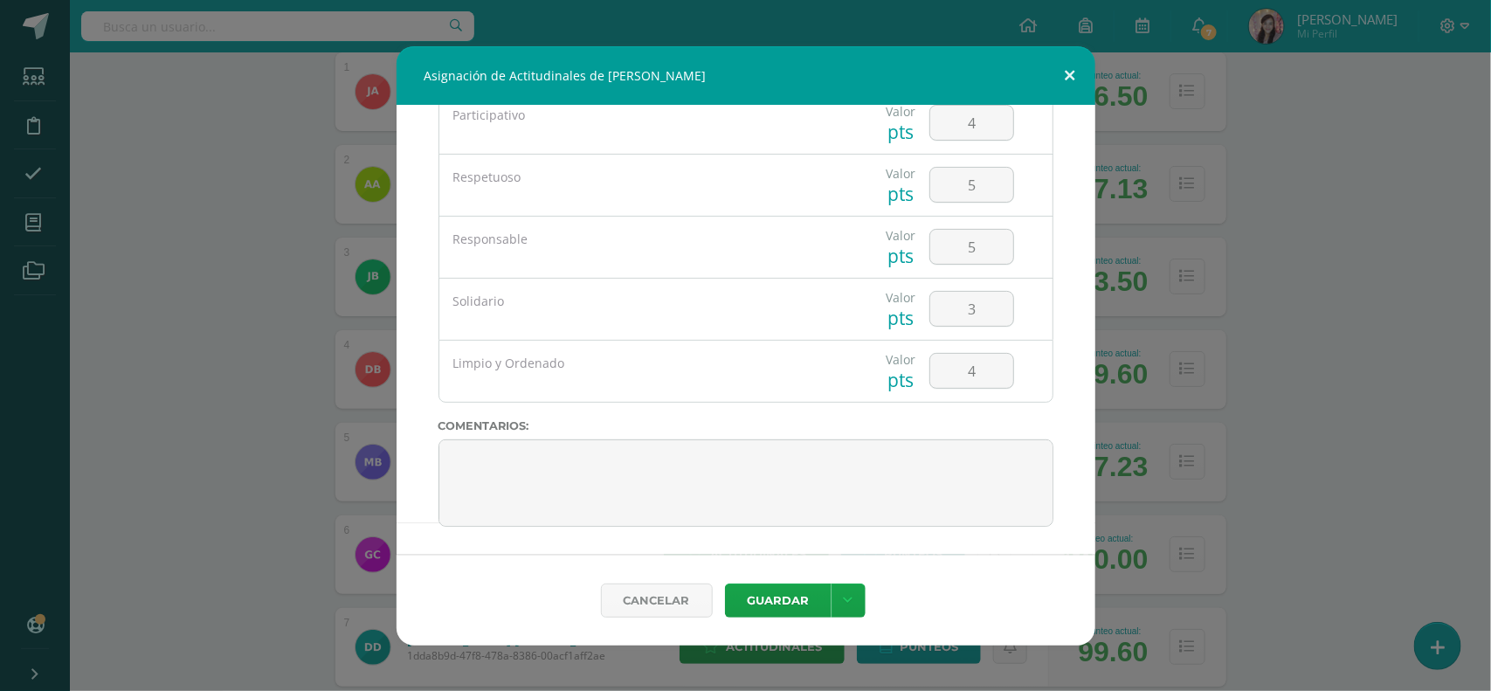
click at [1080, 72] on button at bounding box center [1070, 75] width 50 height 59
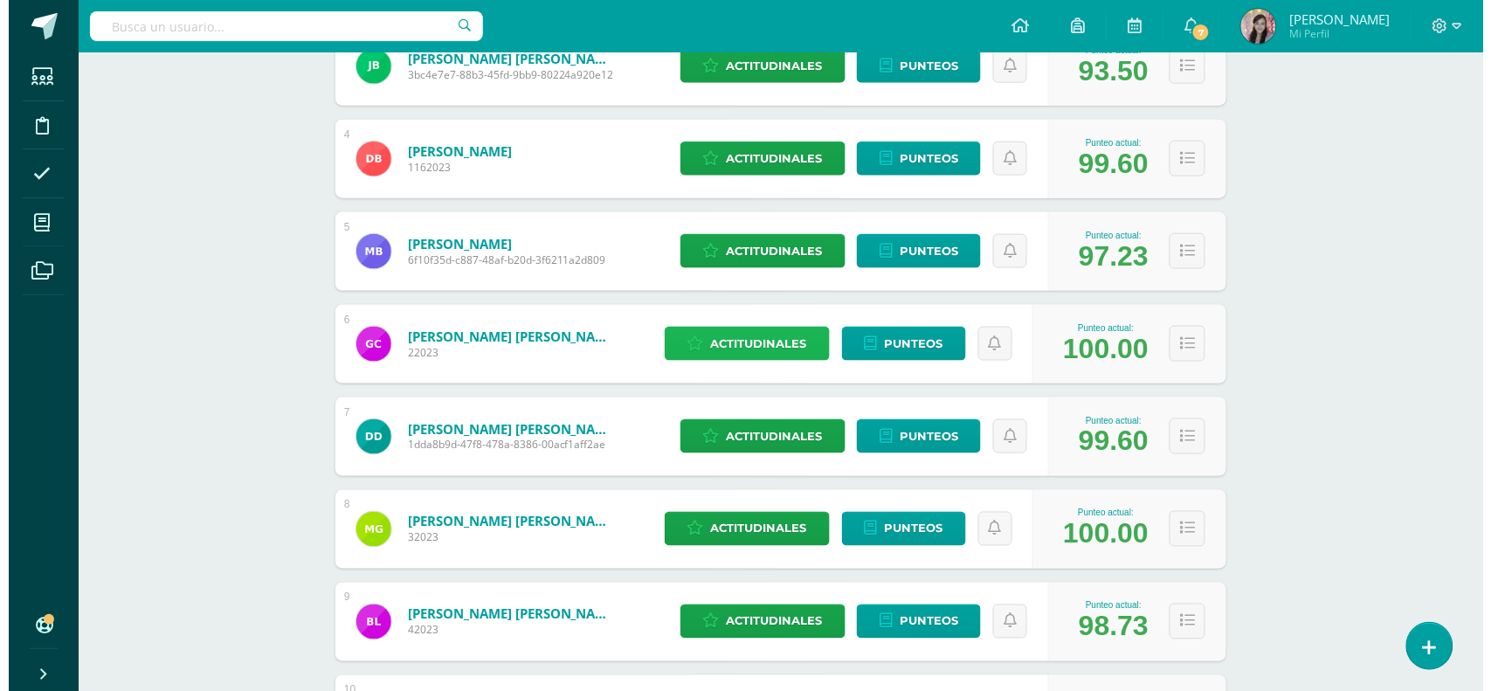
scroll to position [546, 0]
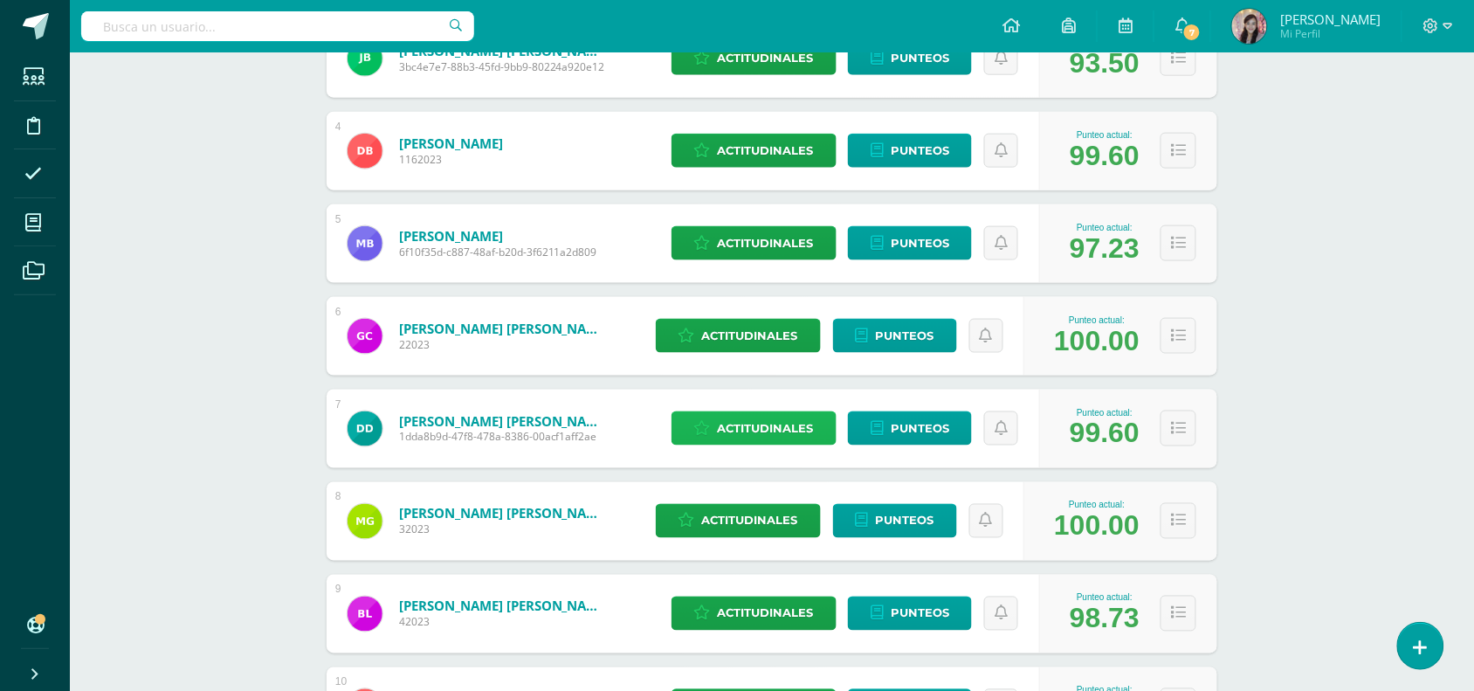
click at [748, 425] on span "Actitudinales" at bounding box center [766, 428] width 96 height 32
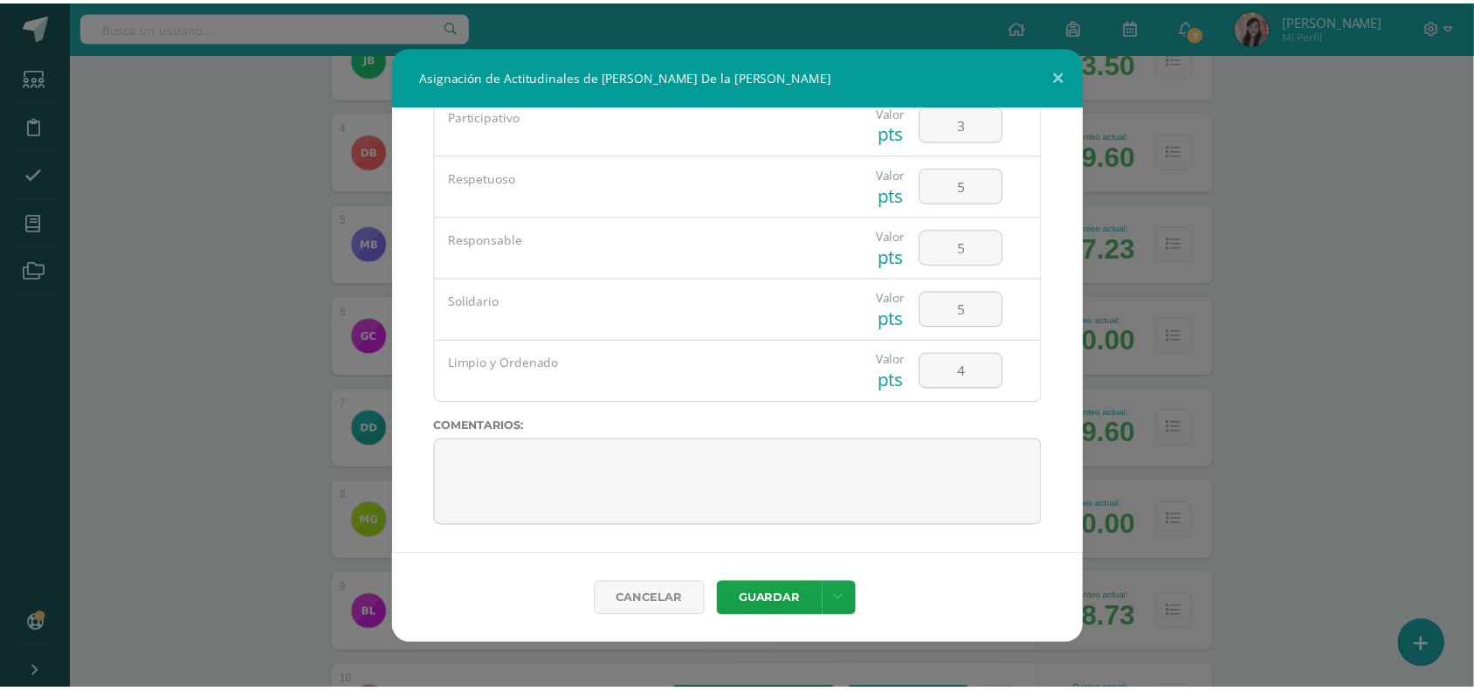
scroll to position [55, 0]
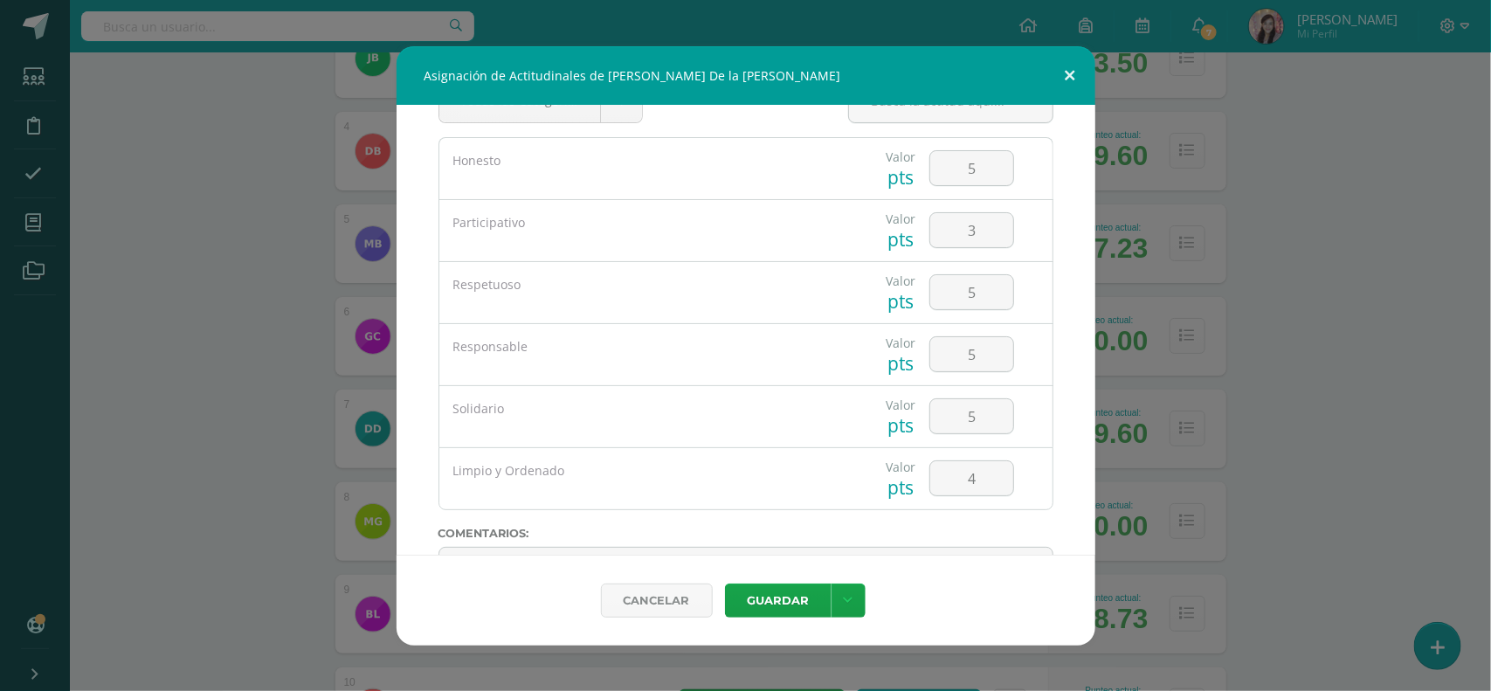
click at [1071, 53] on button at bounding box center [1070, 75] width 50 height 59
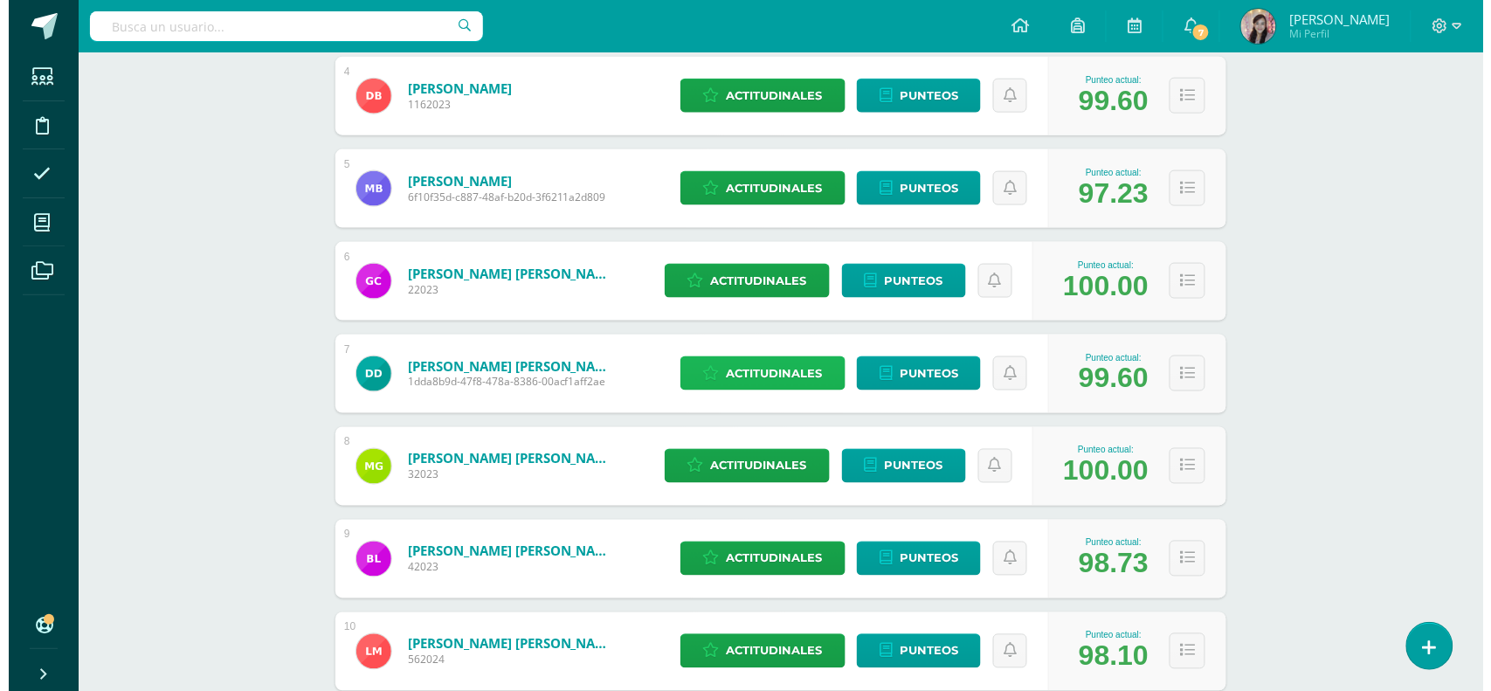
scroll to position [655, 0]
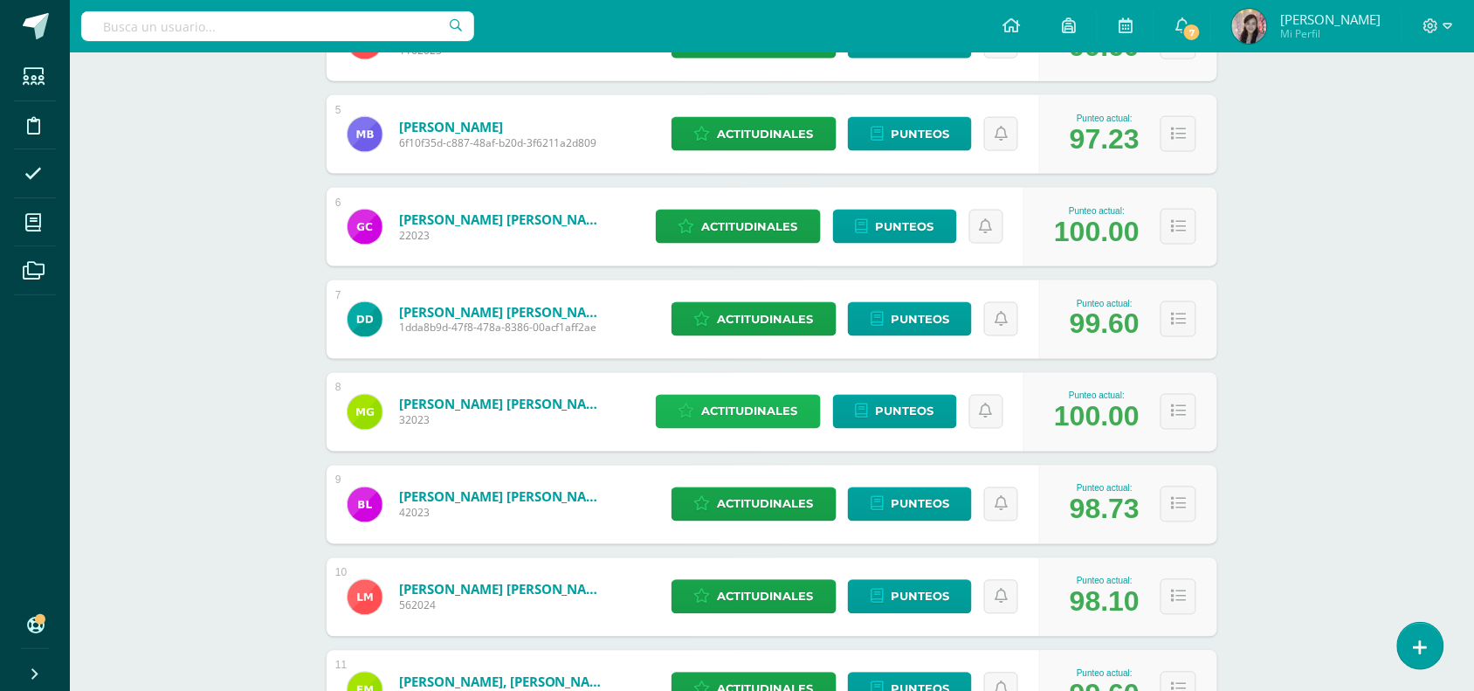
click at [736, 407] on span "Actitudinales" at bounding box center [750, 412] width 96 height 32
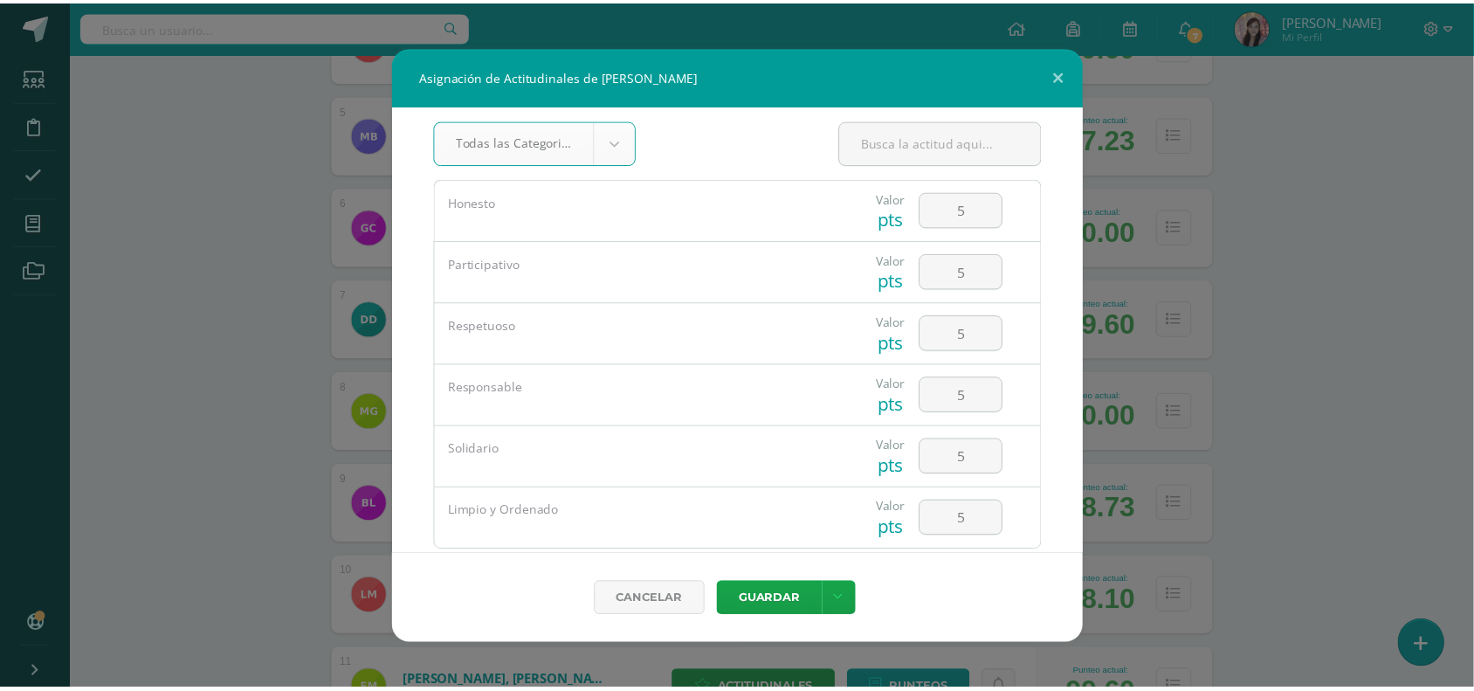
scroll to position [0, 0]
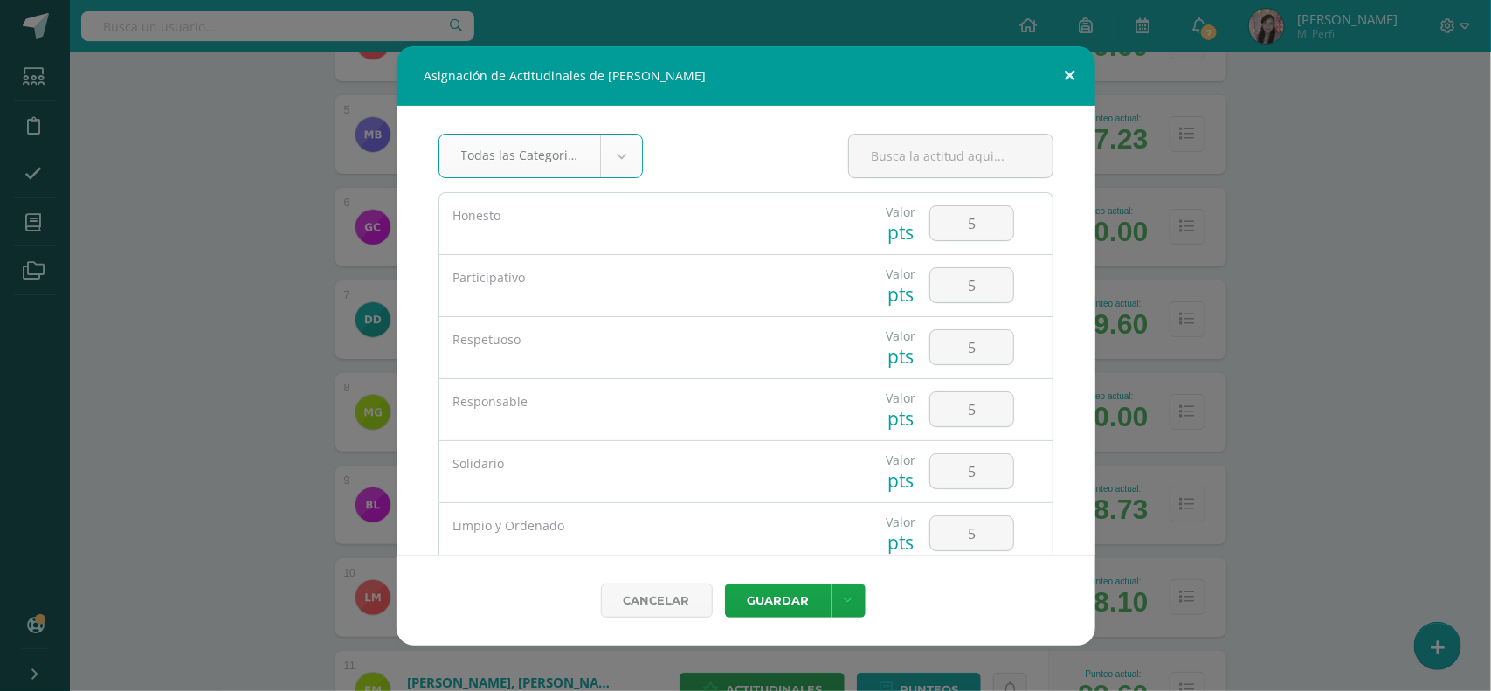
click at [1084, 76] on button at bounding box center [1070, 75] width 50 height 59
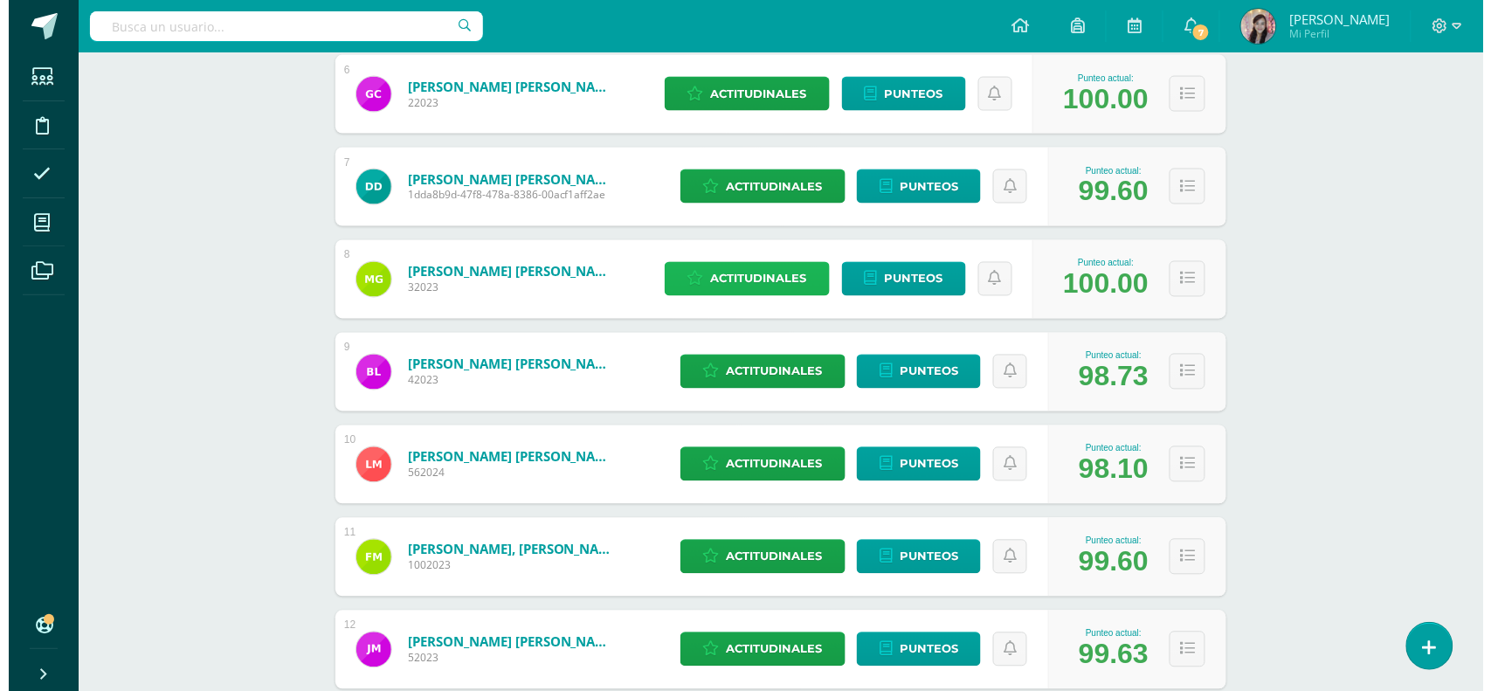
scroll to position [873, 0]
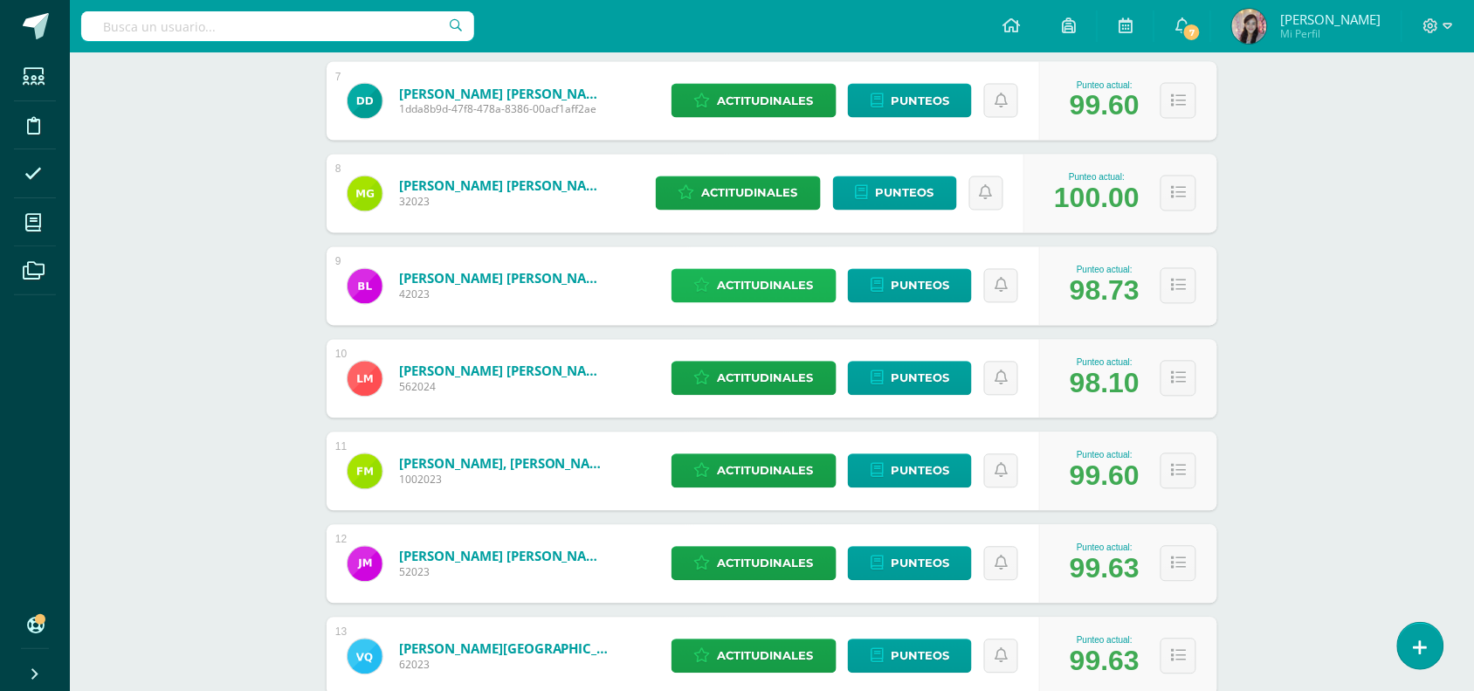
click at [755, 282] on span "Actitudinales" at bounding box center [766, 286] width 96 height 32
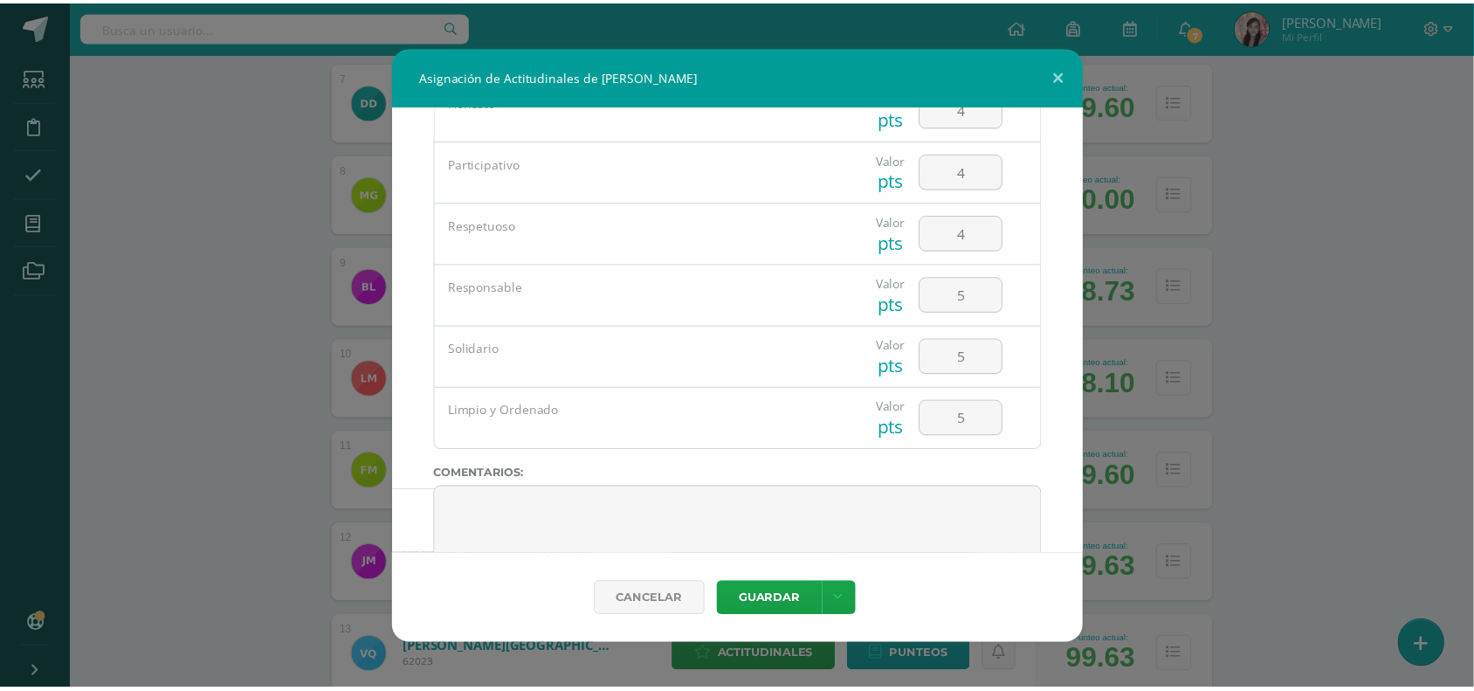
scroll to position [164, 0]
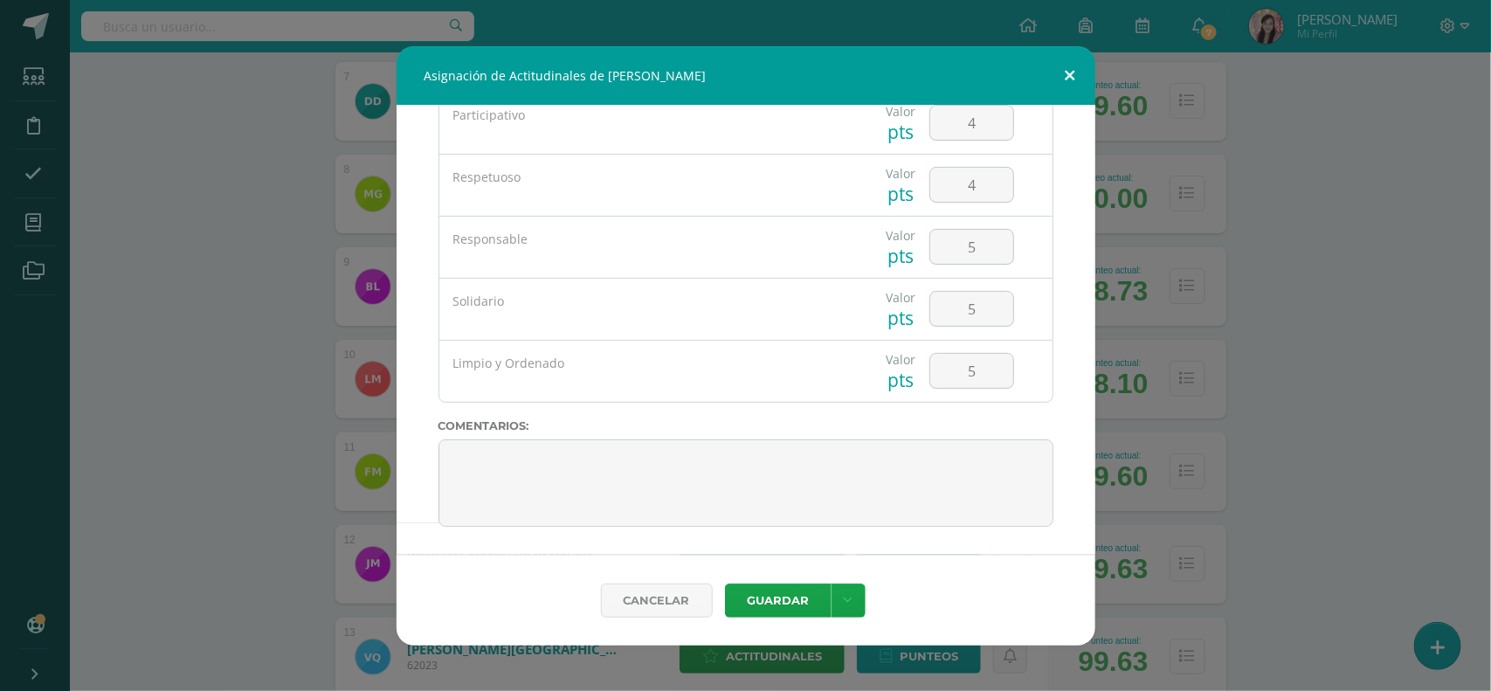
click at [1077, 71] on button at bounding box center [1070, 75] width 50 height 59
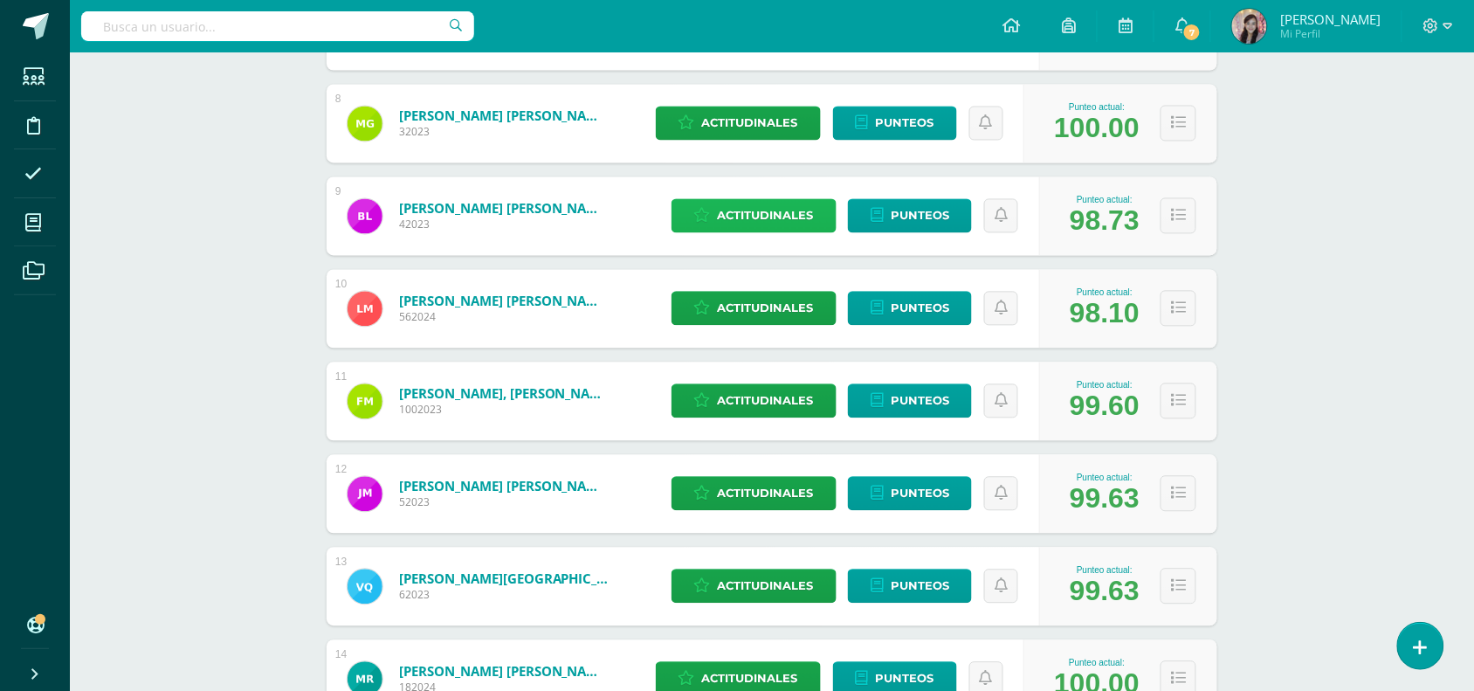
scroll to position [983, 0]
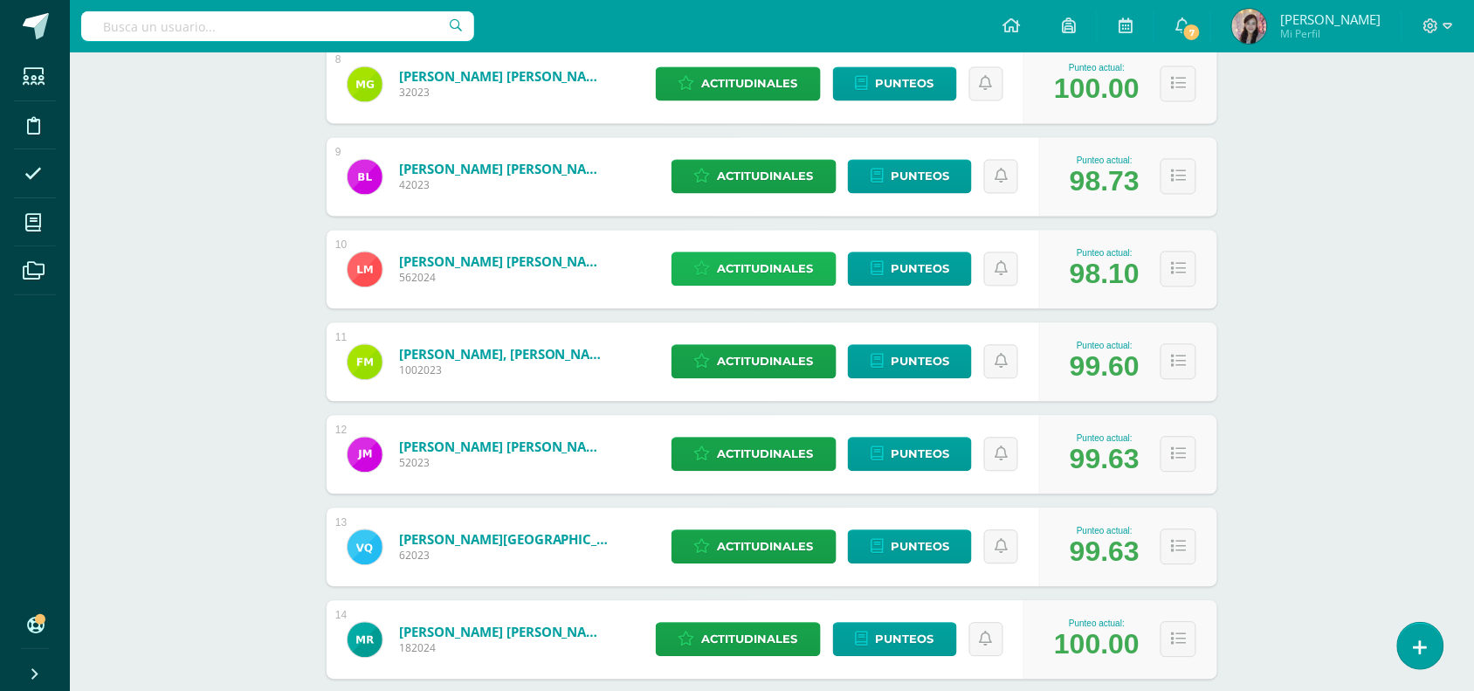
click at [721, 275] on span "Actitudinales" at bounding box center [766, 269] width 96 height 32
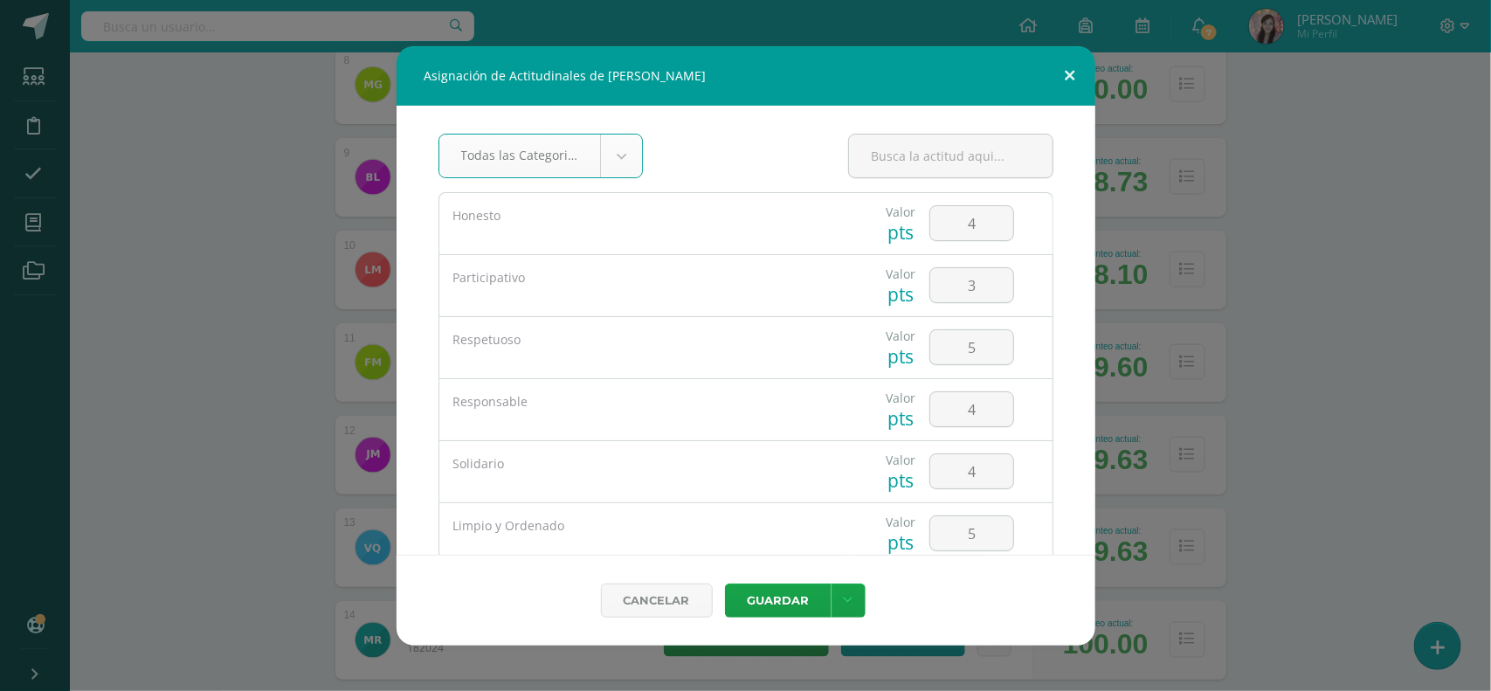
click at [1068, 86] on button at bounding box center [1070, 75] width 50 height 59
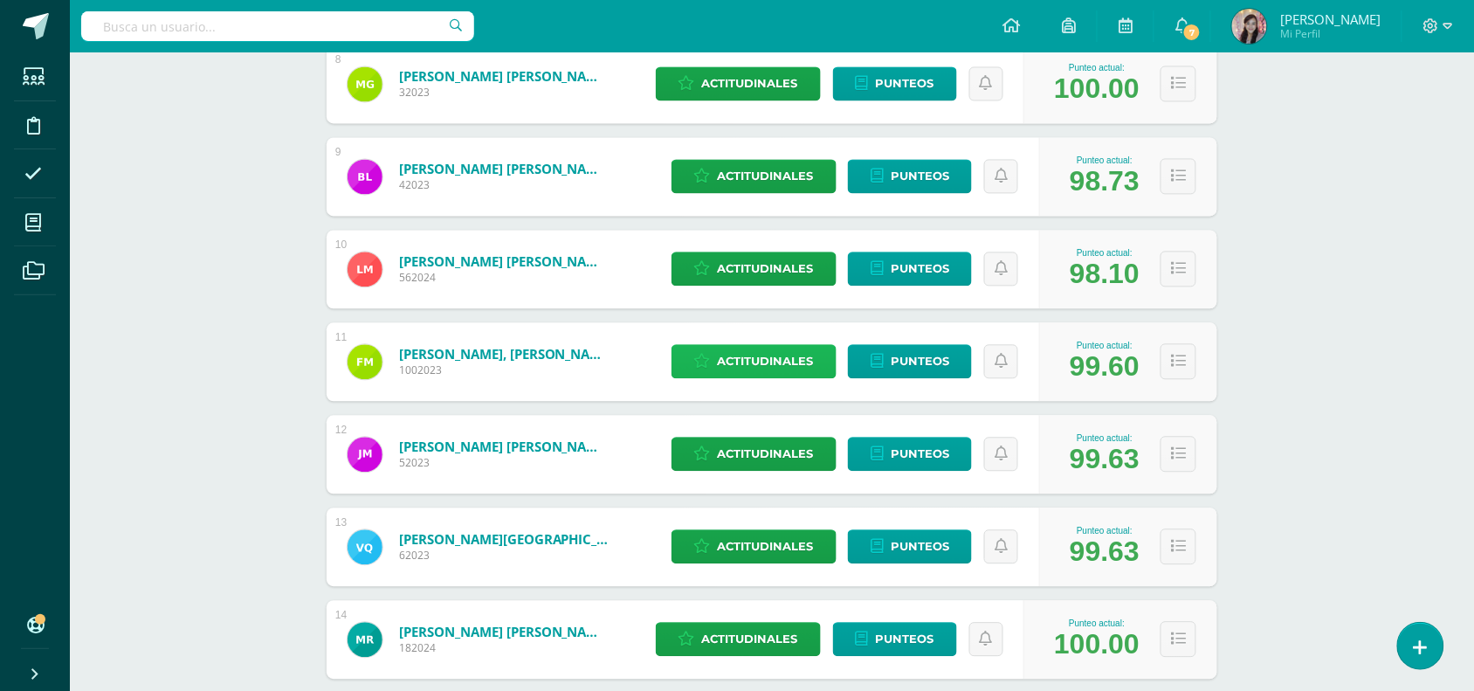
click at [739, 364] on span "Actitudinales" at bounding box center [766, 362] width 96 height 32
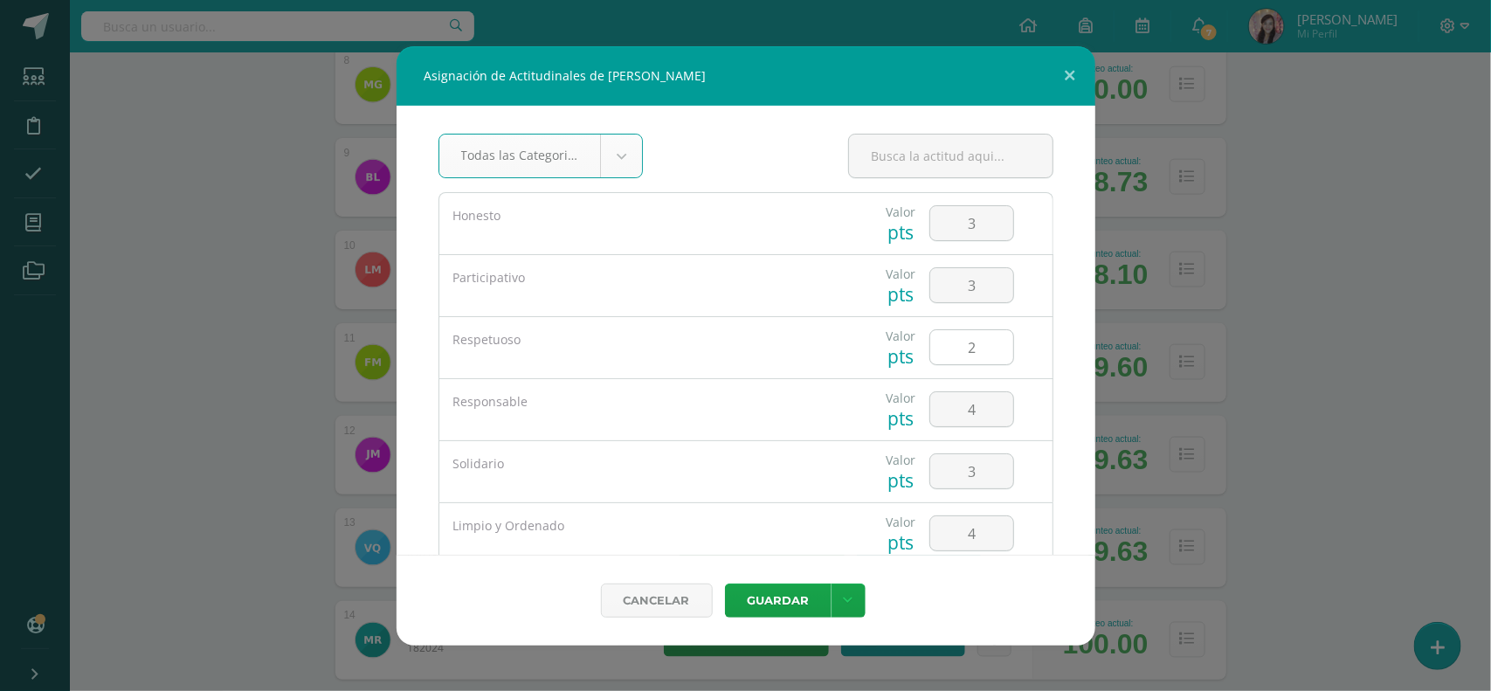
click at [975, 342] on input "2" at bounding box center [971, 347] width 83 height 34
type input "3"
click at [1072, 67] on button at bounding box center [1070, 75] width 50 height 59
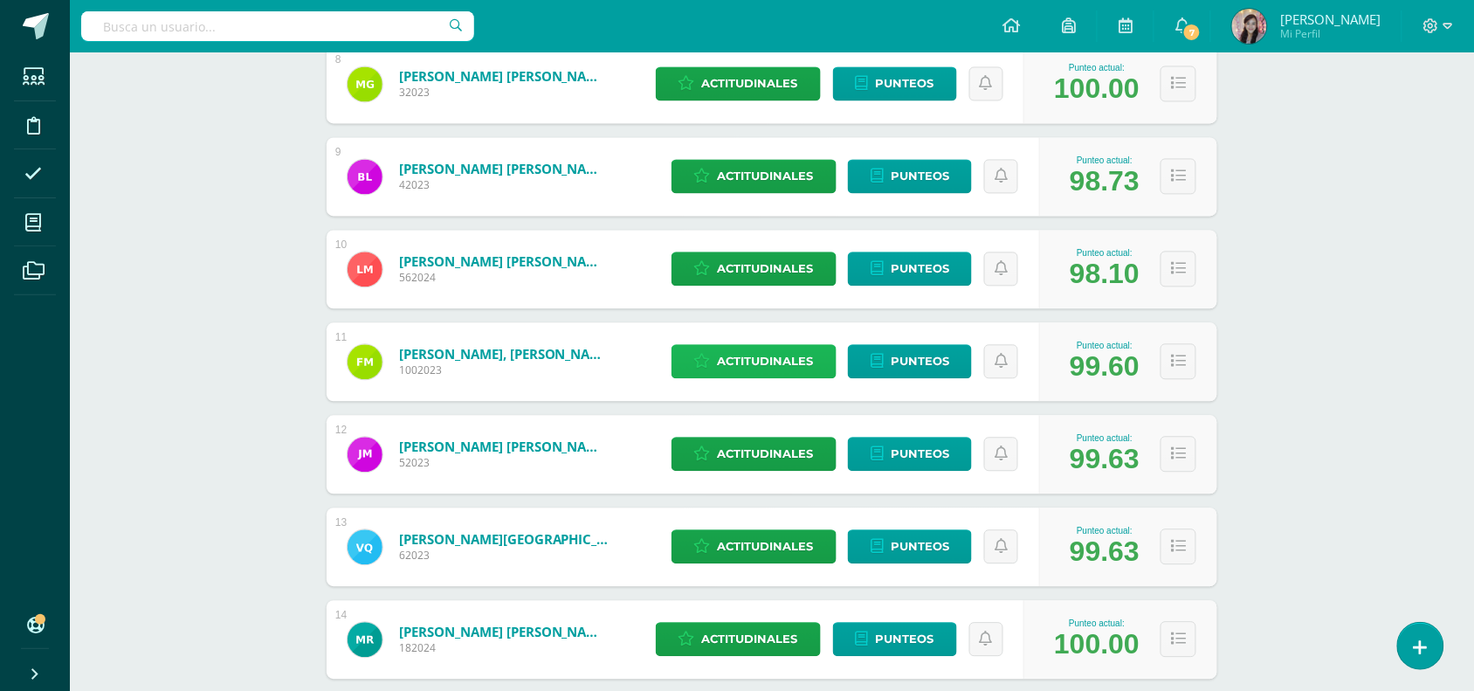
click at [736, 358] on span "Actitudinales" at bounding box center [766, 362] width 96 height 32
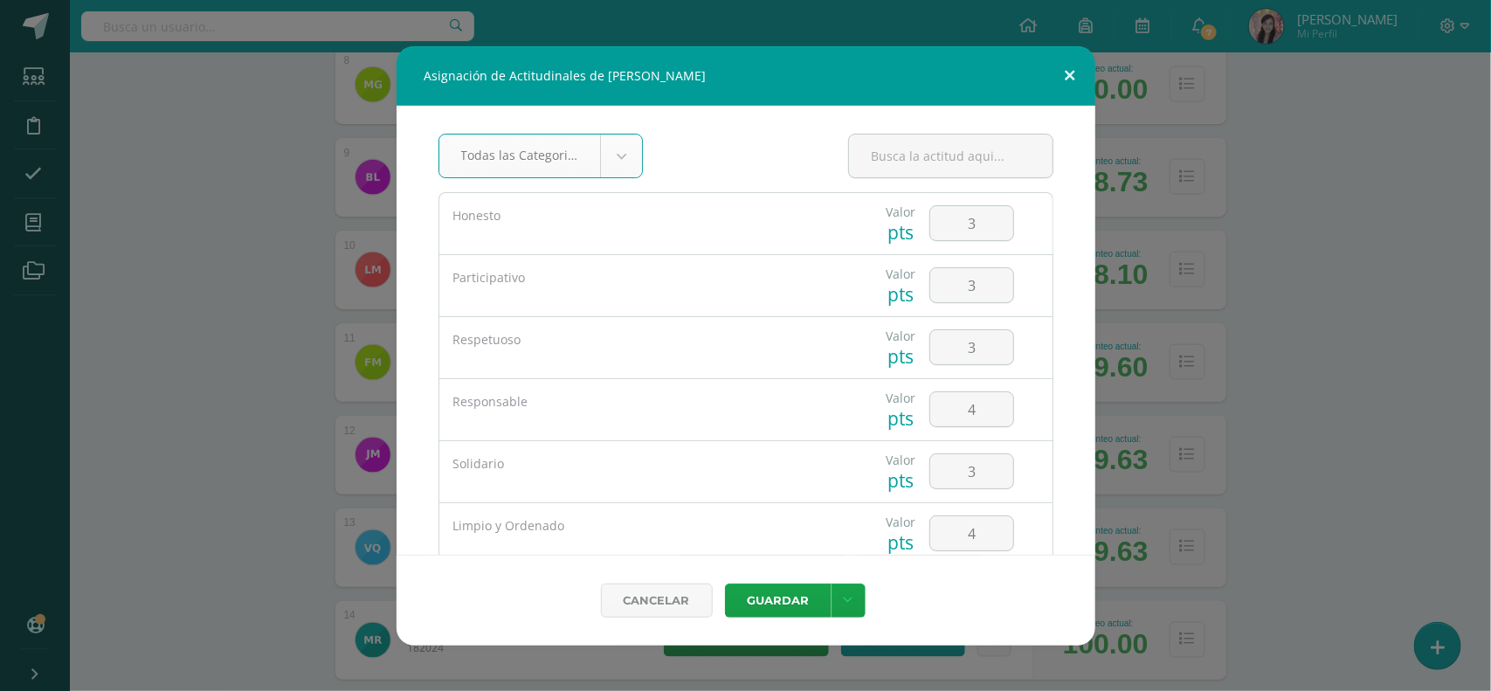
click at [1071, 72] on button at bounding box center [1070, 75] width 50 height 59
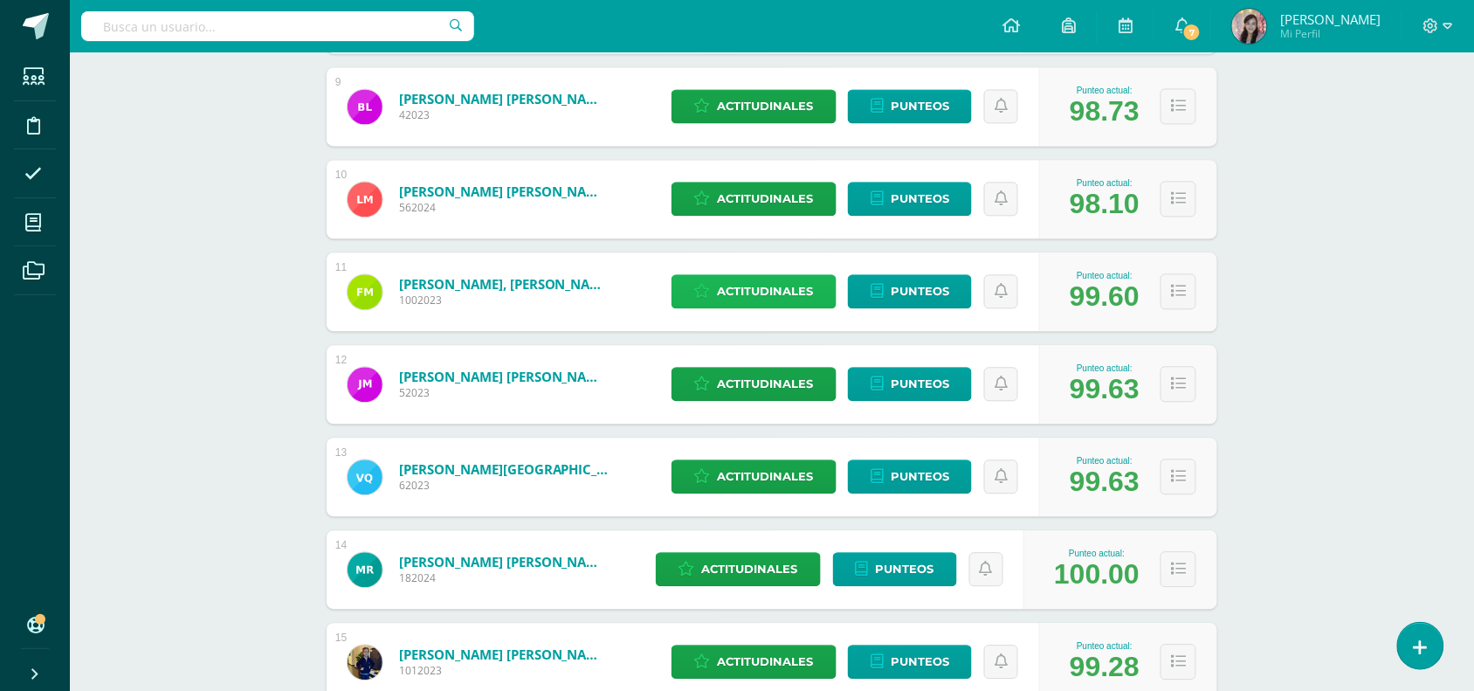
scroll to position [1092, 0]
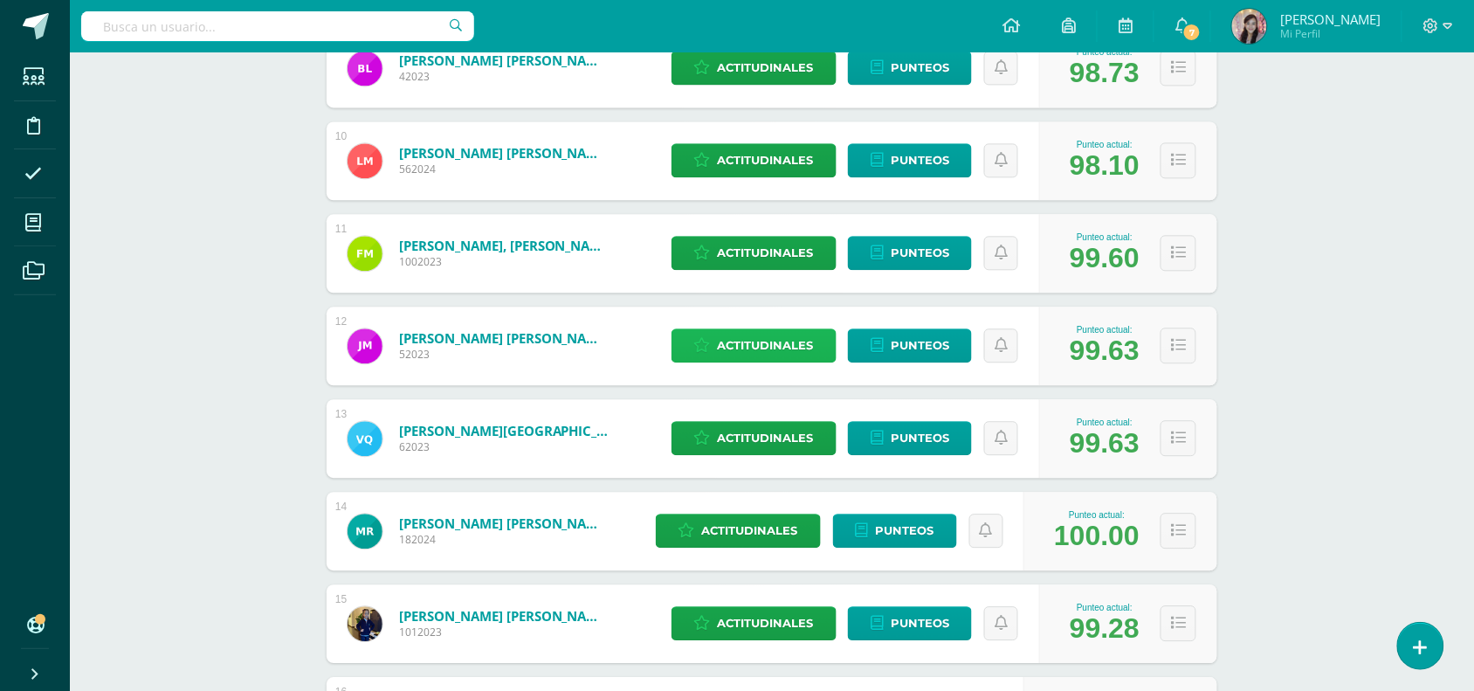
click at [783, 339] on span "Actitudinales" at bounding box center [766, 345] width 96 height 32
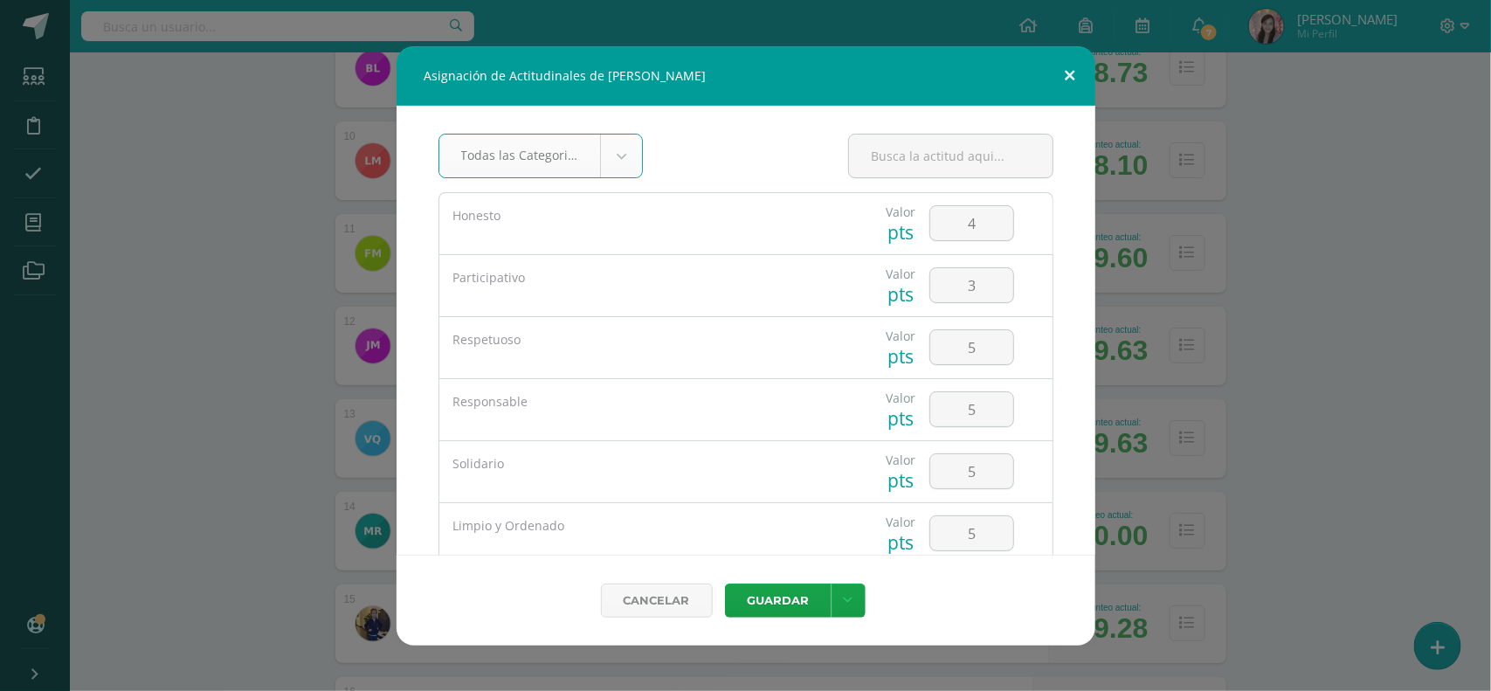
click at [1074, 76] on button at bounding box center [1070, 75] width 50 height 59
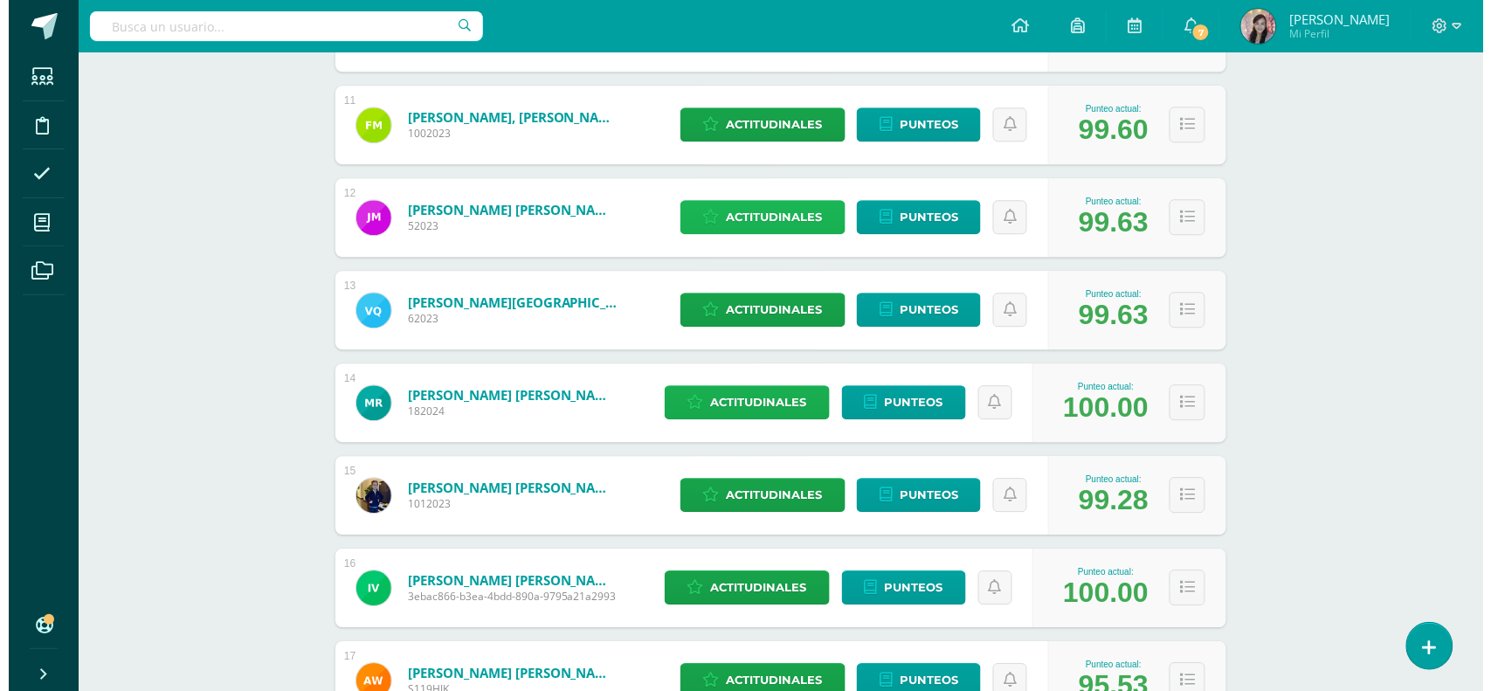
scroll to position [1310, 0]
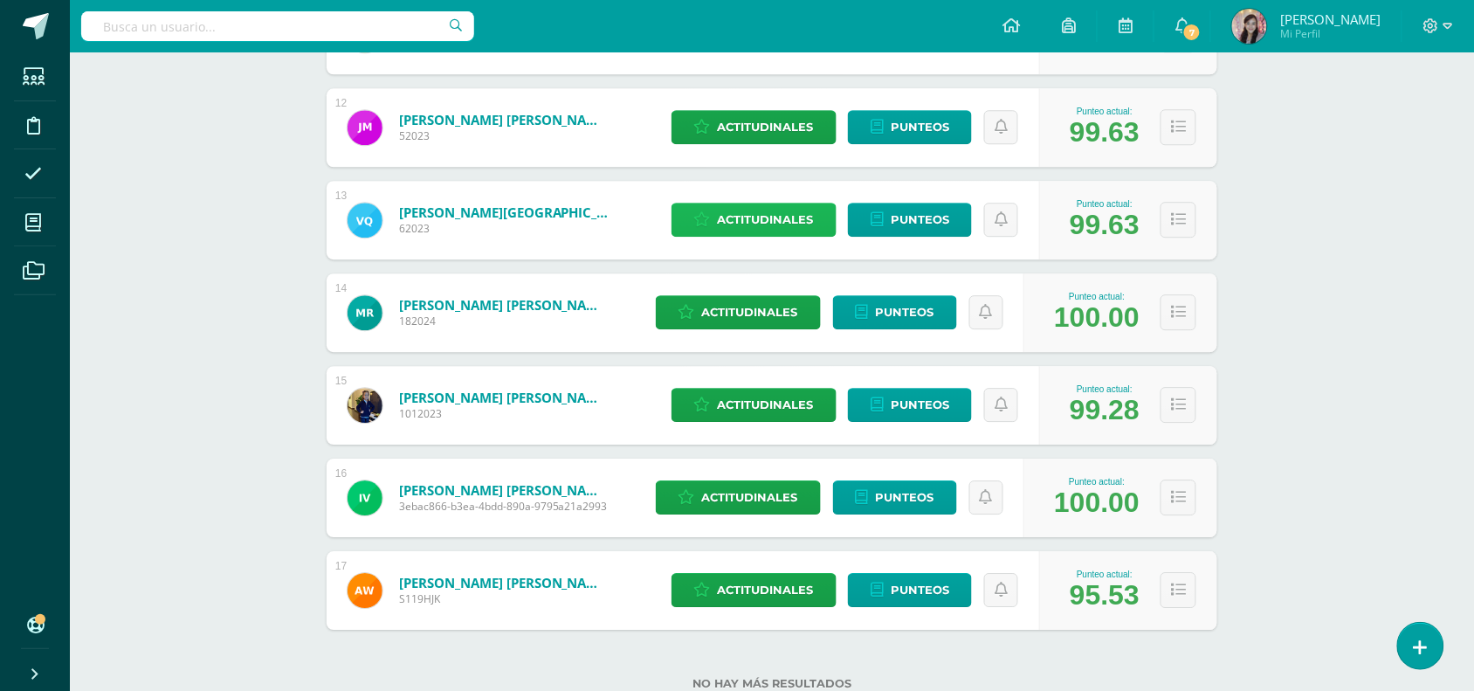
click at [783, 218] on span "Actitudinales" at bounding box center [766, 220] width 96 height 32
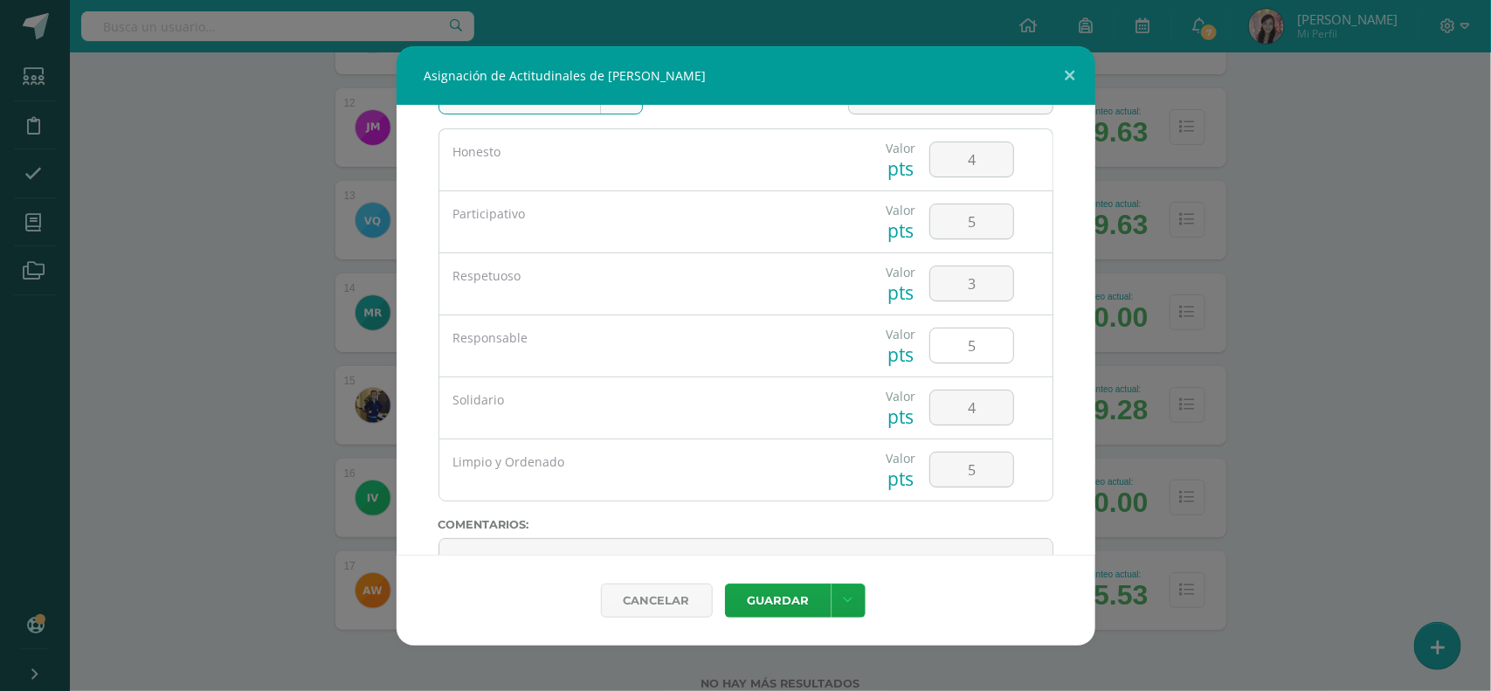
scroll to position [0, 0]
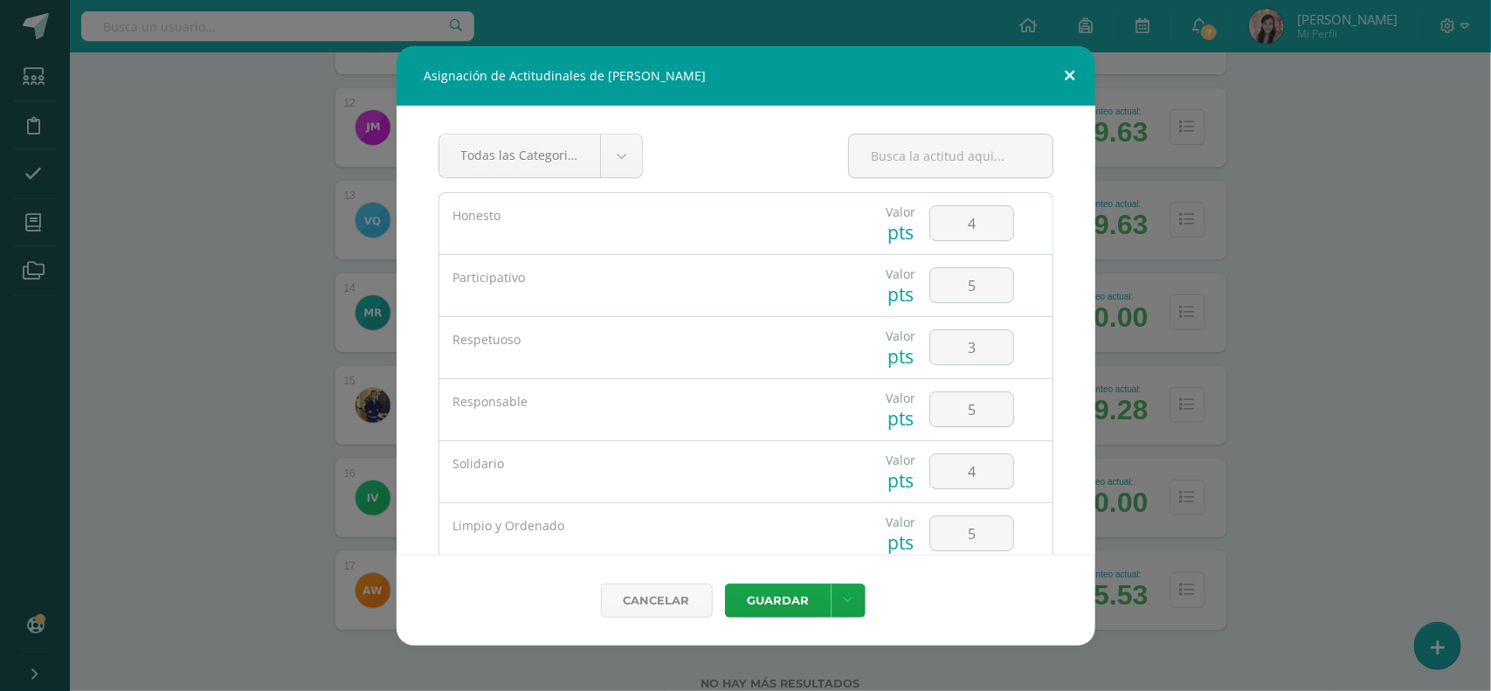
click at [1081, 74] on button at bounding box center [1070, 75] width 50 height 59
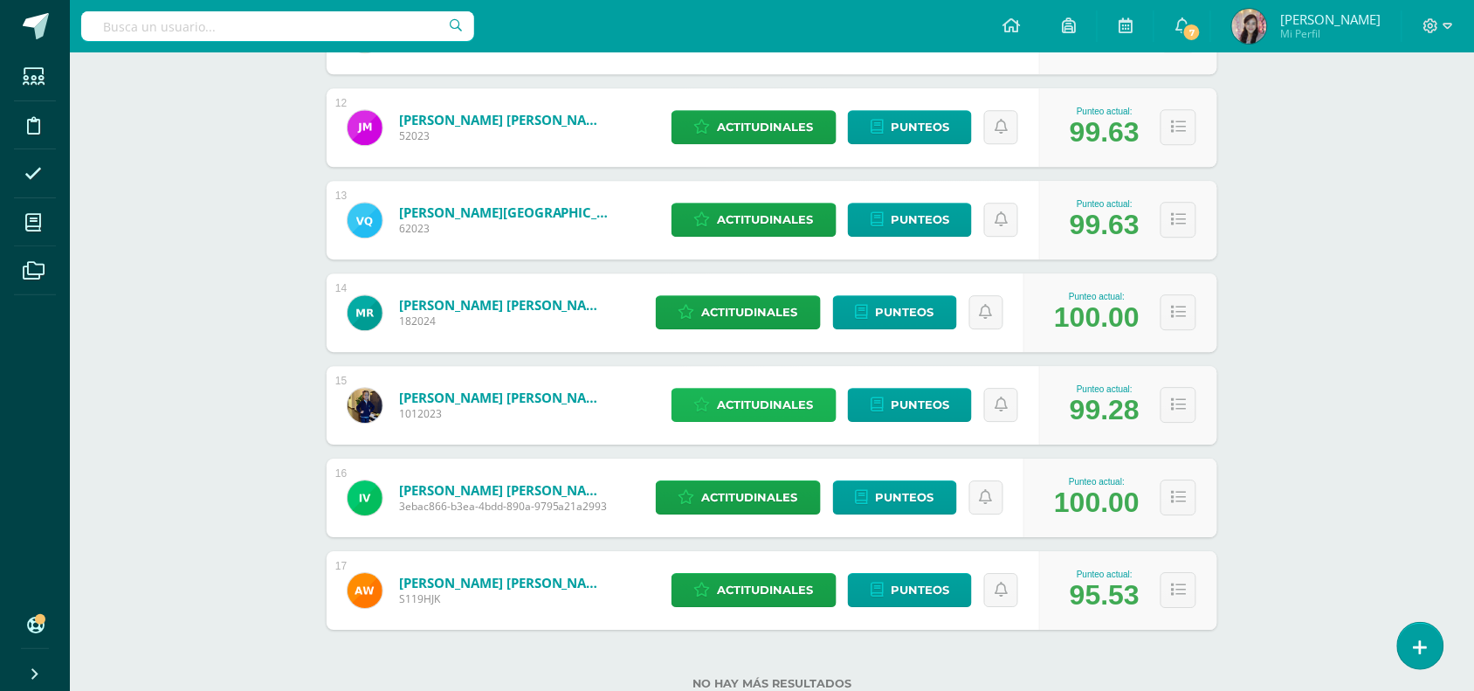
click at [713, 397] on link "Actitudinales" at bounding box center [754, 405] width 165 height 34
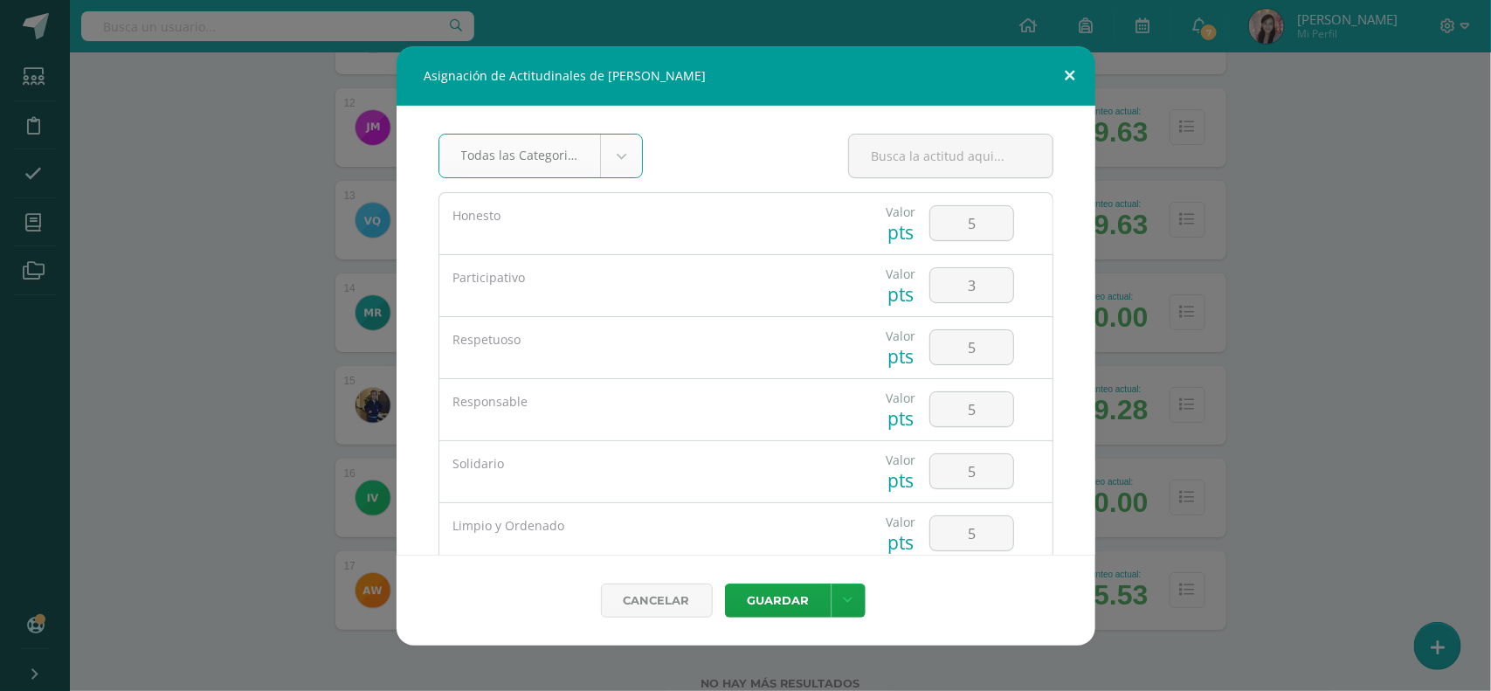
click at [1075, 68] on button at bounding box center [1070, 75] width 50 height 59
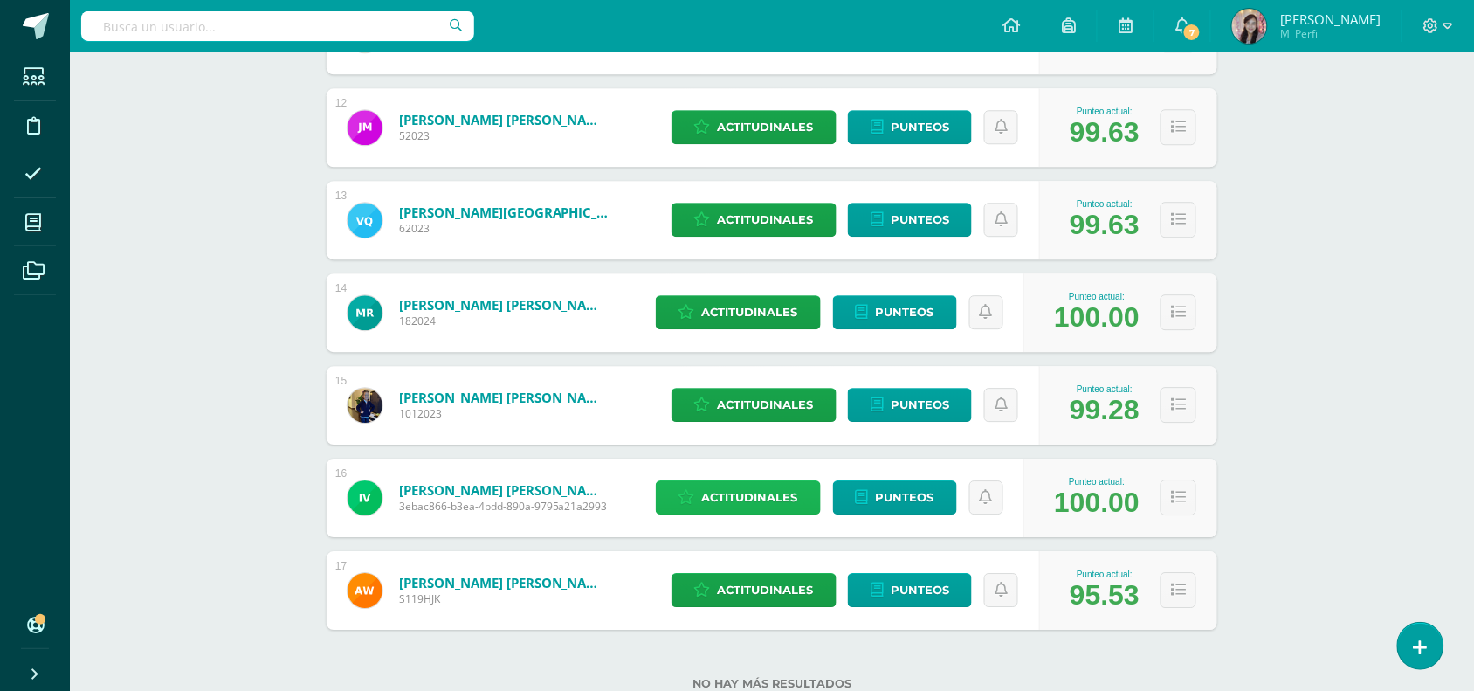
click at [705, 498] on span "Actitudinales" at bounding box center [750, 497] width 96 height 32
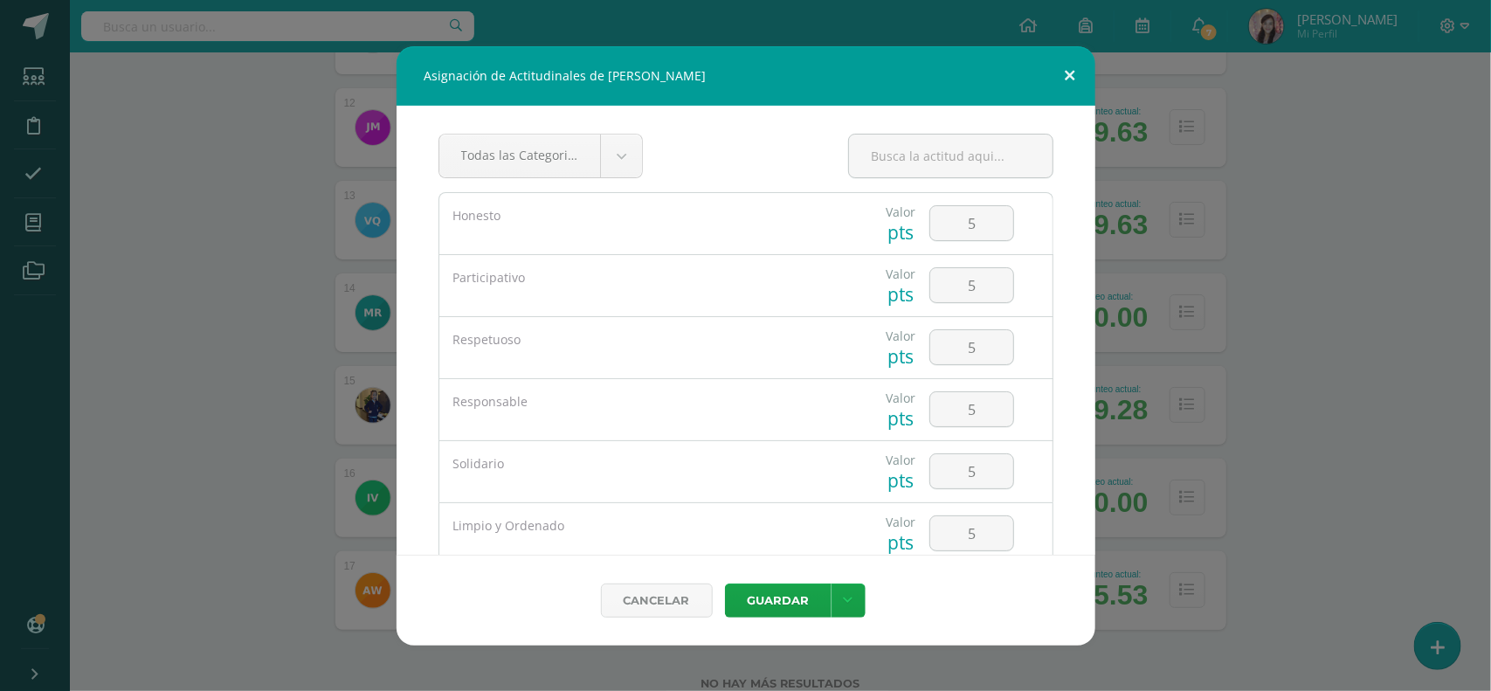
click at [1074, 66] on button at bounding box center [1070, 75] width 50 height 59
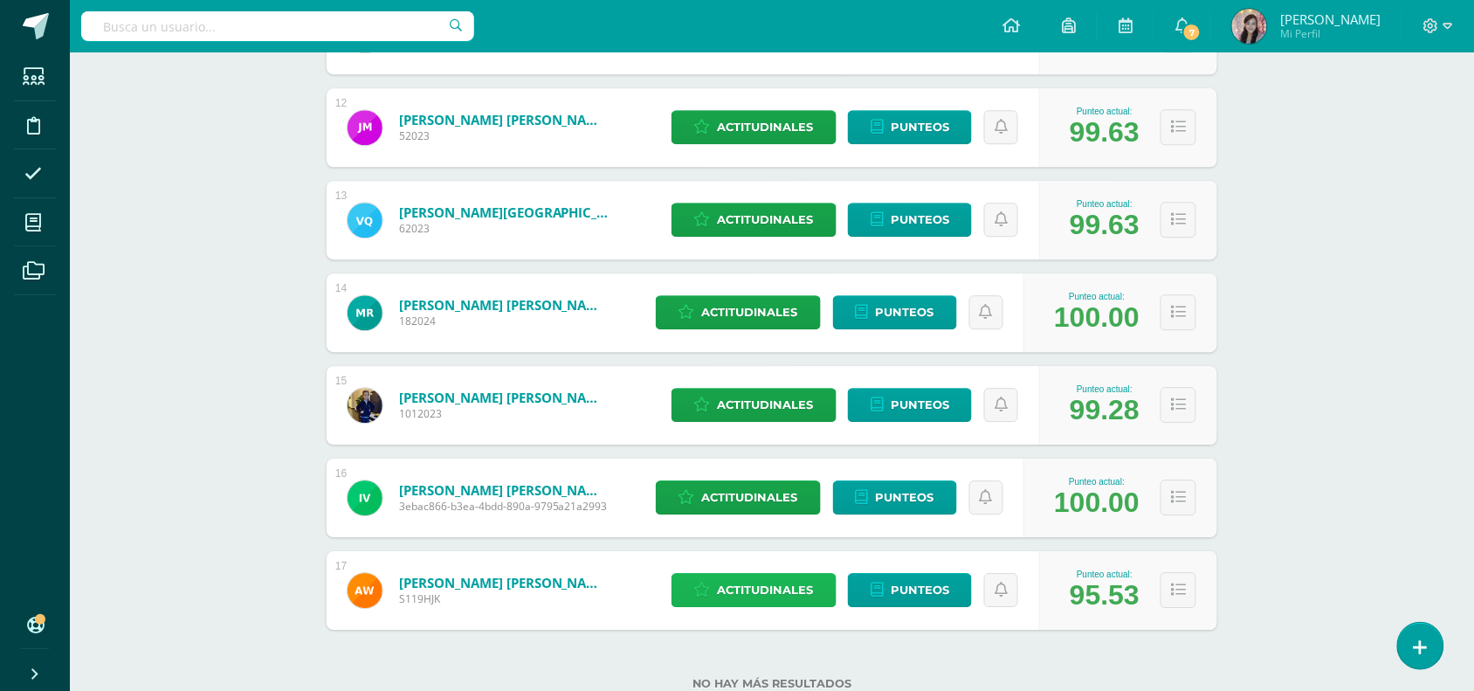
click at [732, 592] on span "Actitudinales" at bounding box center [766, 590] width 96 height 32
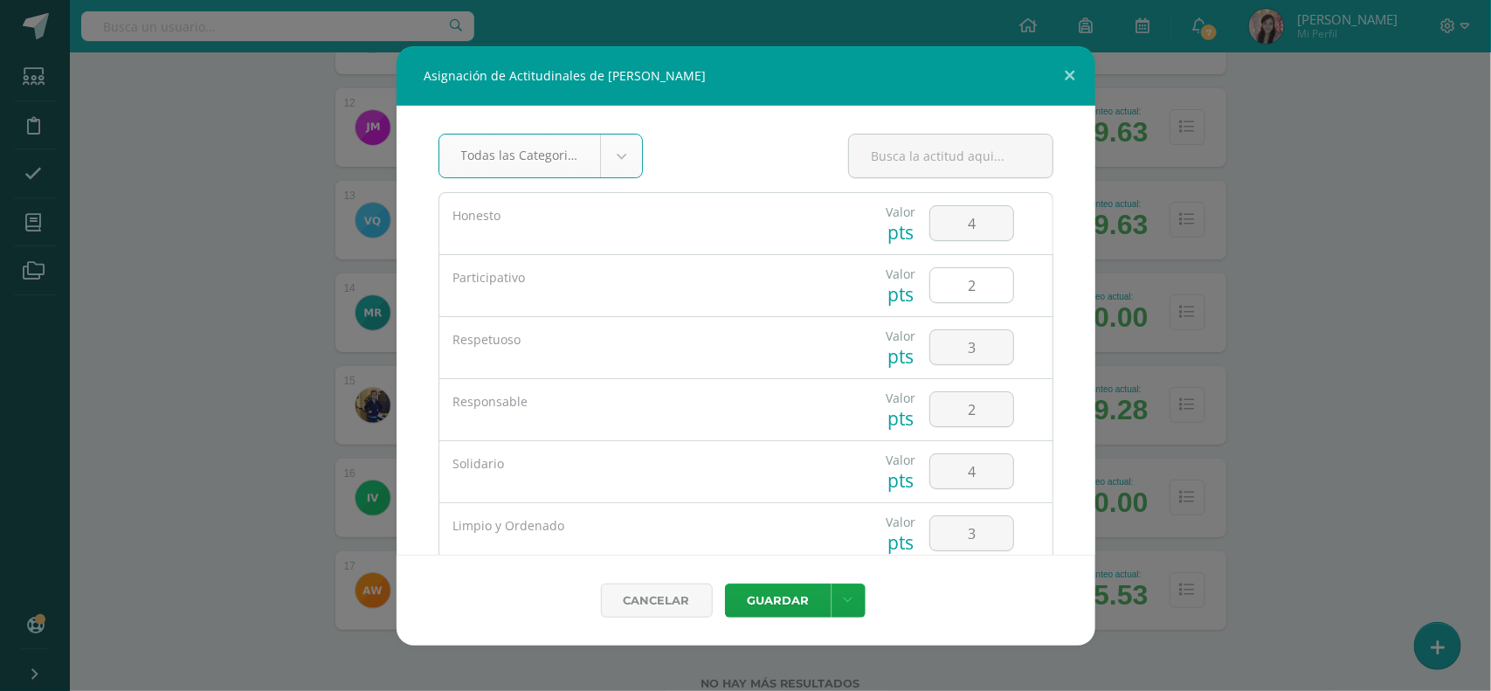
click at [985, 295] on input "2" at bounding box center [971, 285] width 83 height 34
type input "3"
click at [989, 404] on input "2" at bounding box center [971, 409] width 83 height 34
type input "4"
click at [770, 591] on button "Guardar" at bounding box center [778, 600] width 107 height 34
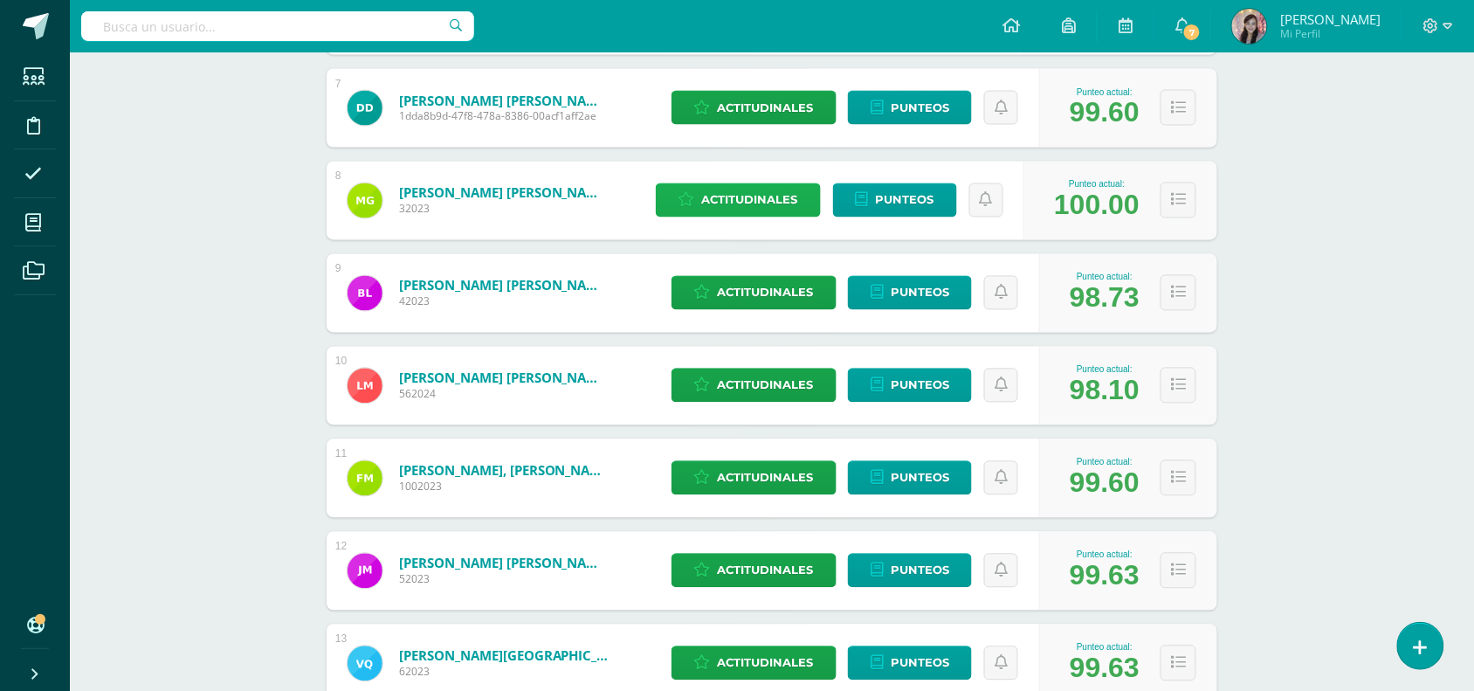
scroll to position [873, 0]
